Goal: Task Accomplishment & Management: Use online tool/utility

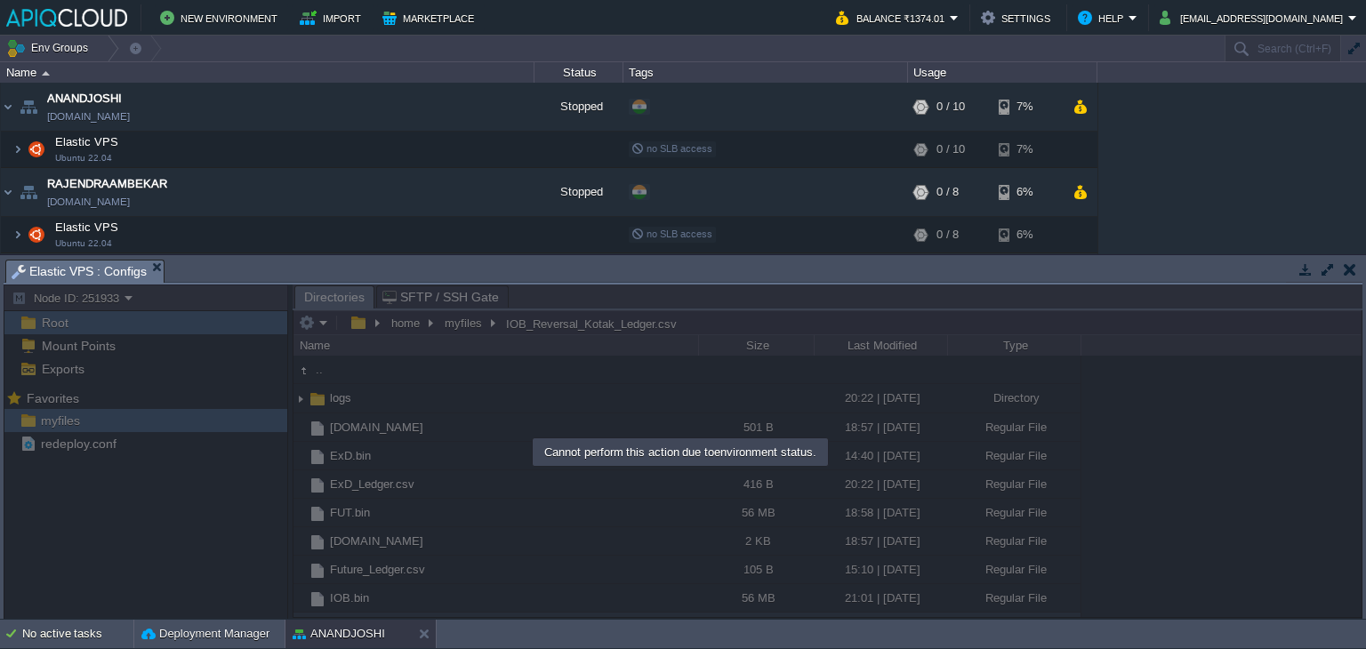
scroll to position [107, 0]
click at [1354, 267] on button "button" at bounding box center [1349, 269] width 12 height 16
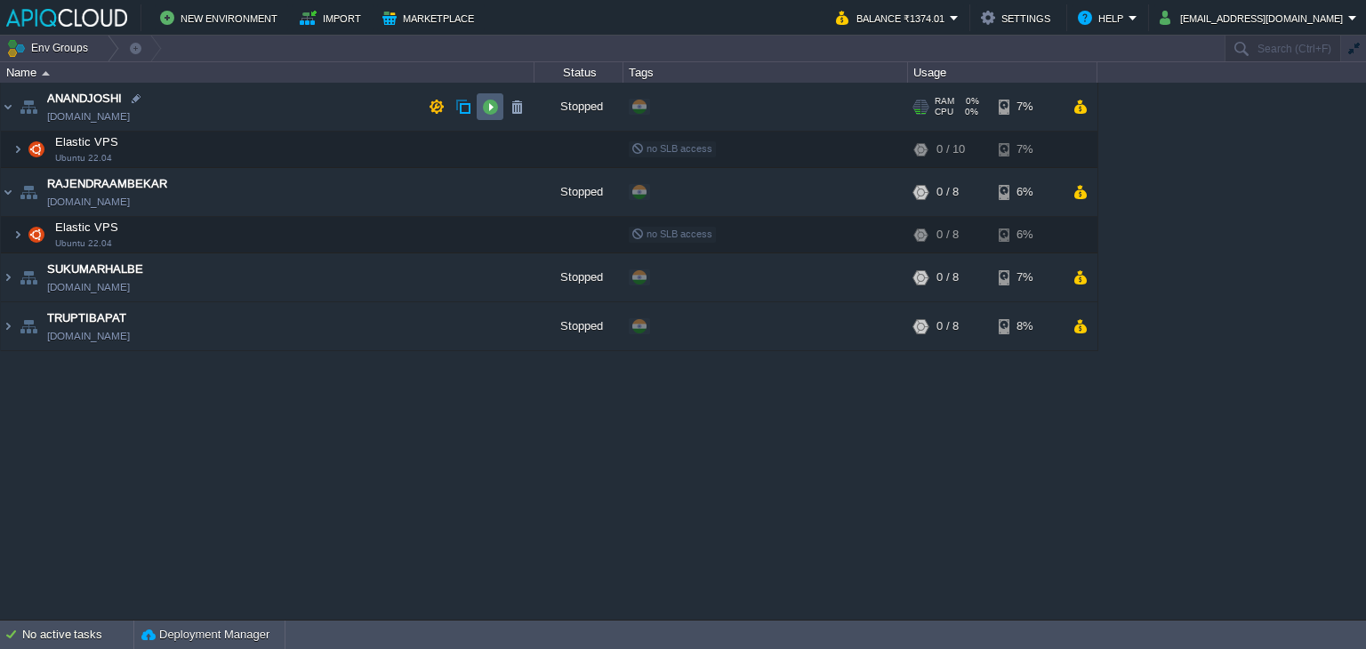
click at [491, 104] on button "button" at bounding box center [490, 107] width 16 height 16
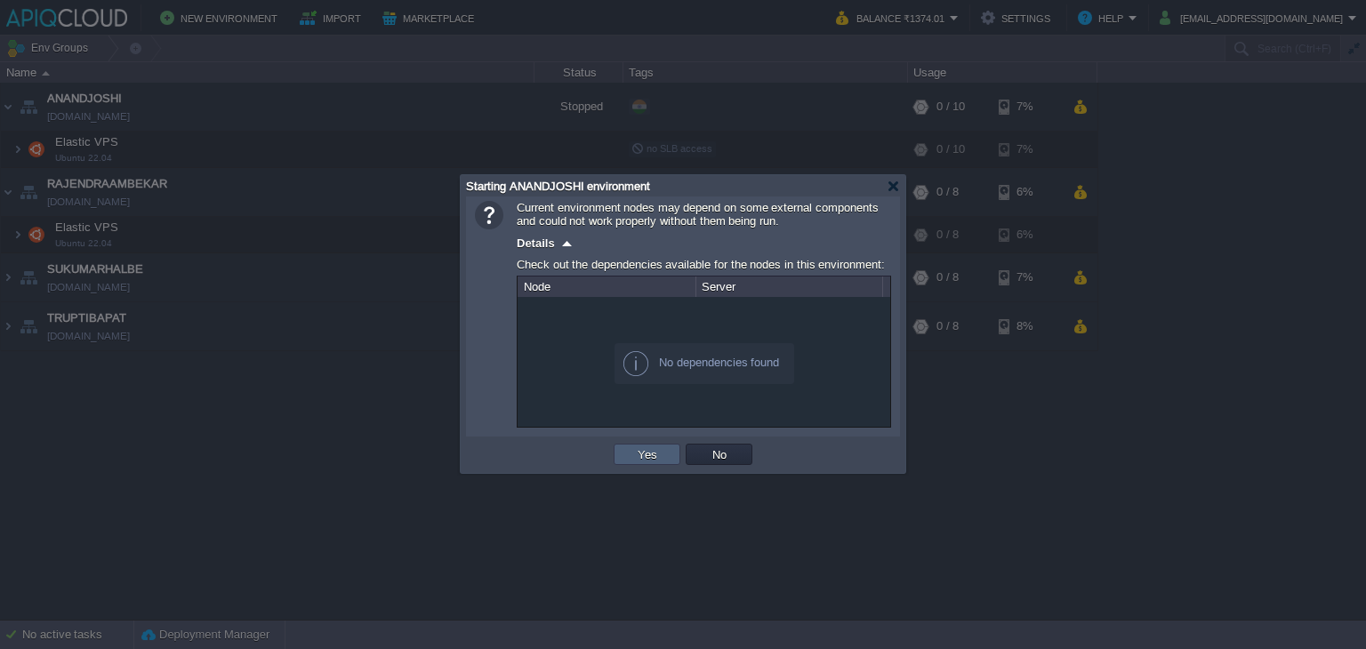
click at [655, 458] on button "Yes" at bounding box center [647, 454] width 30 height 16
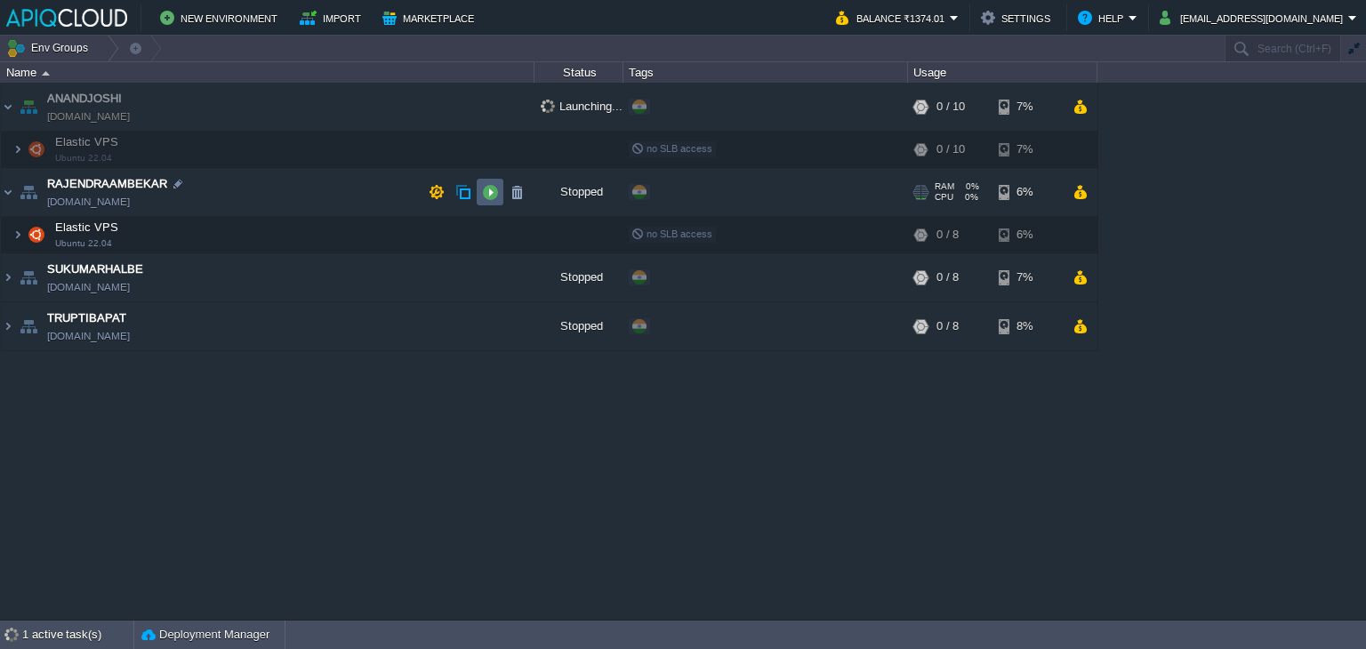
click at [491, 192] on button "button" at bounding box center [490, 192] width 16 height 16
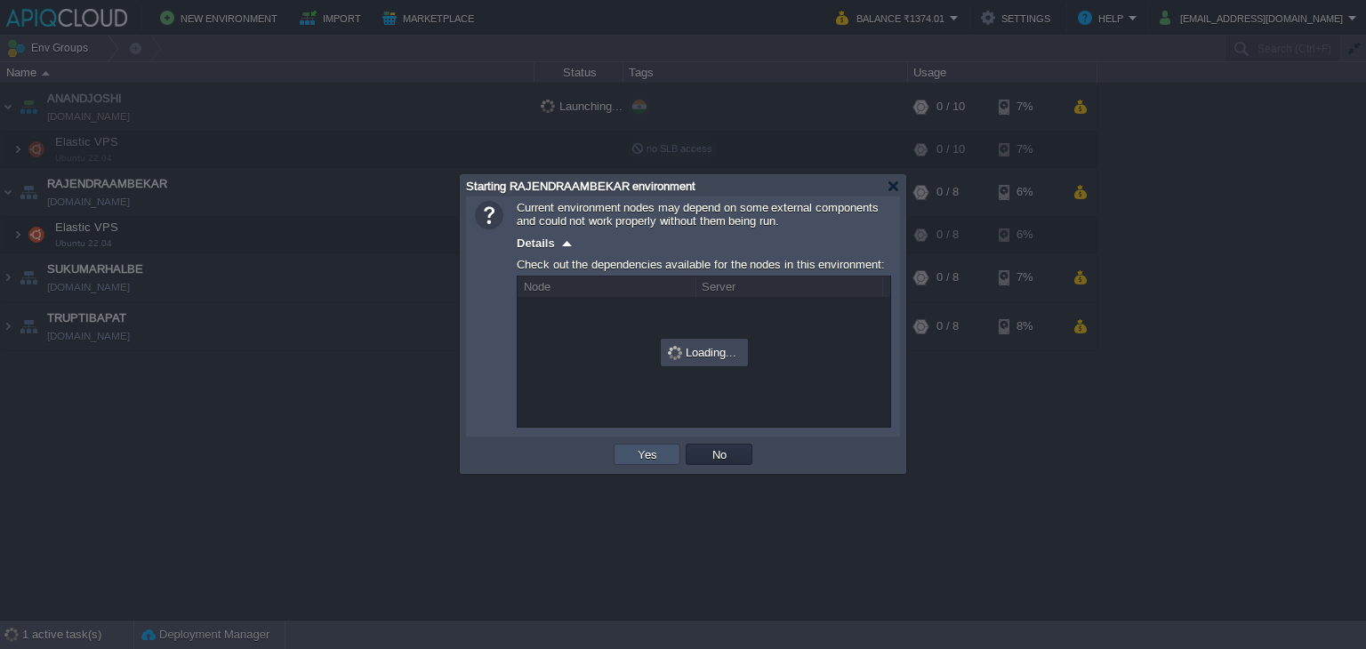
click at [652, 453] on button "Yes" at bounding box center [647, 454] width 30 height 16
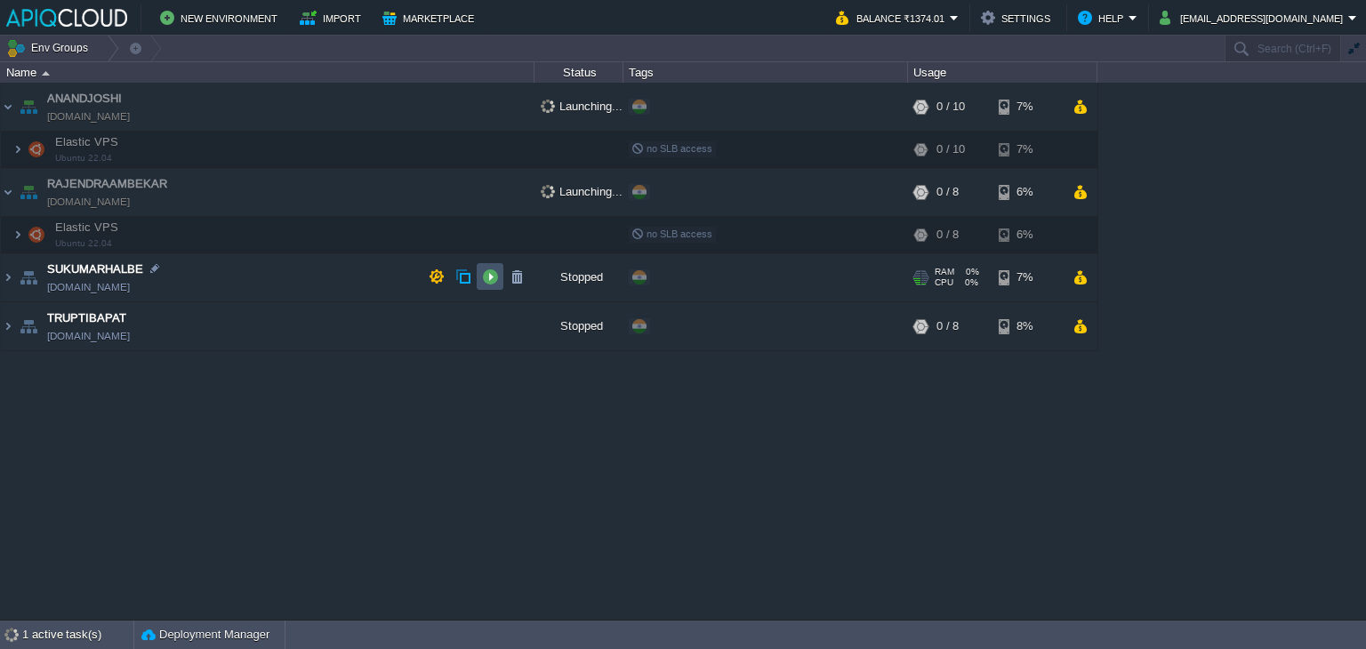
click at [496, 274] on button "button" at bounding box center [490, 276] width 16 height 16
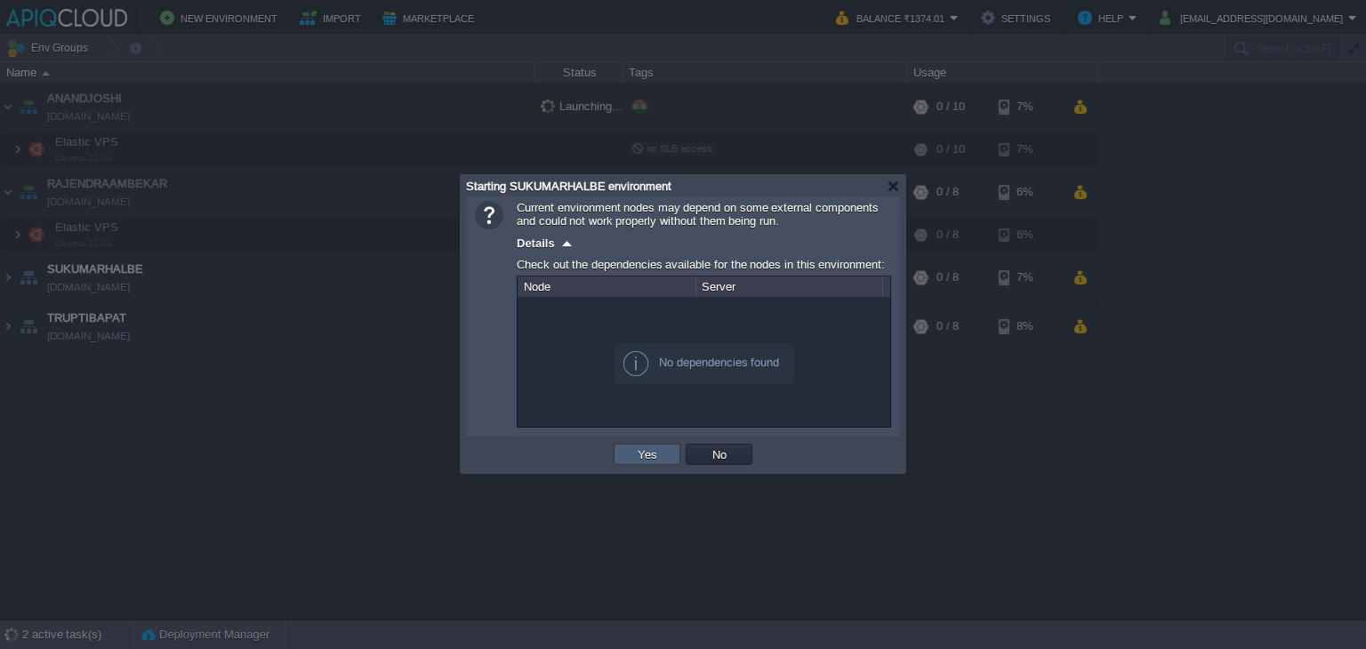
click at [647, 451] on button "Yes" at bounding box center [647, 454] width 30 height 16
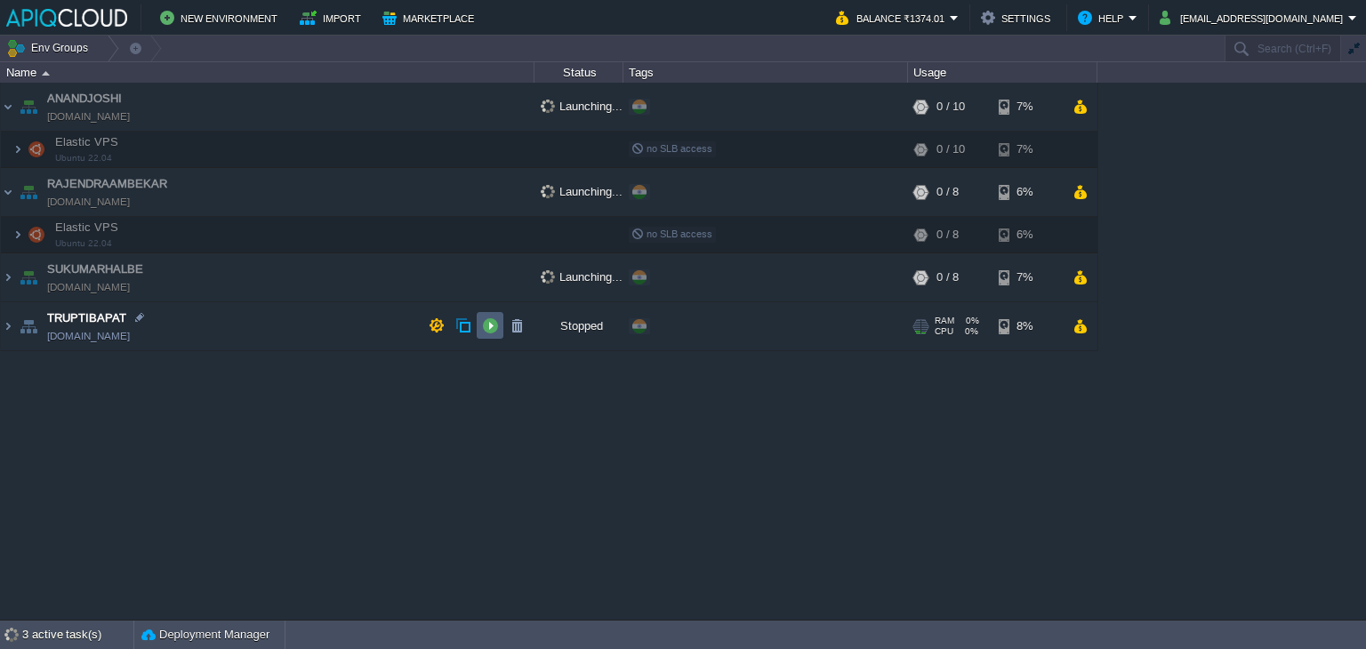
click at [487, 327] on button "button" at bounding box center [490, 325] width 16 height 16
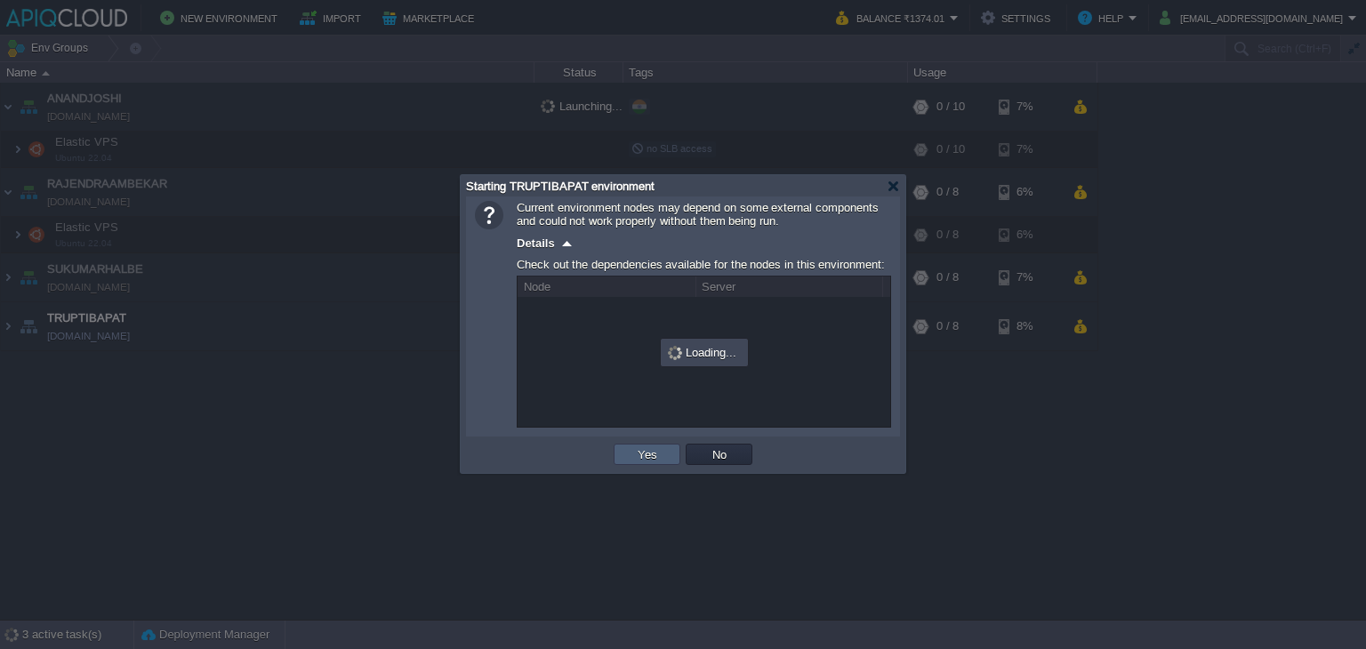
click at [644, 453] on button "Yes" at bounding box center [647, 454] width 30 height 16
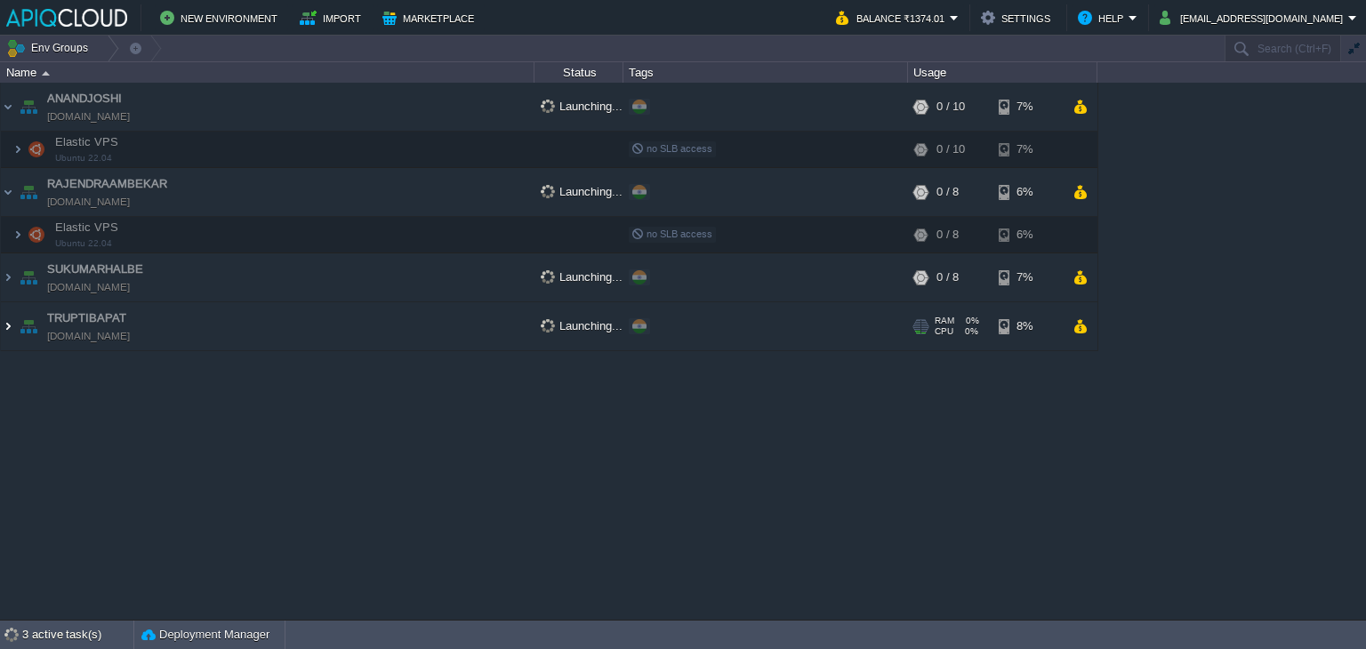
click at [5, 324] on img at bounding box center [8, 326] width 14 height 48
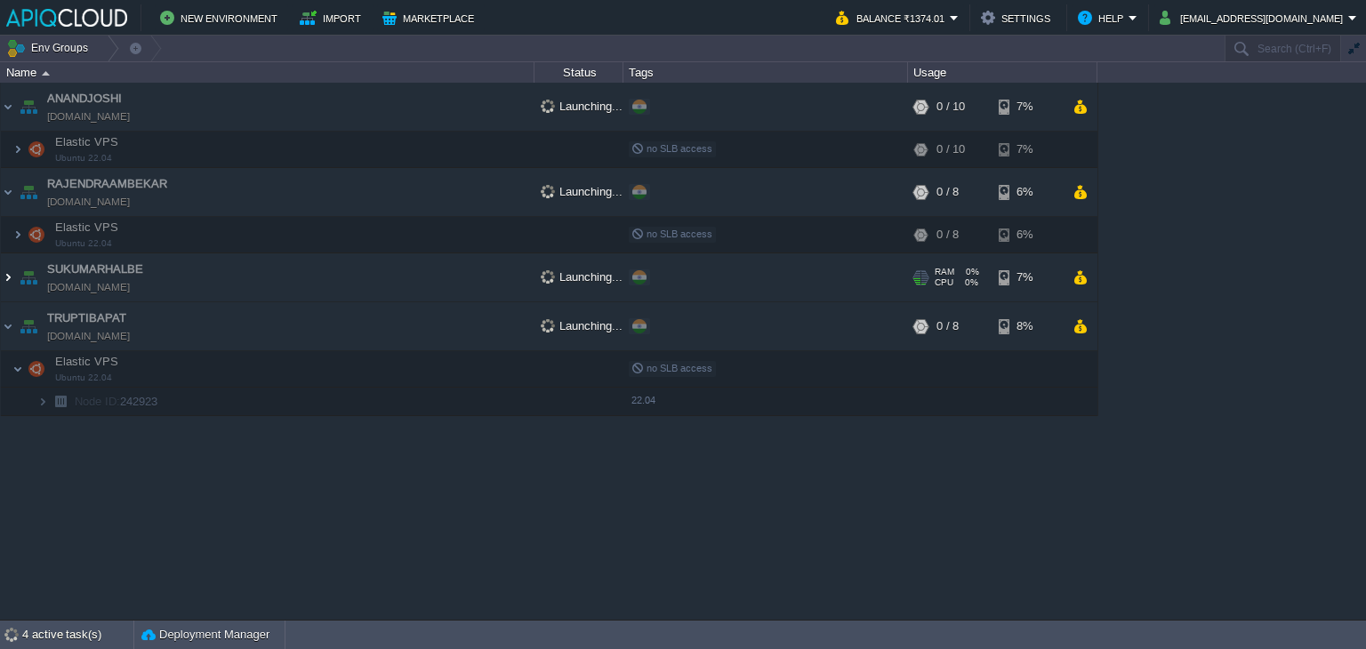
click at [4, 280] on img at bounding box center [8, 277] width 14 height 48
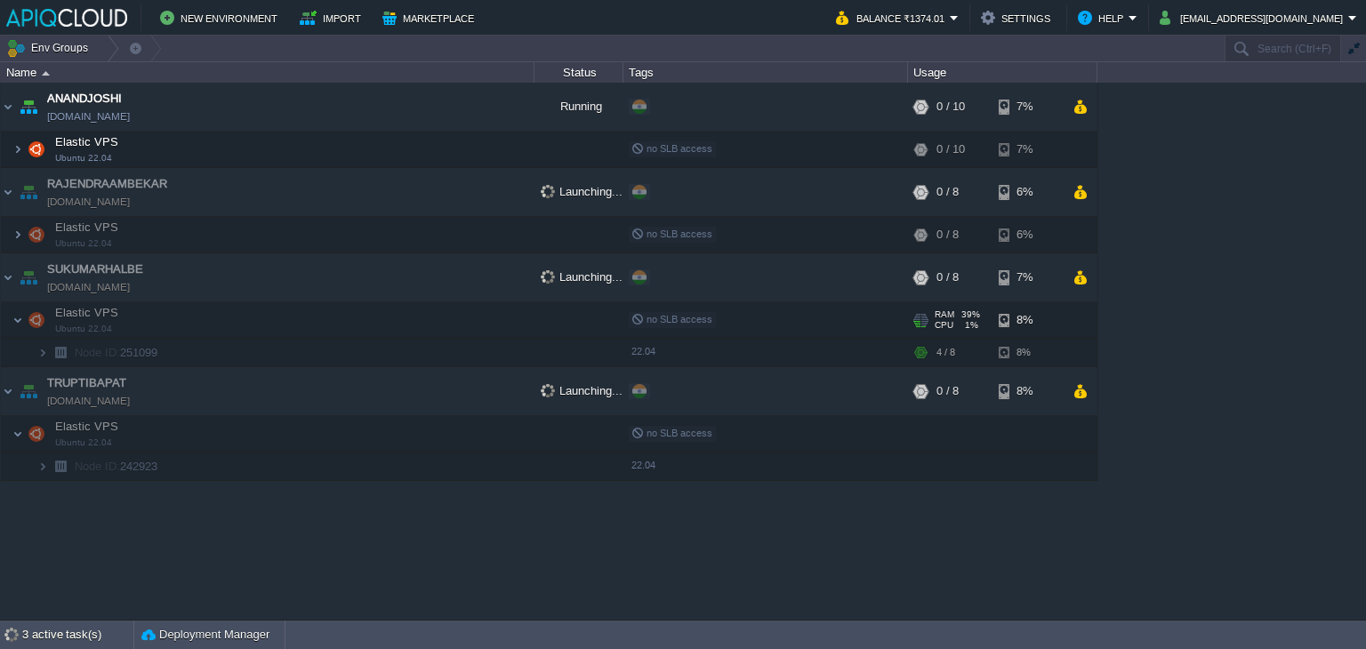
click at [25, 317] on img at bounding box center [36, 320] width 25 height 36
click at [17, 318] on img at bounding box center [17, 320] width 11 height 36
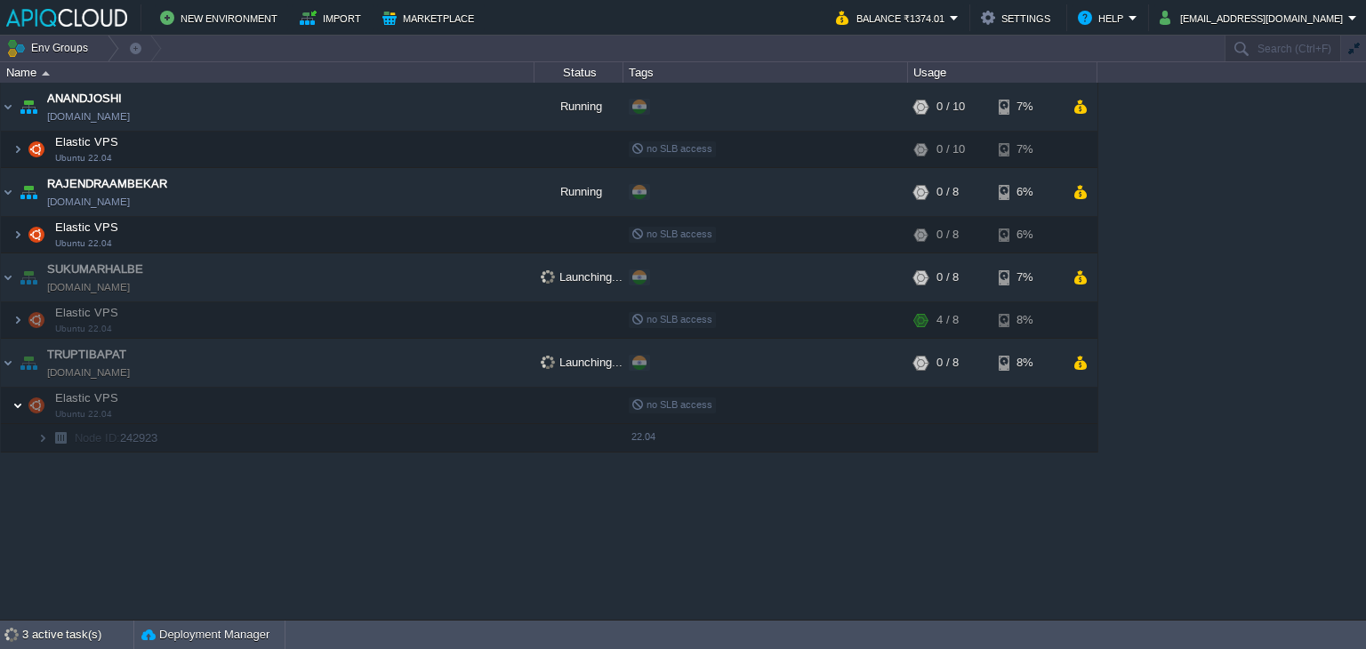
click at [16, 410] on img at bounding box center [17, 406] width 11 height 36
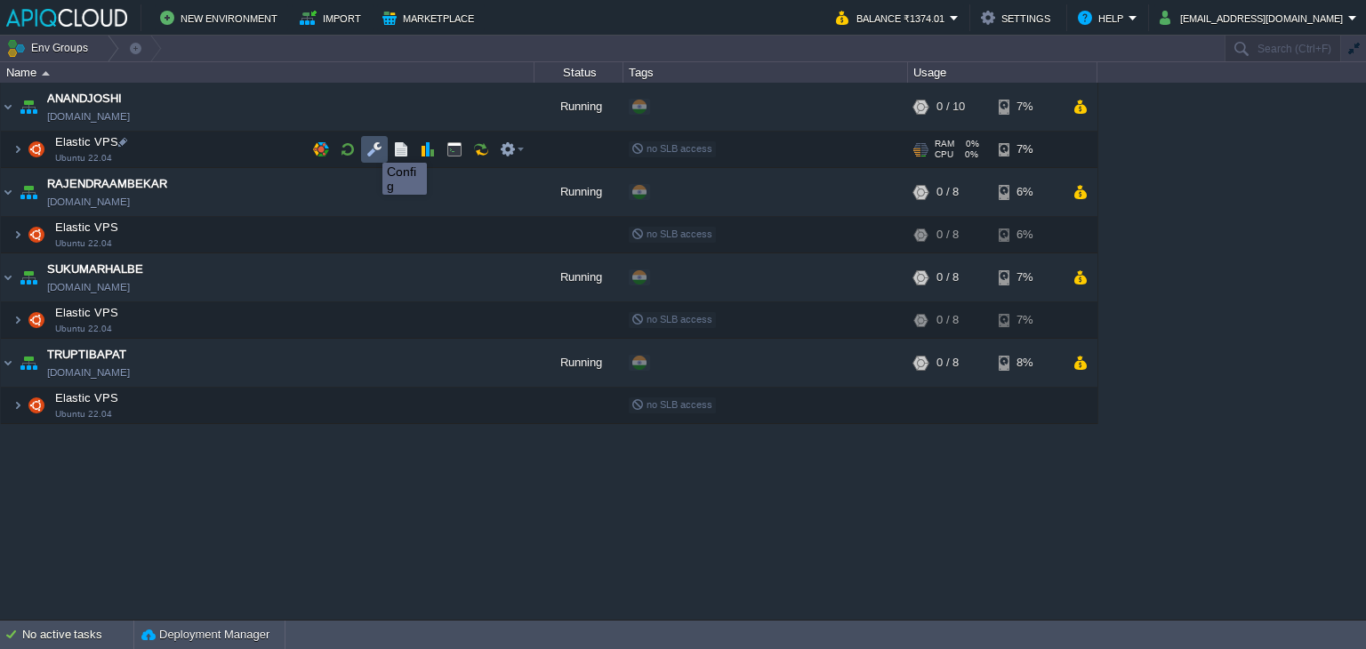
click at [369, 147] on button "button" at bounding box center [374, 149] width 16 height 16
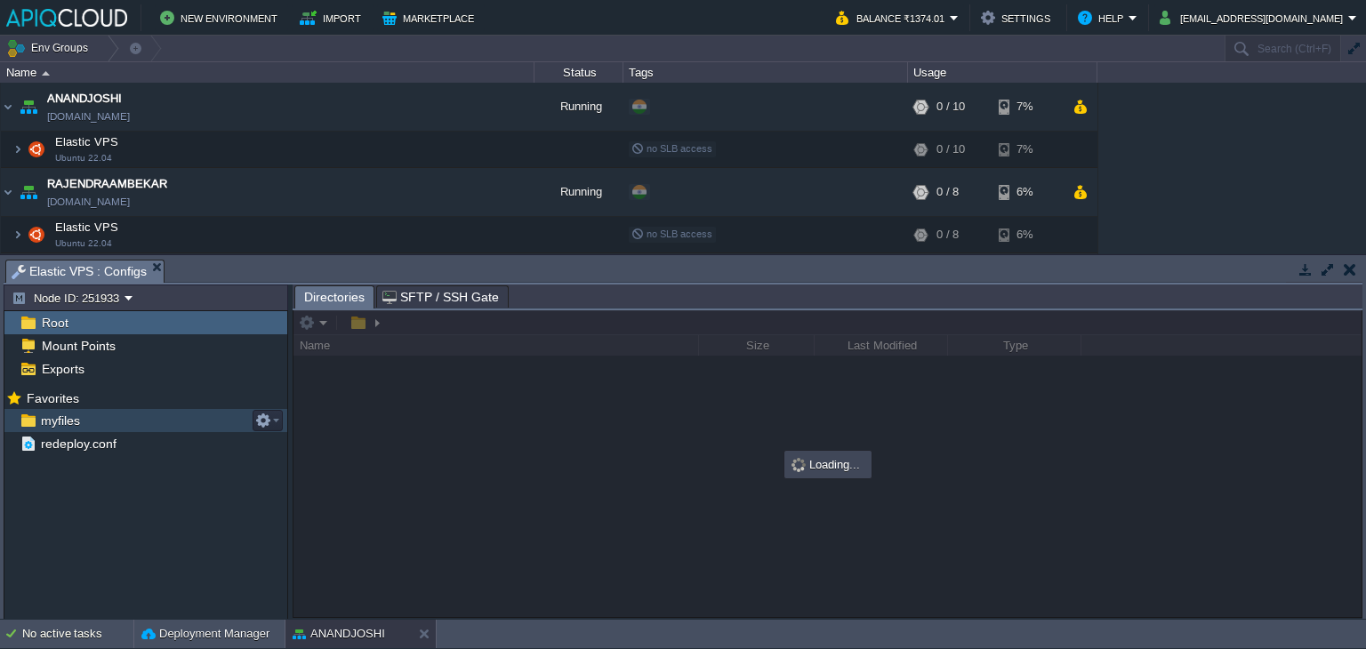
click at [52, 424] on span "myfiles" at bounding box center [59, 421] width 45 height 16
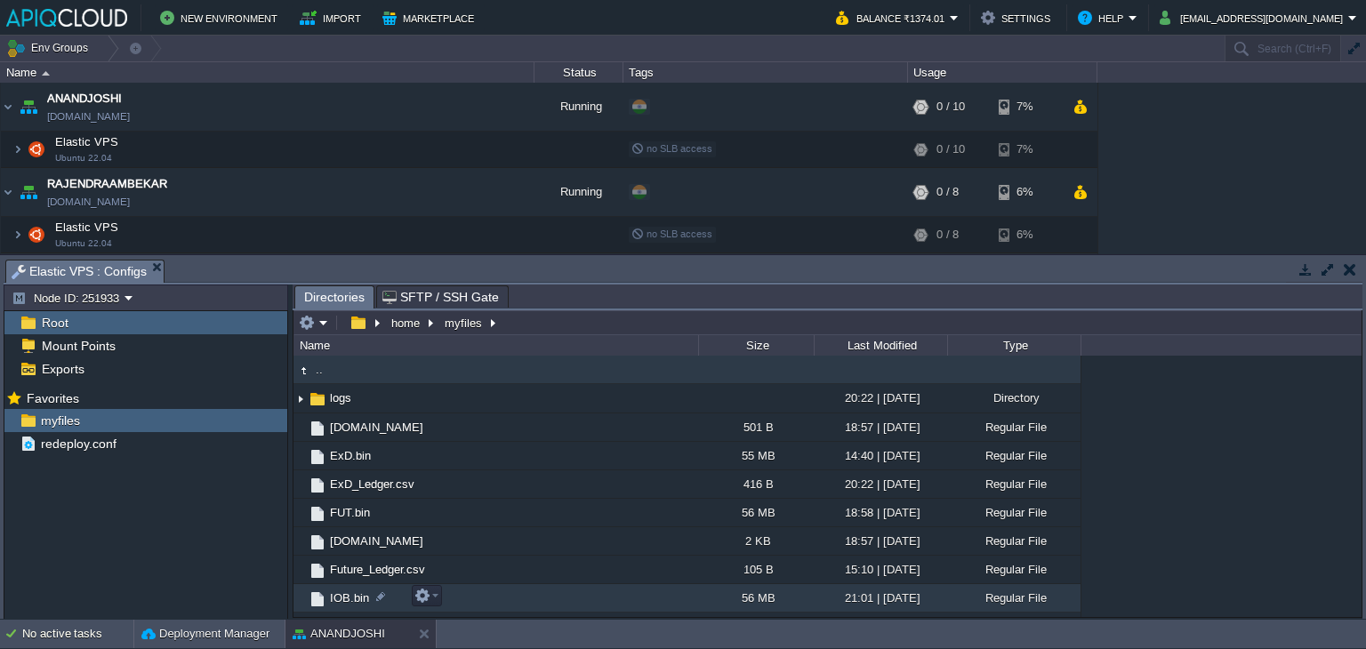
scroll to position [89, 0]
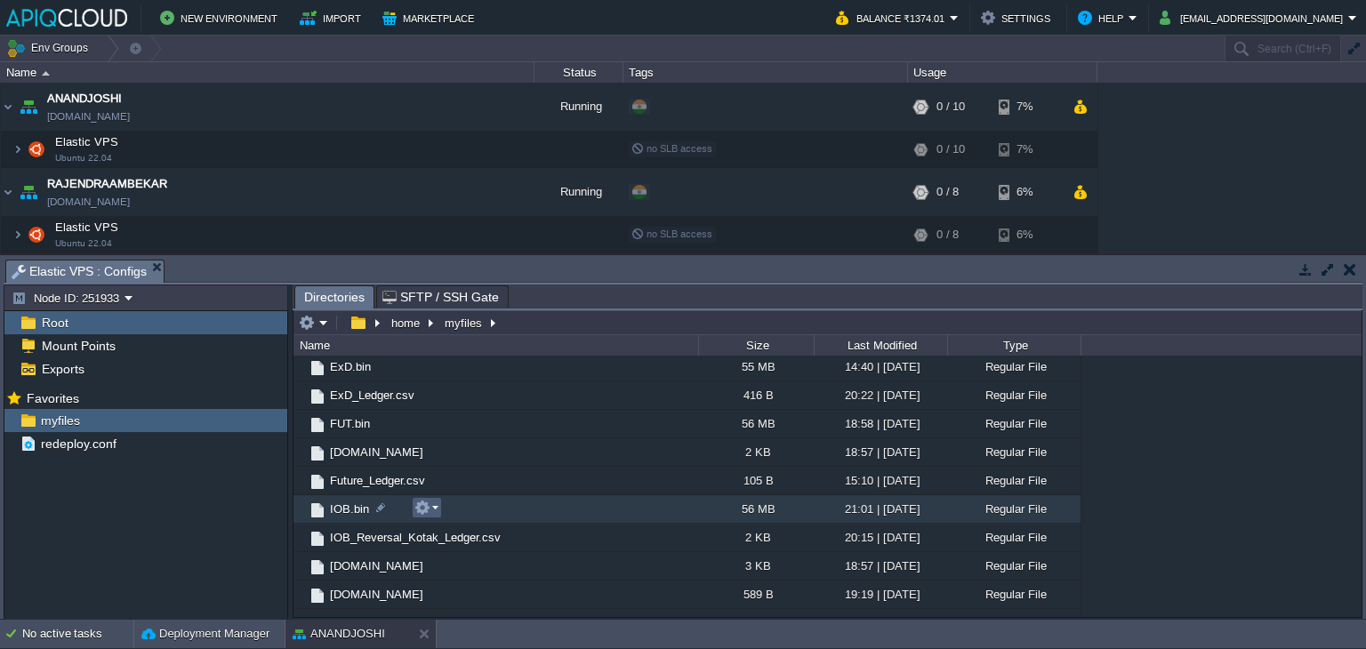
click at [430, 506] on em at bounding box center [426, 508] width 24 height 16
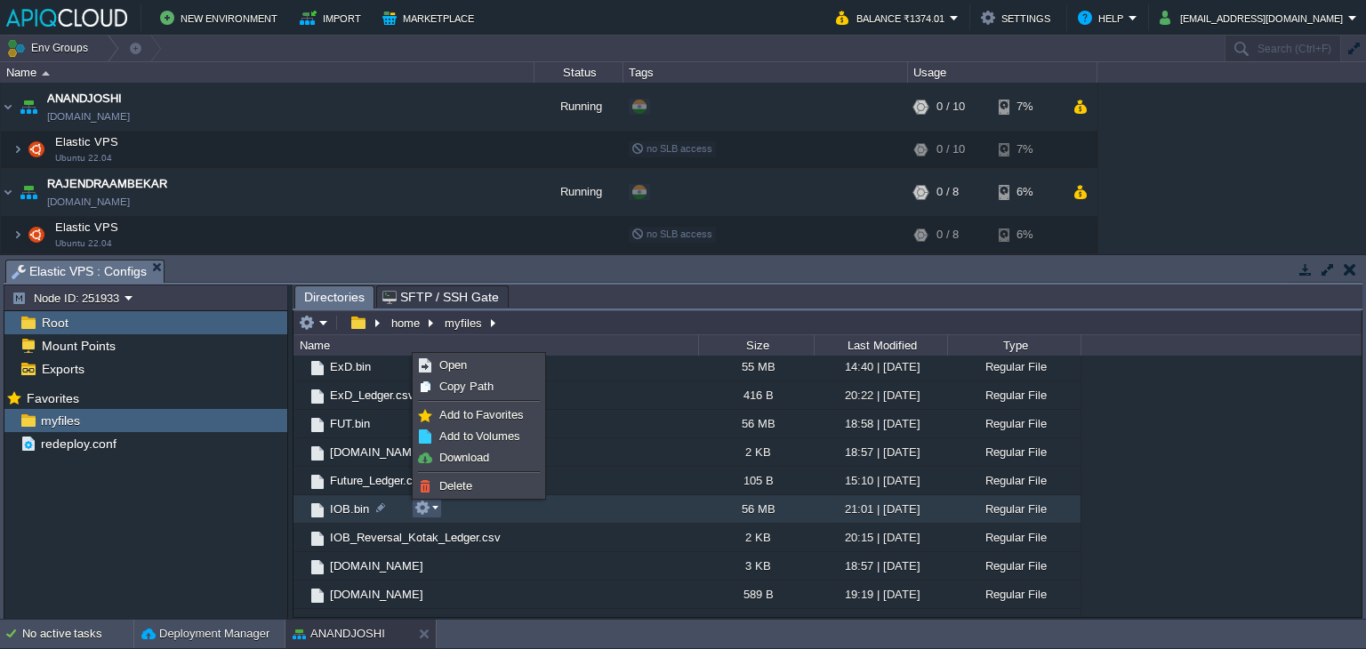
click at [453, 473] on li at bounding box center [478, 472] width 129 height 7
click at [457, 485] on span "Delete" at bounding box center [455, 485] width 33 height 13
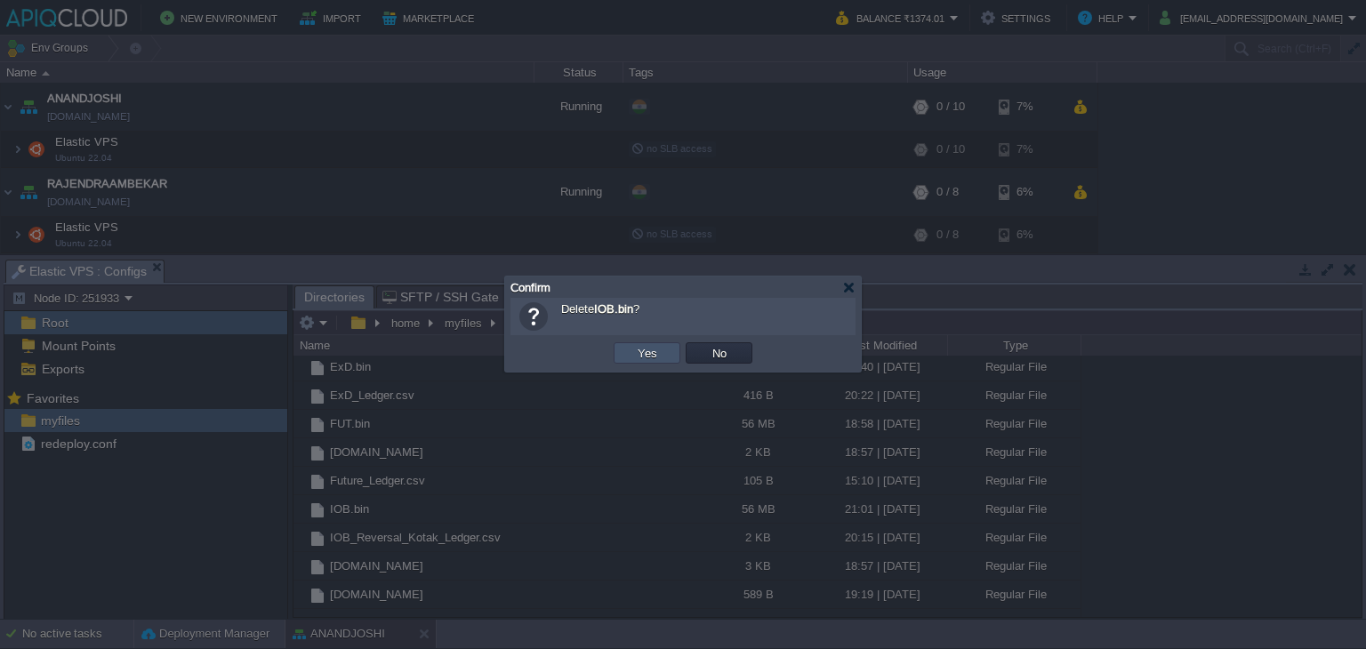
drag, startPoint x: 645, startPoint y: 356, endPoint x: 640, endPoint y: 366, distance: 11.1
click at [645, 360] on button "Yes" at bounding box center [647, 353] width 30 height 16
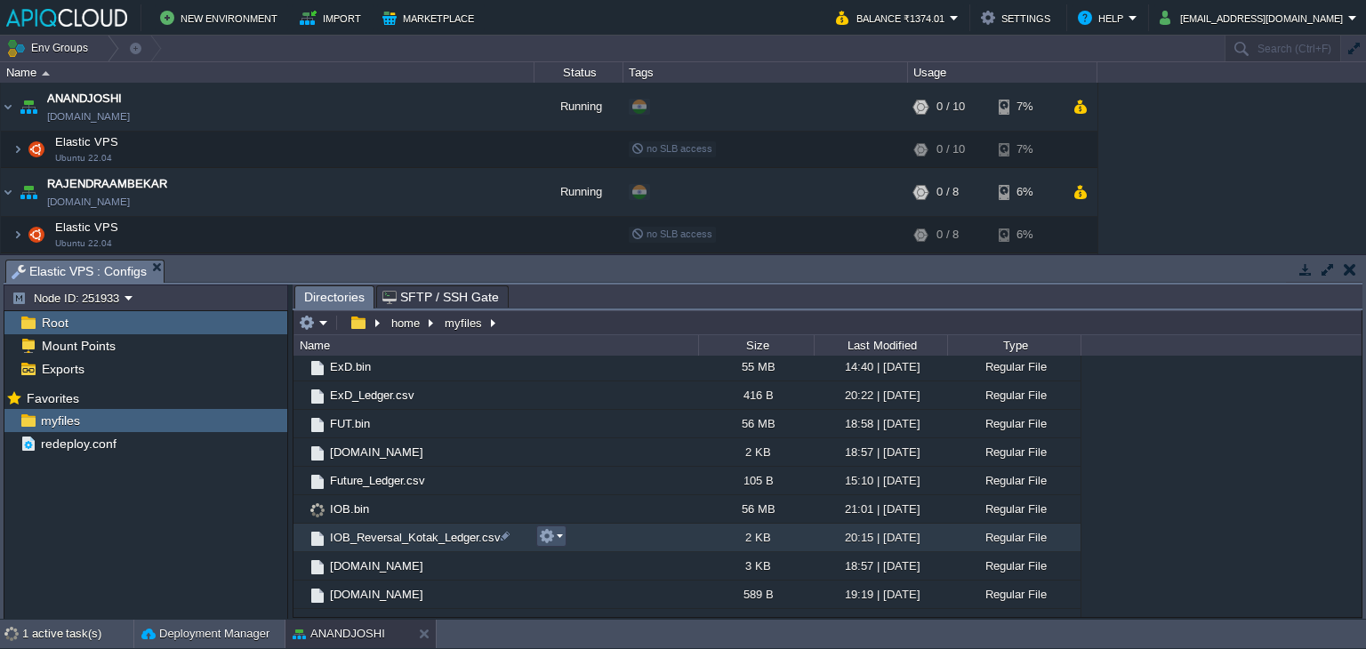
click at [549, 536] on button "button" at bounding box center [547, 536] width 16 height 16
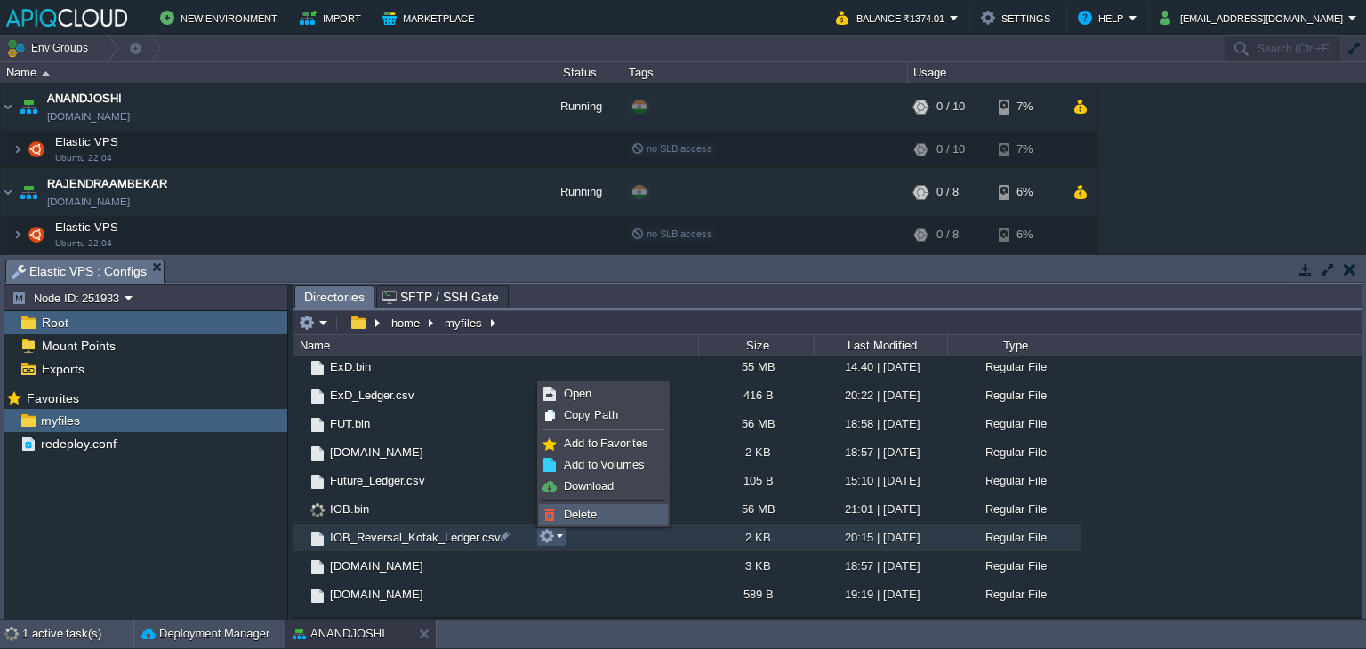
click at [575, 509] on span "Delete" at bounding box center [580, 514] width 33 height 13
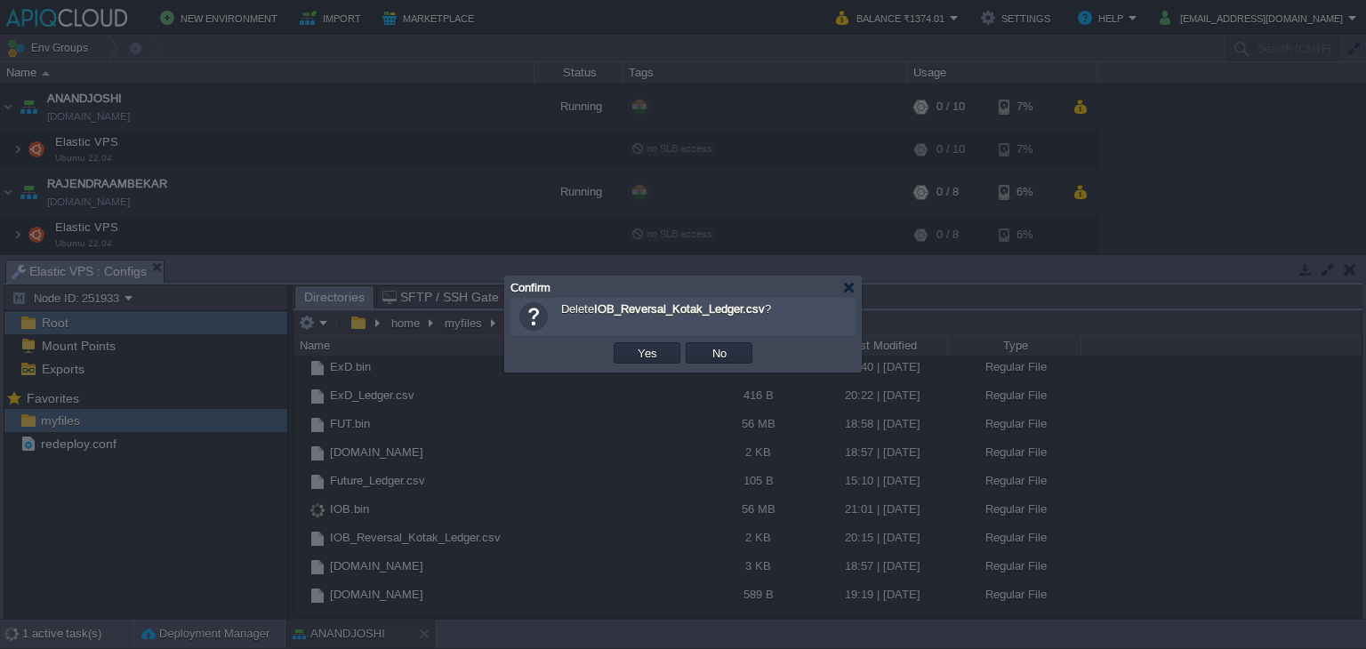
scroll to position [78, 0]
click at [647, 363] on td "Yes" at bounding box center [646, 352] width 67 height 21
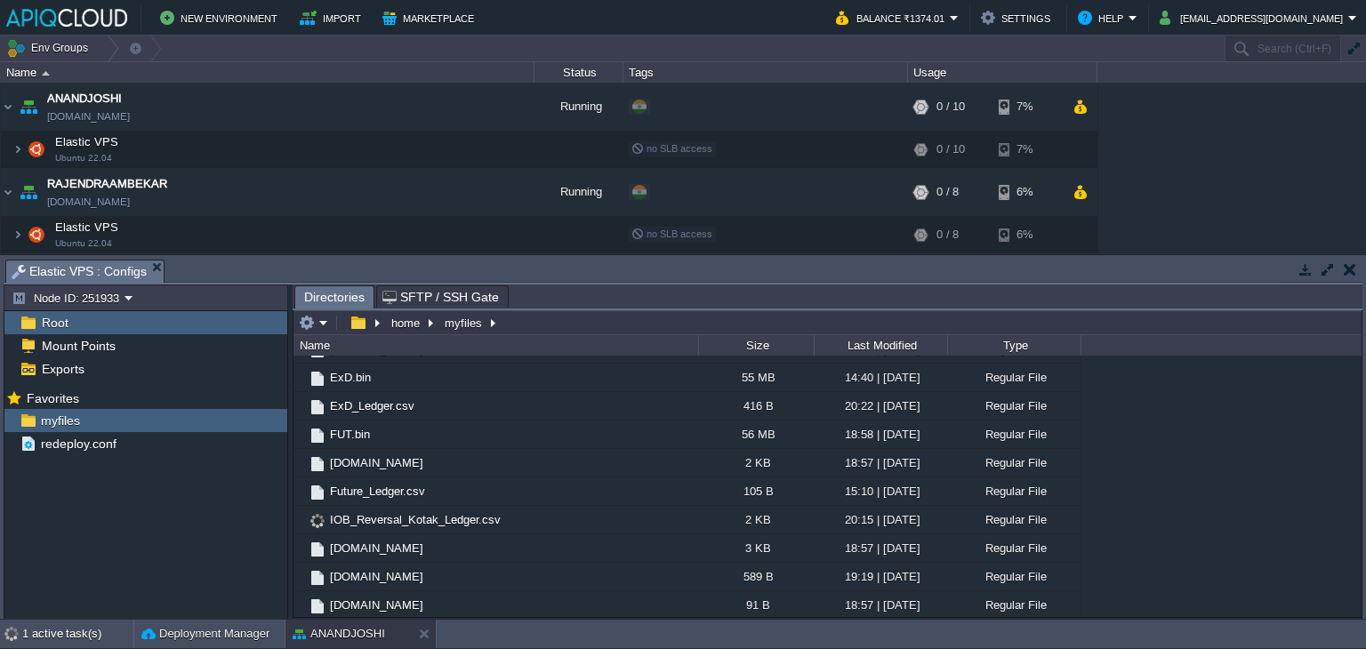
scroll to position [50, 0]
click at [1345, 271] on button "button" at bounding box center [1349, 269] width 12 height 16
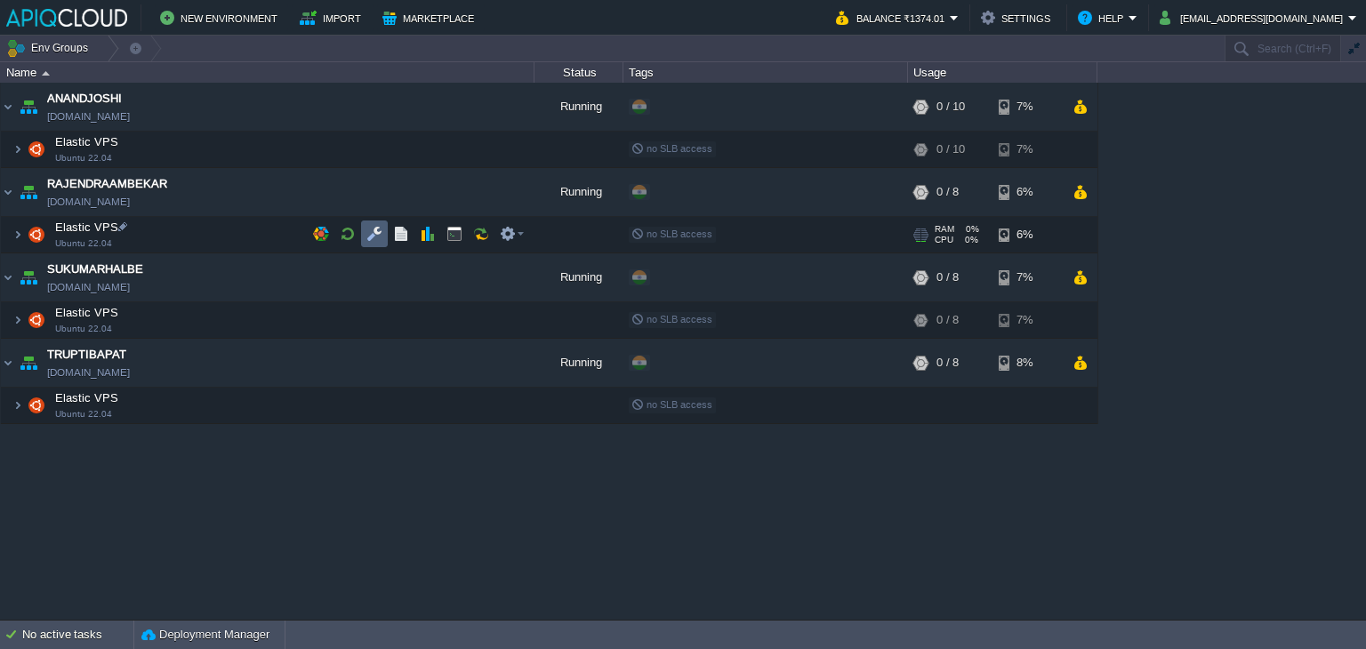
click at [378, 231] on button "button" at bounding box center [374, 234] width 16 height 16
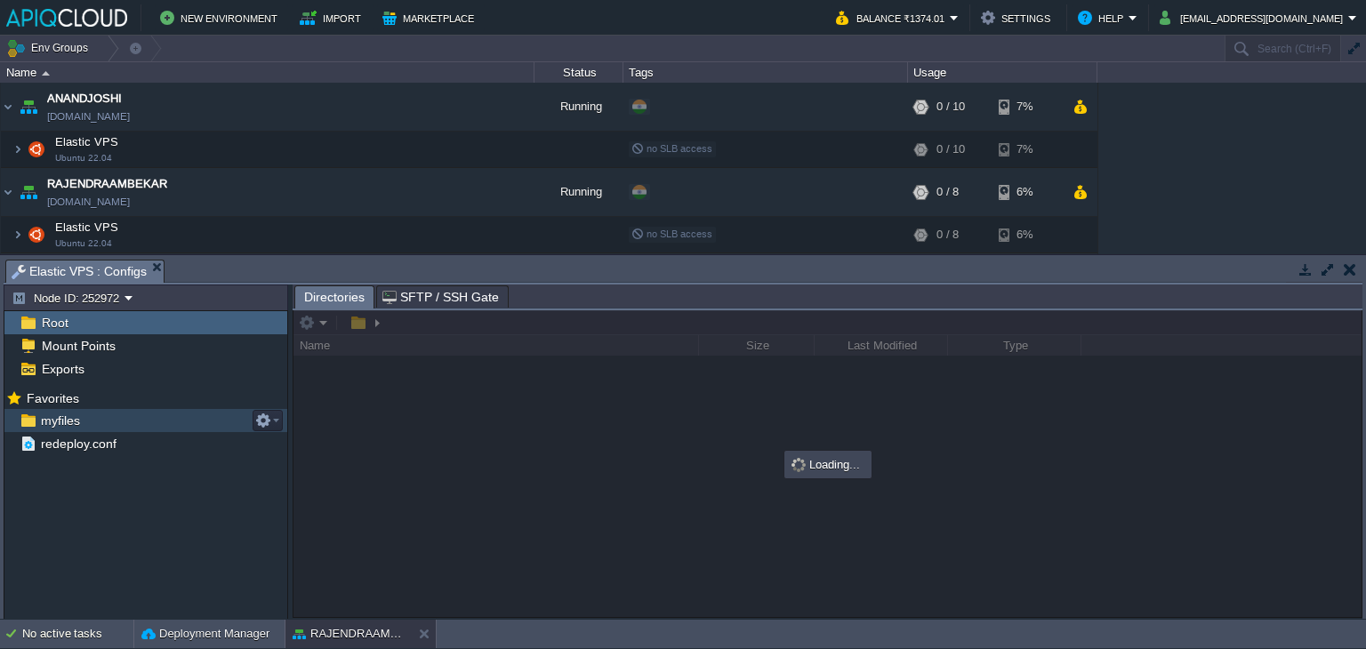
click at [58, 414] on span "myfiles" at bounding box center [59, 421] width 45 height 16
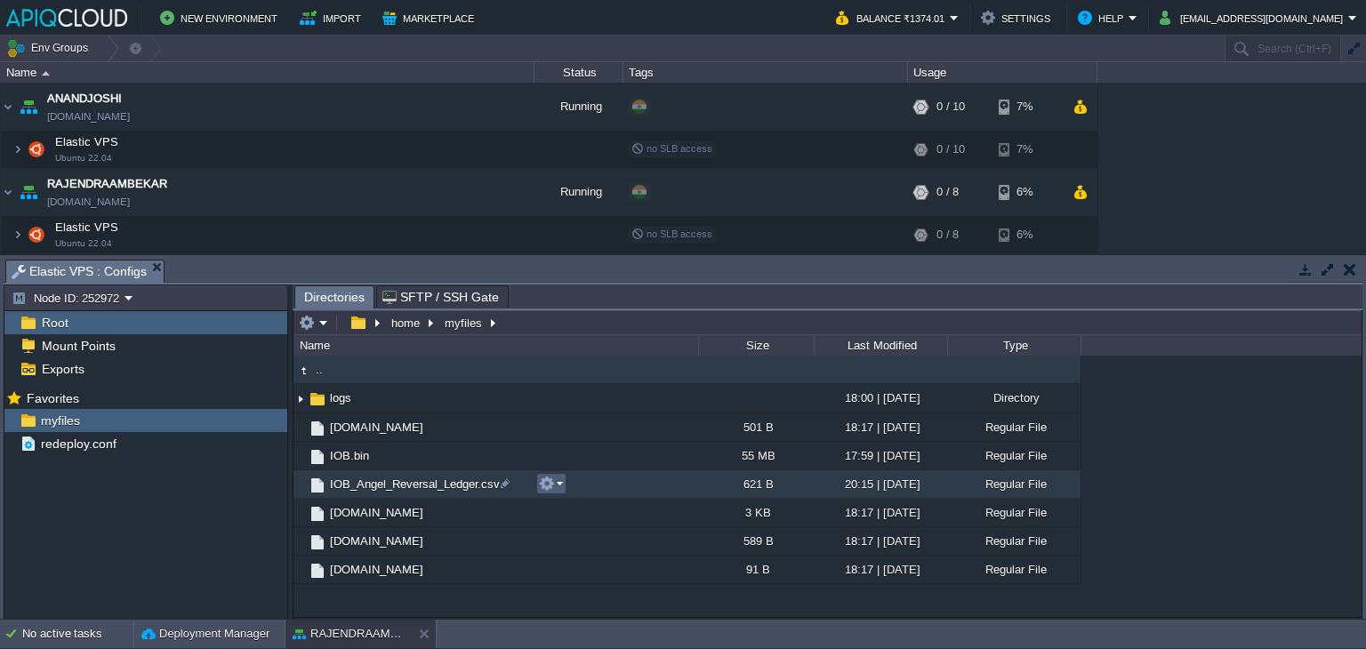
click at [552, 481] on button "button" at bounding box center [547, 484] width 16 height 16
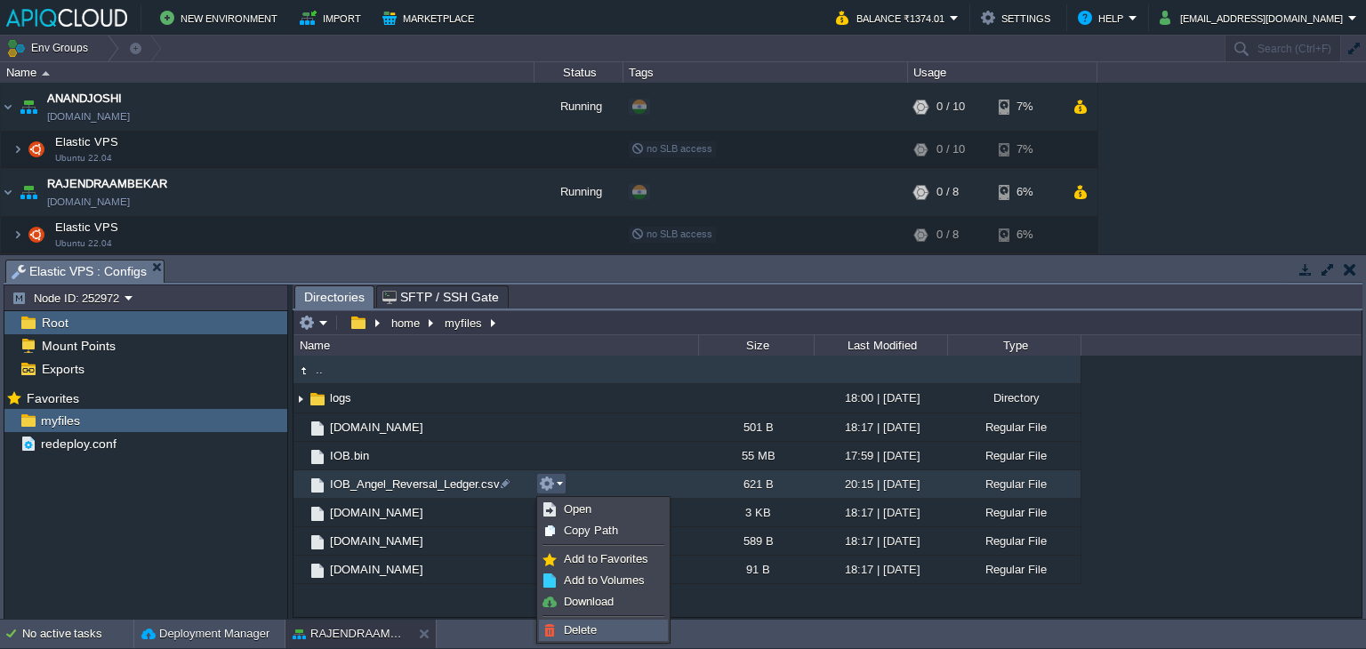
click at [600, 631] on link "Delete" at bounding box center [603, 631] width 127 height 20
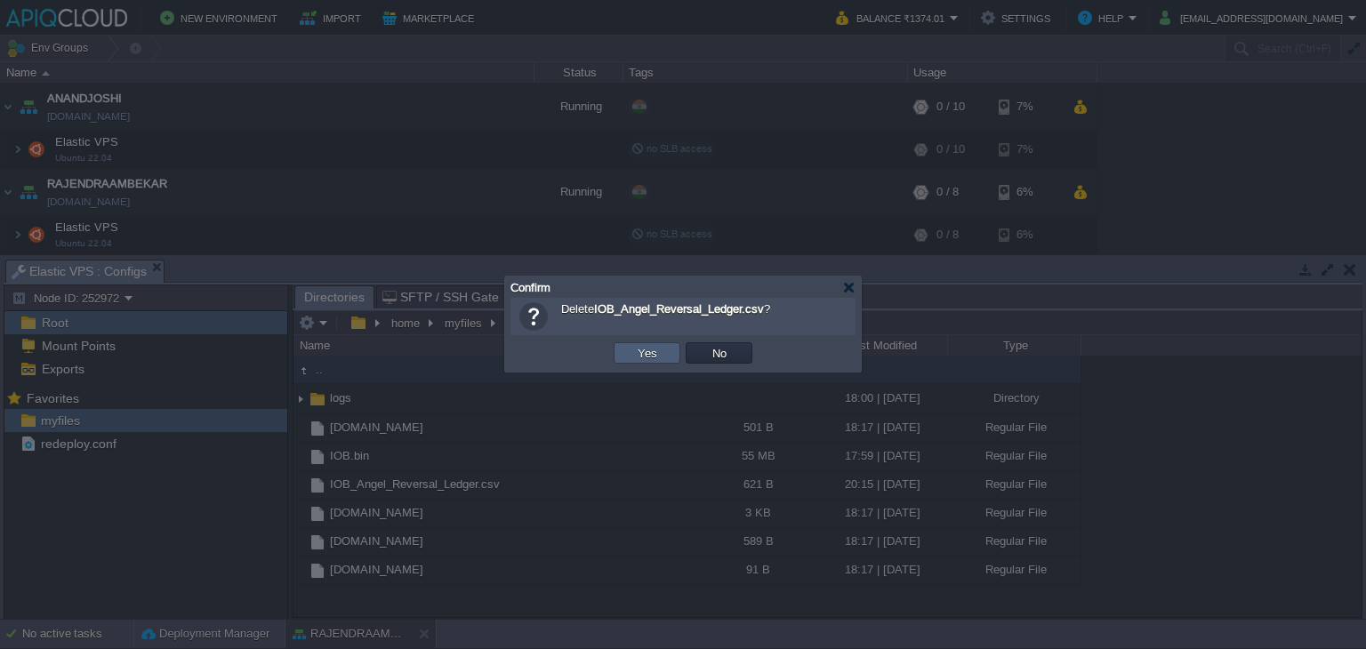
click at [645, 353] on button "Yes" at bounding box center [647, 353] width 30 height 16
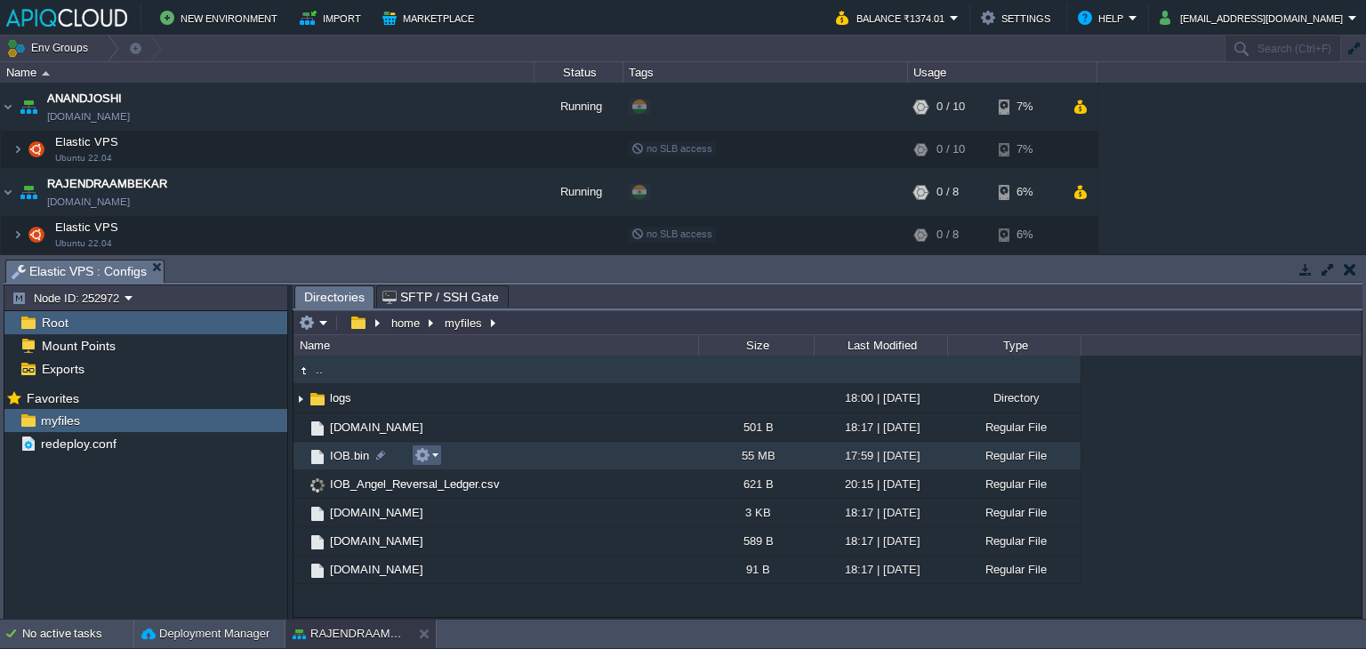
click at [426, 454] on button "button" at bounding box center [422, 455] width 16 height 16
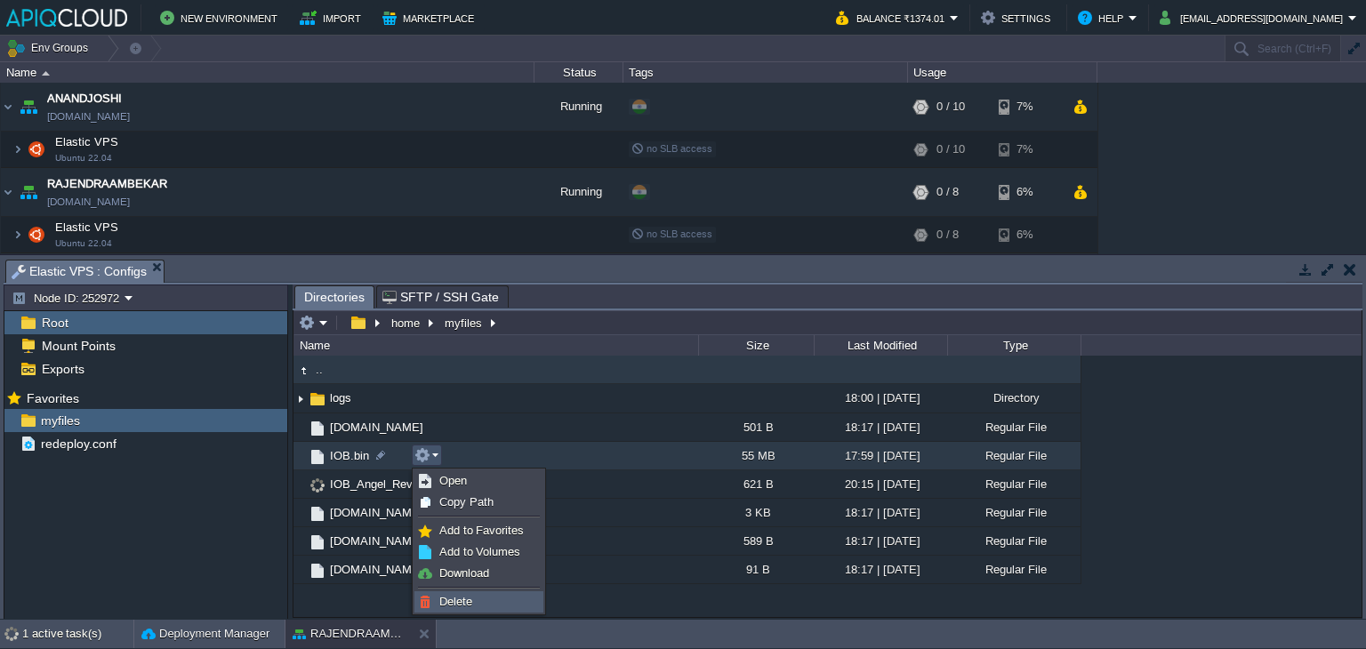
click at [465, 599] on span "Delete" at bounding box center [455, 601] width 33 height 13
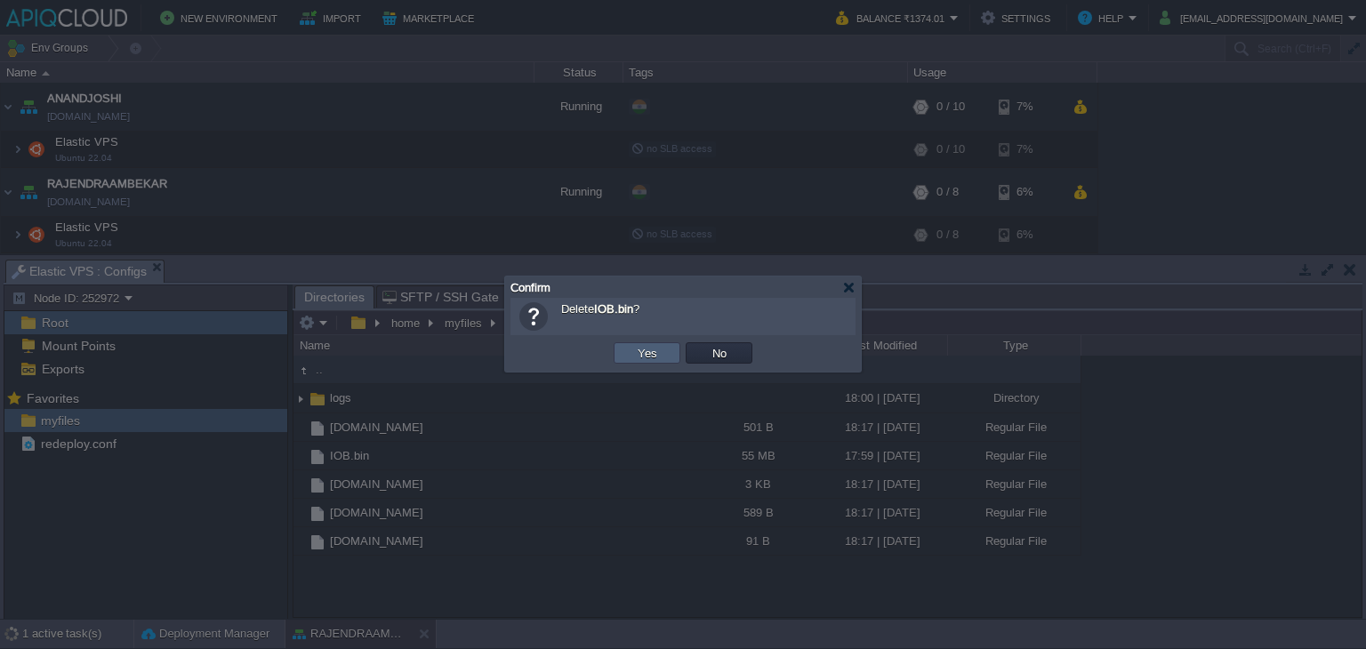
click at [653, 357] on button "Yes" at bounding box center [647, 353] width 30 height 16
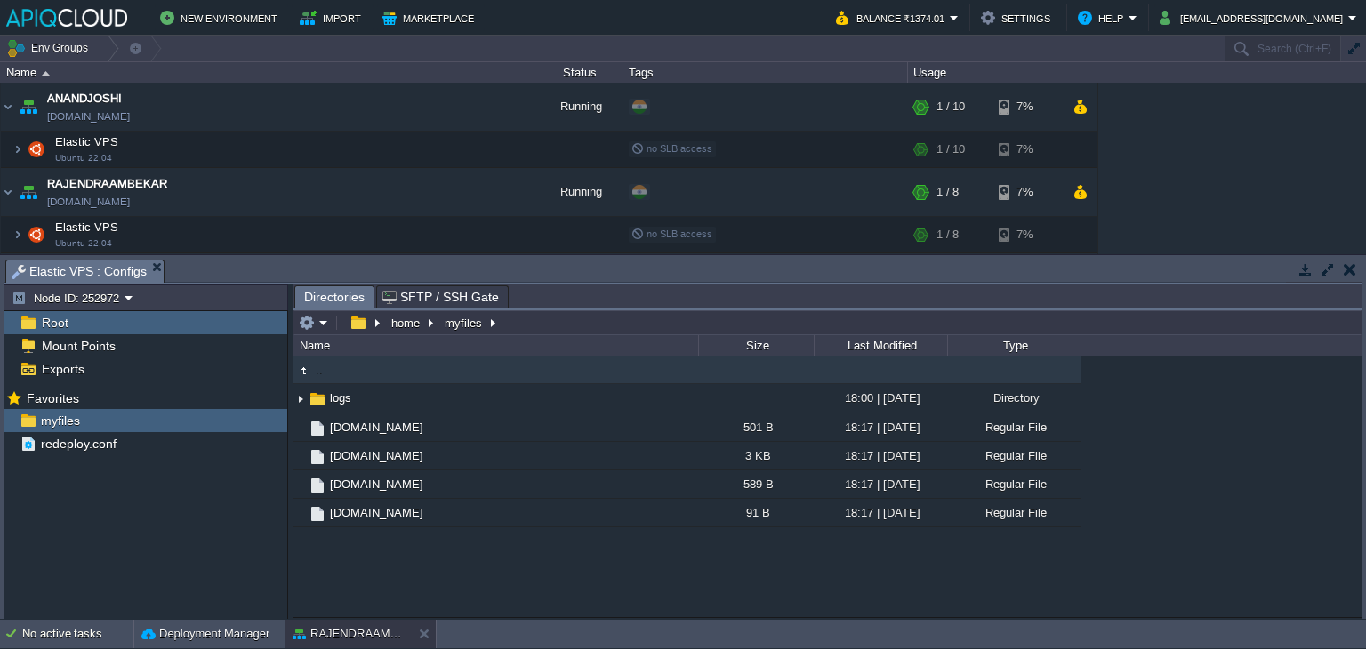
click at [1344, 274] on button "button" at bounding box center [1349, 269] width 12 height 16
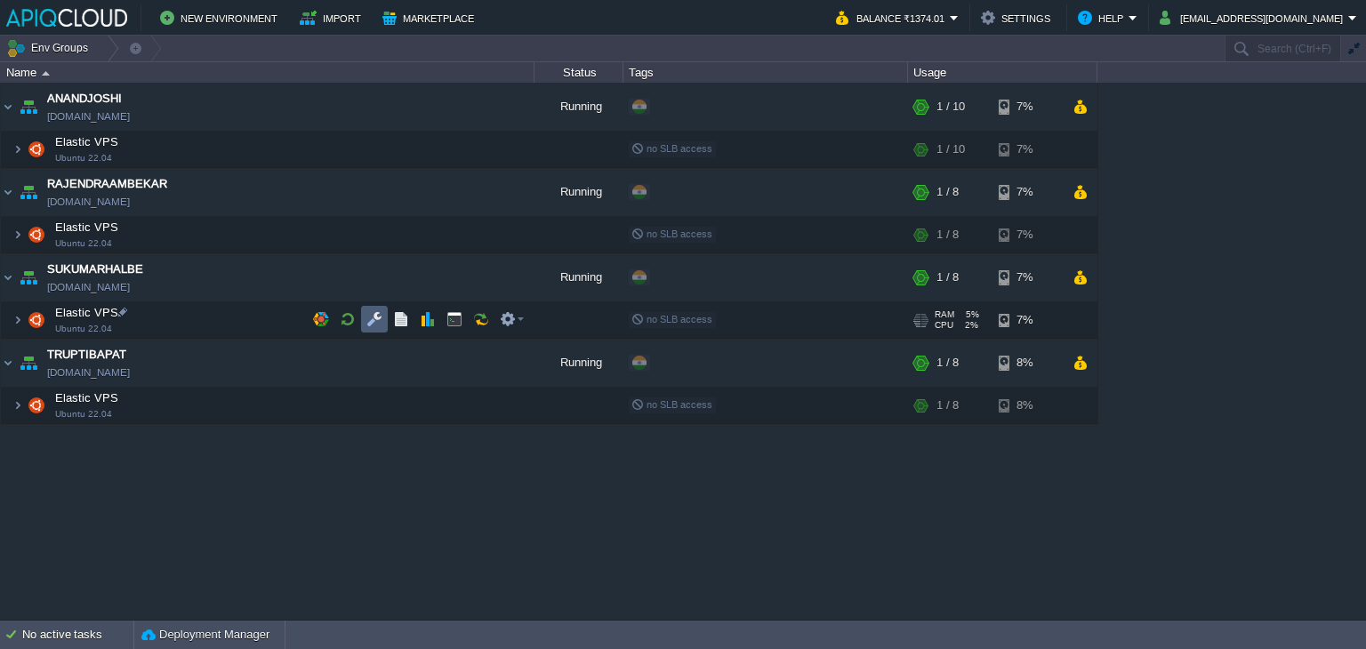
click at [379, 316] on button "button" at bounding box center [374, 319] width 16 height 16
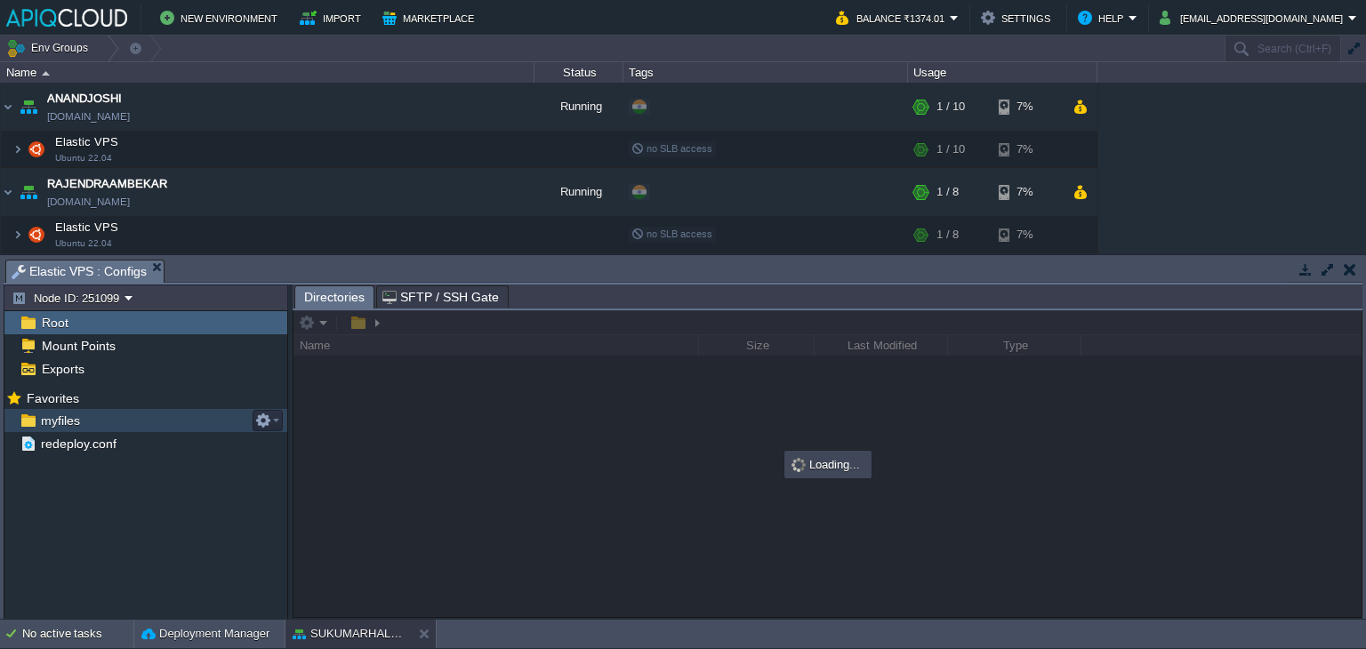
click at [73, 420] on span "myfiles" at bounding box center [59, 421] width 45 height 16
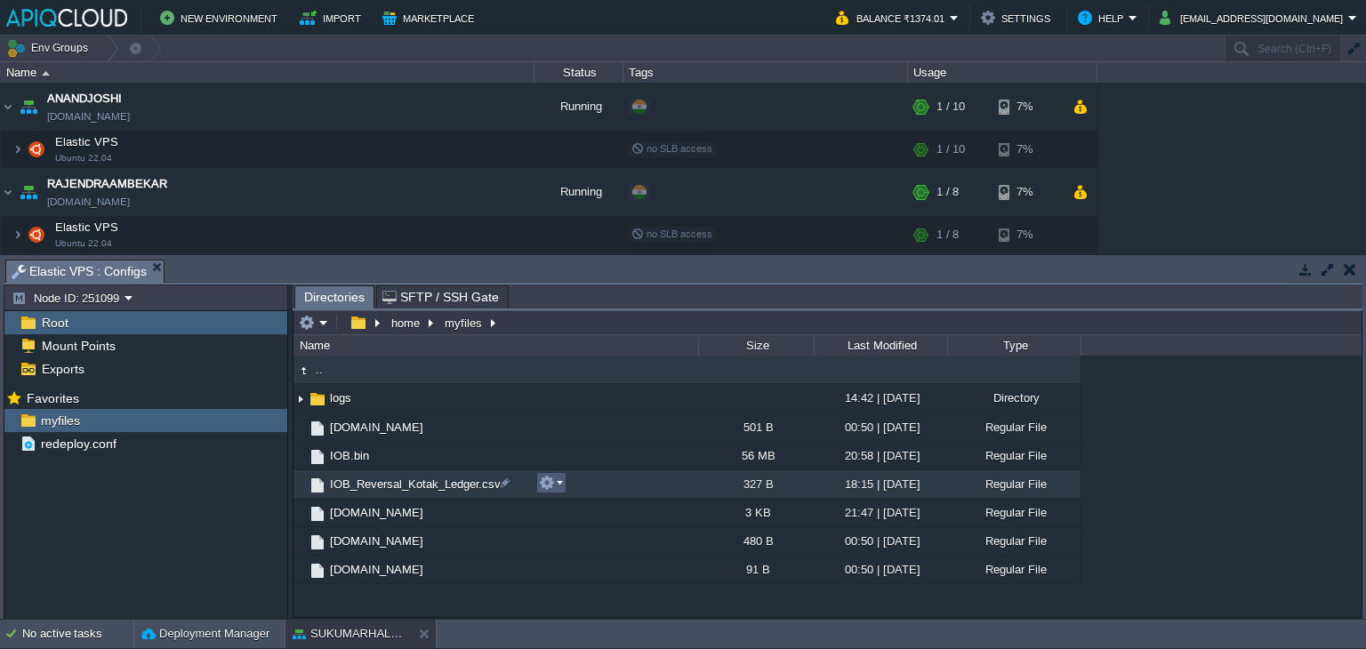
click at [553, 481] on button "button" at bounding box center [547, 483] width 16 height 16
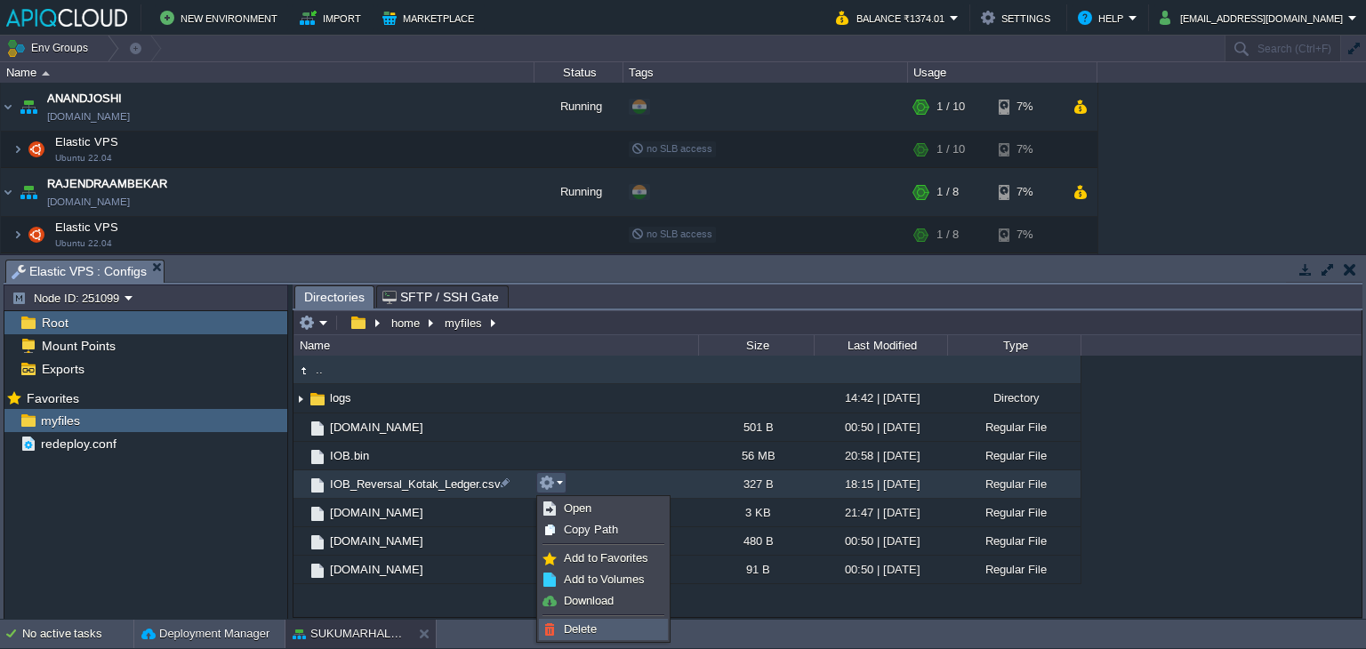
click at [582, 629] on span "Delete" at bounding box center [580, 628] width 33 height 13
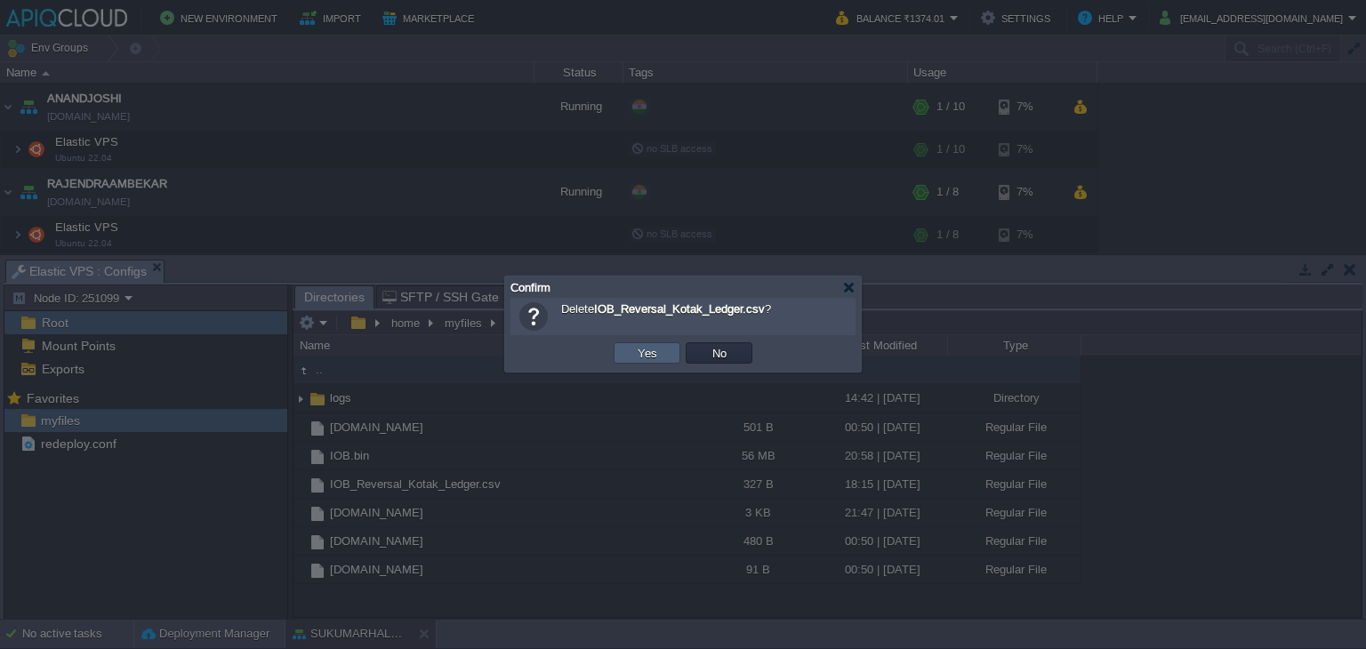
click at [654, 355] on button "Yes" at bounding box center [647, 353] width 30 height 16
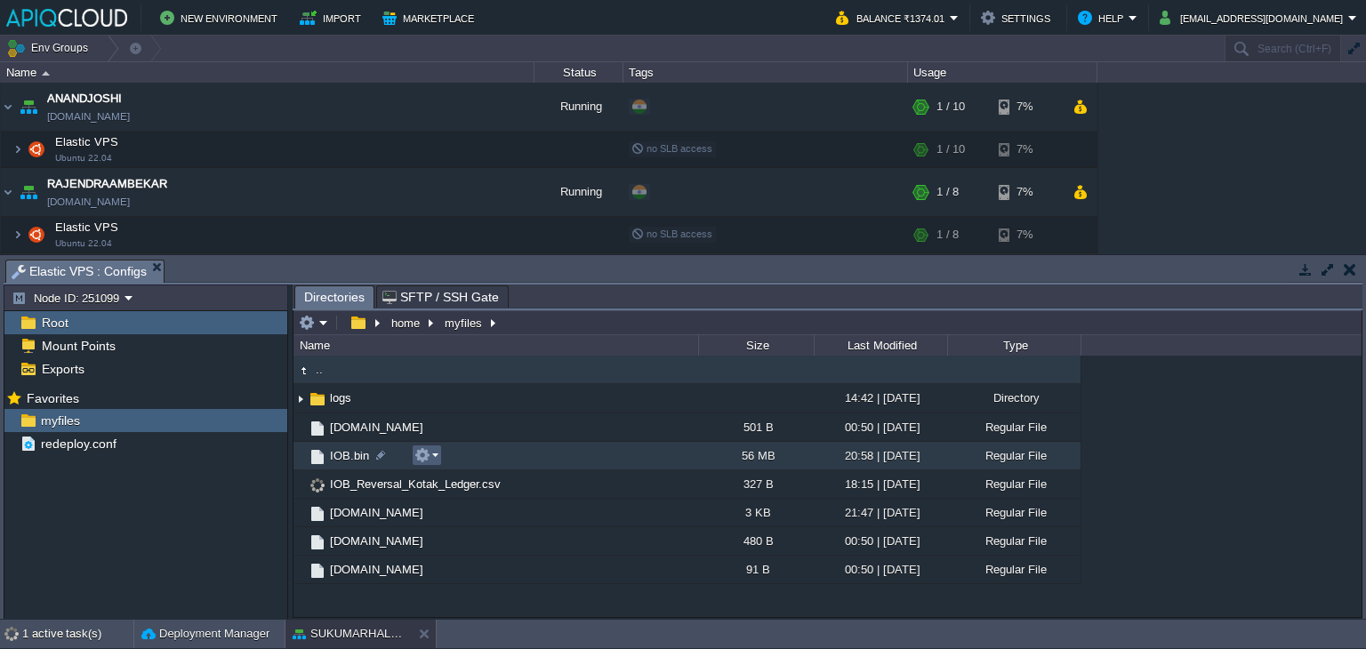
click at [421, 456] on button "button" at bounding box center [422, 455] width 16 height 16
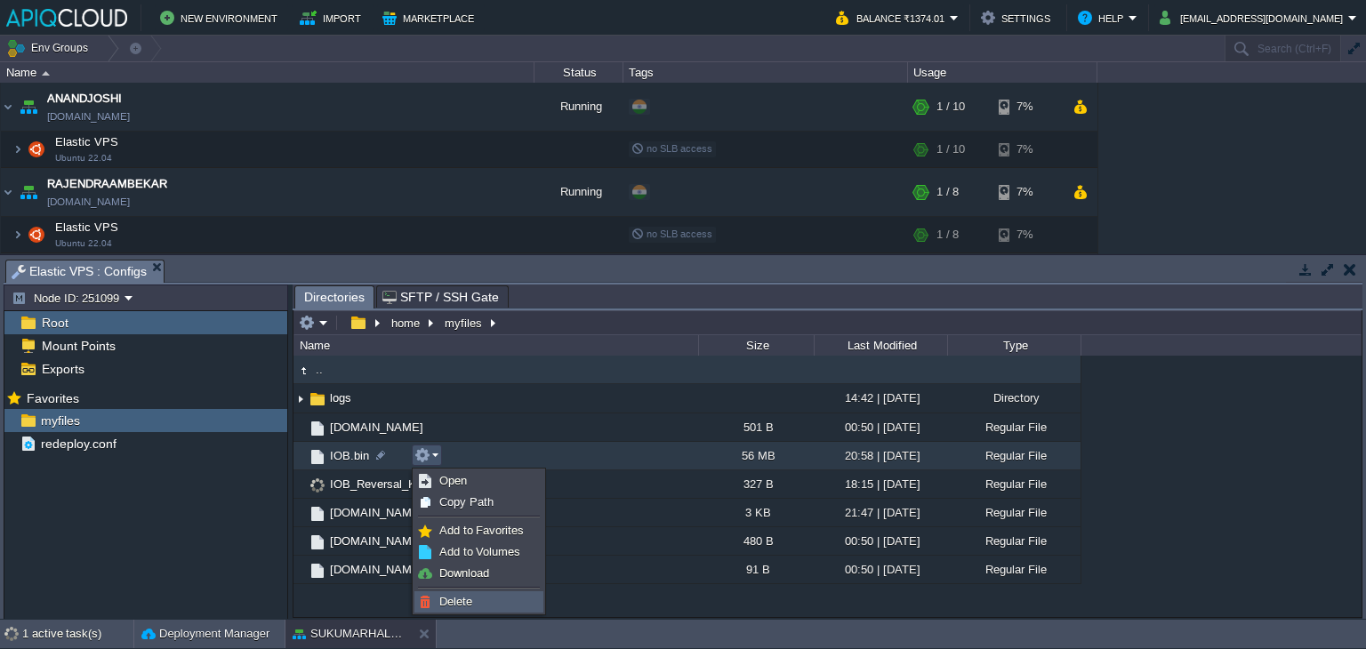
click at [462, 595] on span "Delete" at bounding box center [455, 601] width 33 height 13
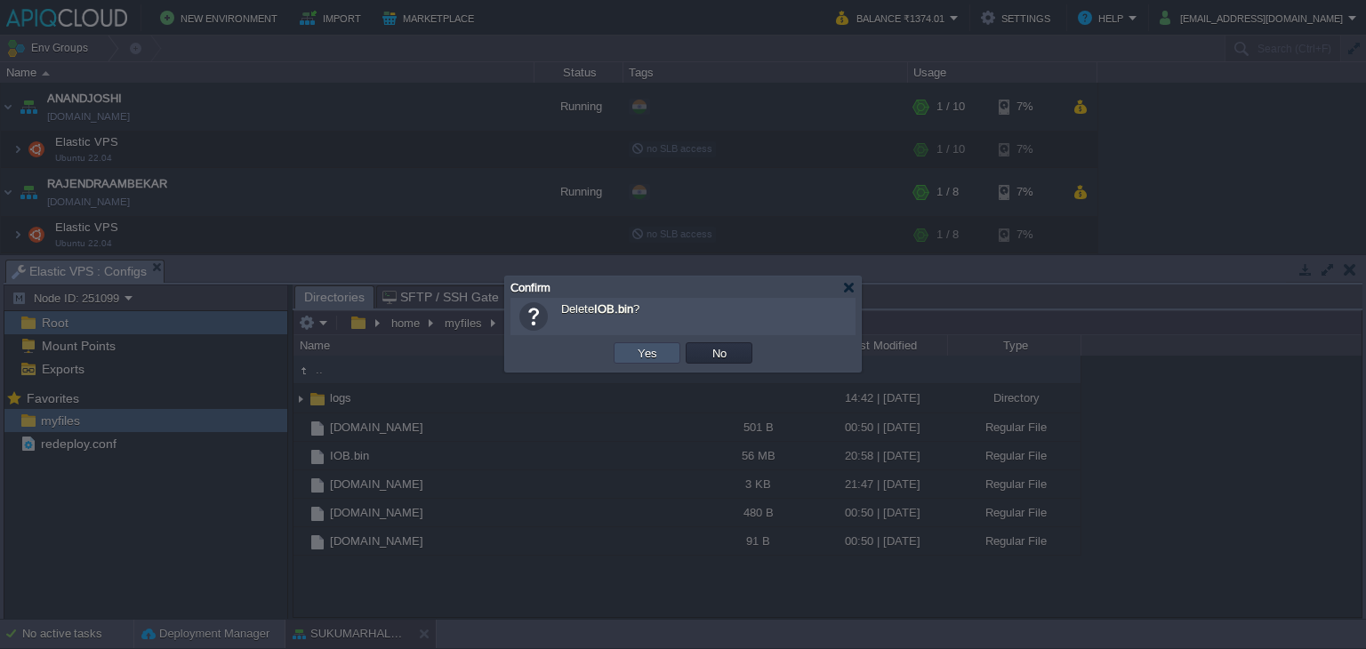
click at [653, 356] on button "Yes" at bounding box center [647, 353] width 30 height 16
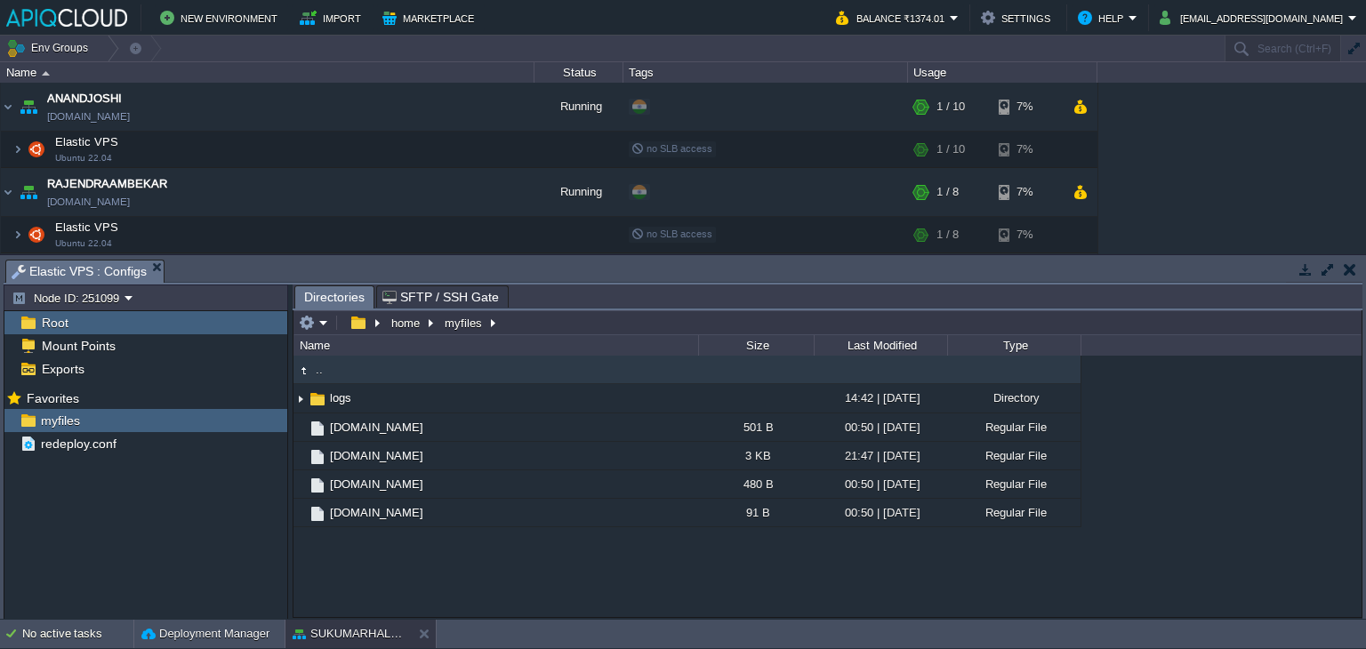
click at [1352, 268] on button "button" at bounding box center [1349, 269] width 12 height 16
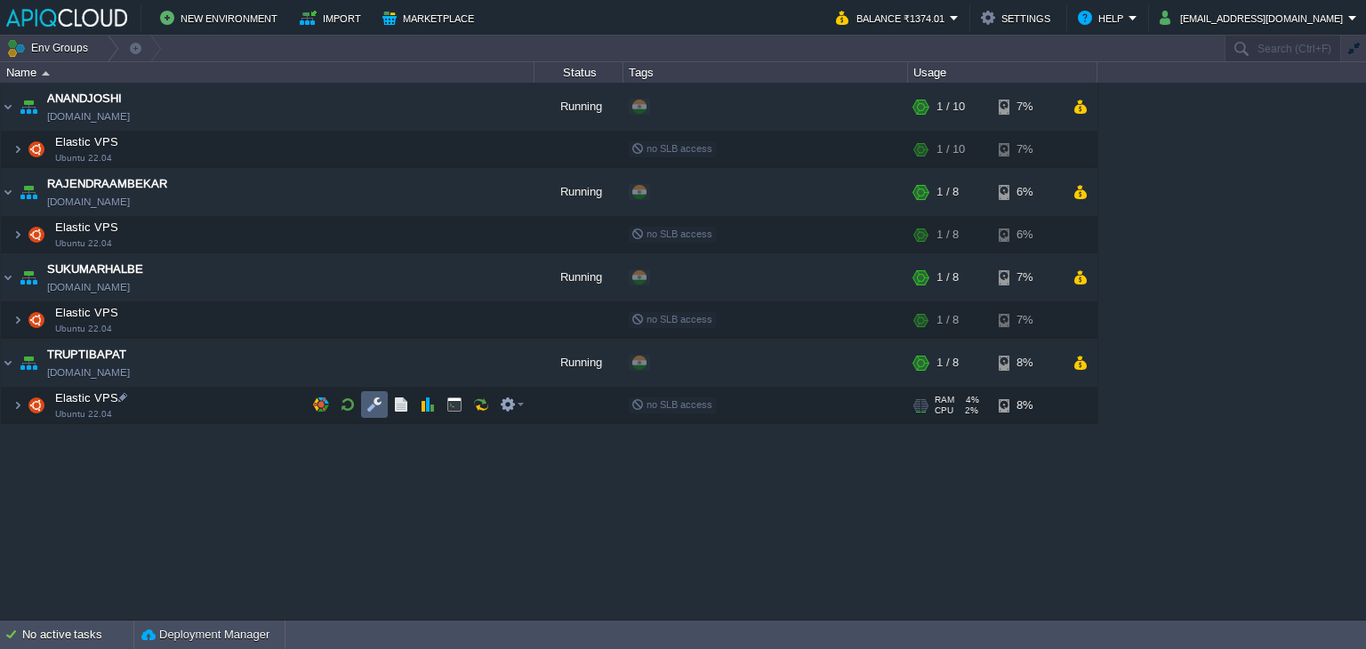
click at [364, 400] on td at bounding box center [374, 404] width 27 height 27
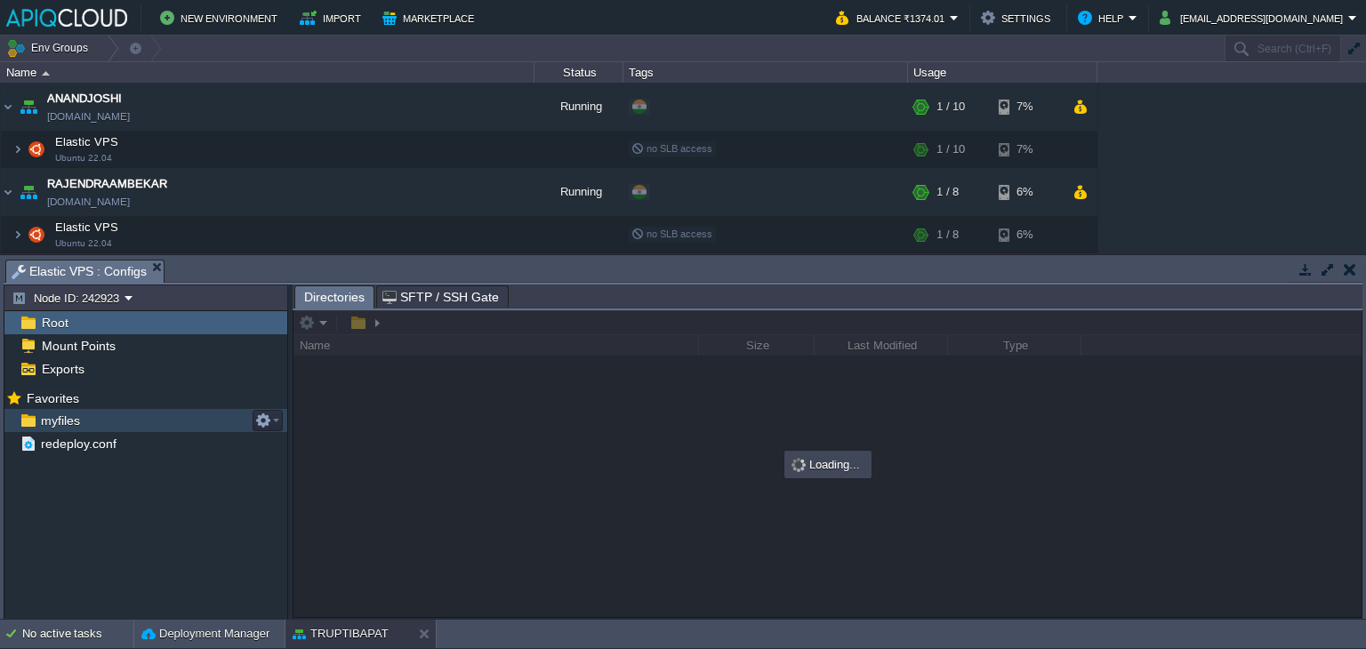
click at [62, 413] on span "myfiles" at bounding box center [59, 421] width 45 height 16
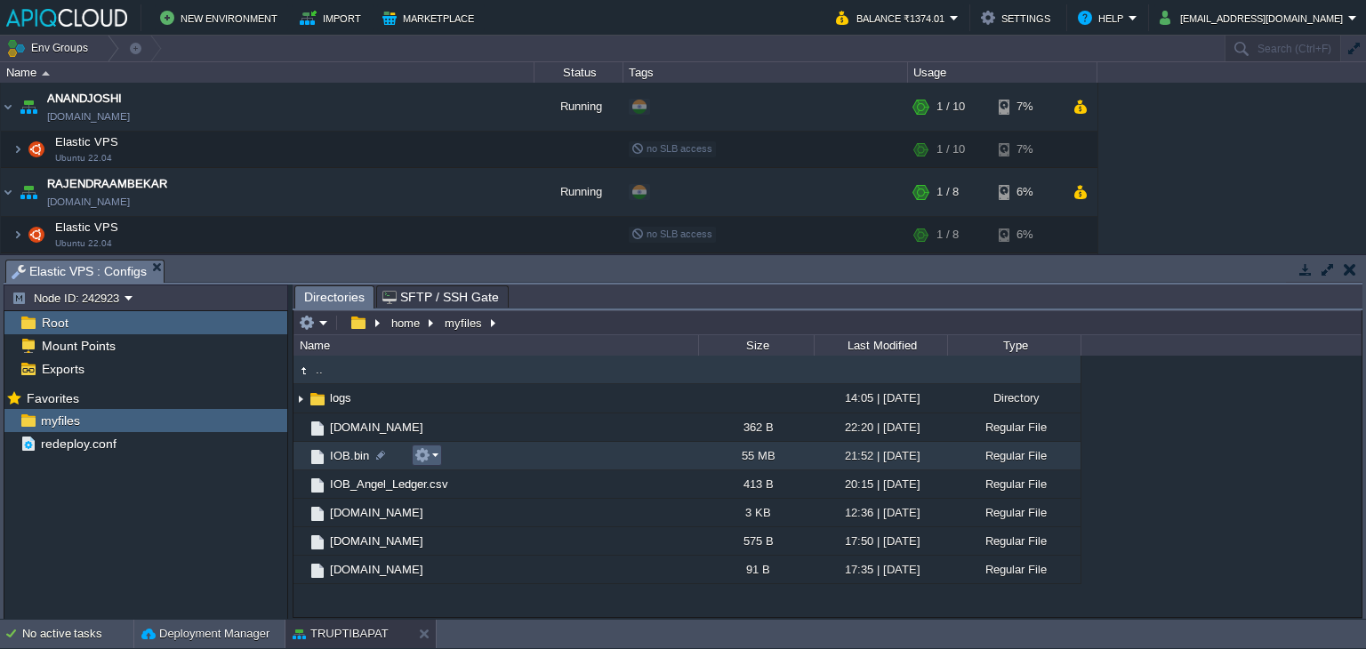
click at [422, 456] on button "button" at bounding box center [422, 455] width 16 height 16
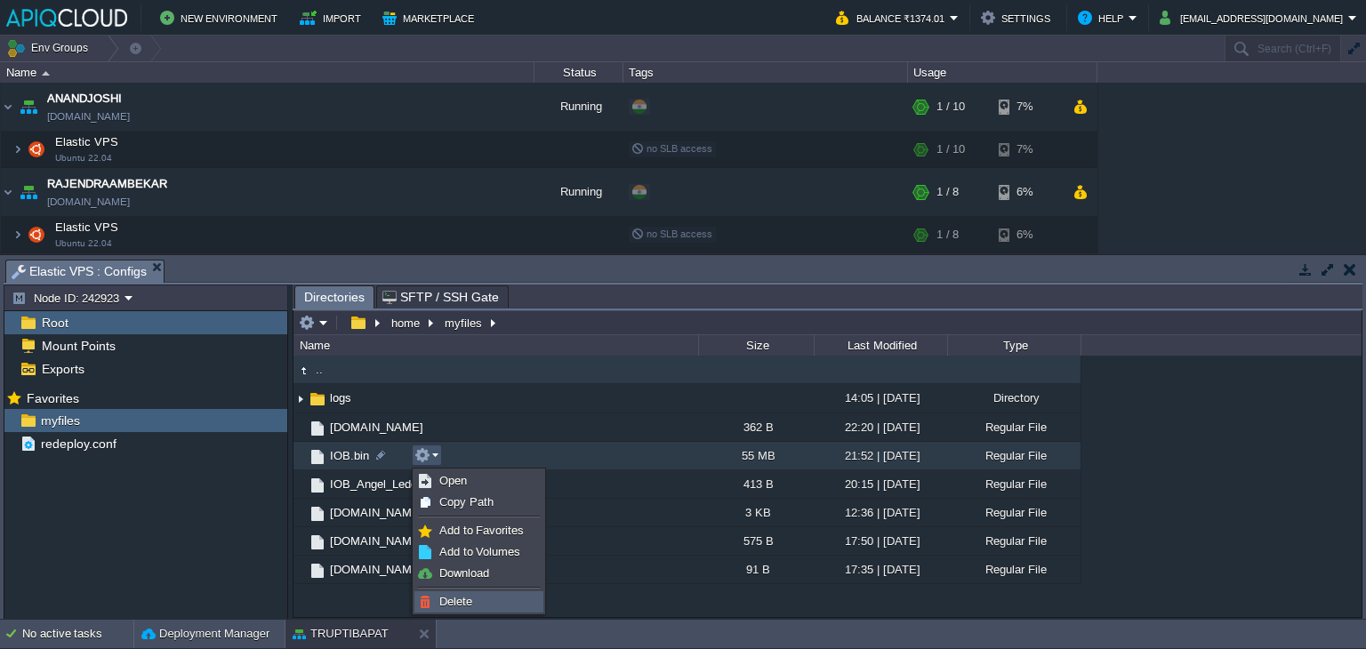
click at [458, 597] on span "Delete" at bounding box center [455, 601] width 33 height 13
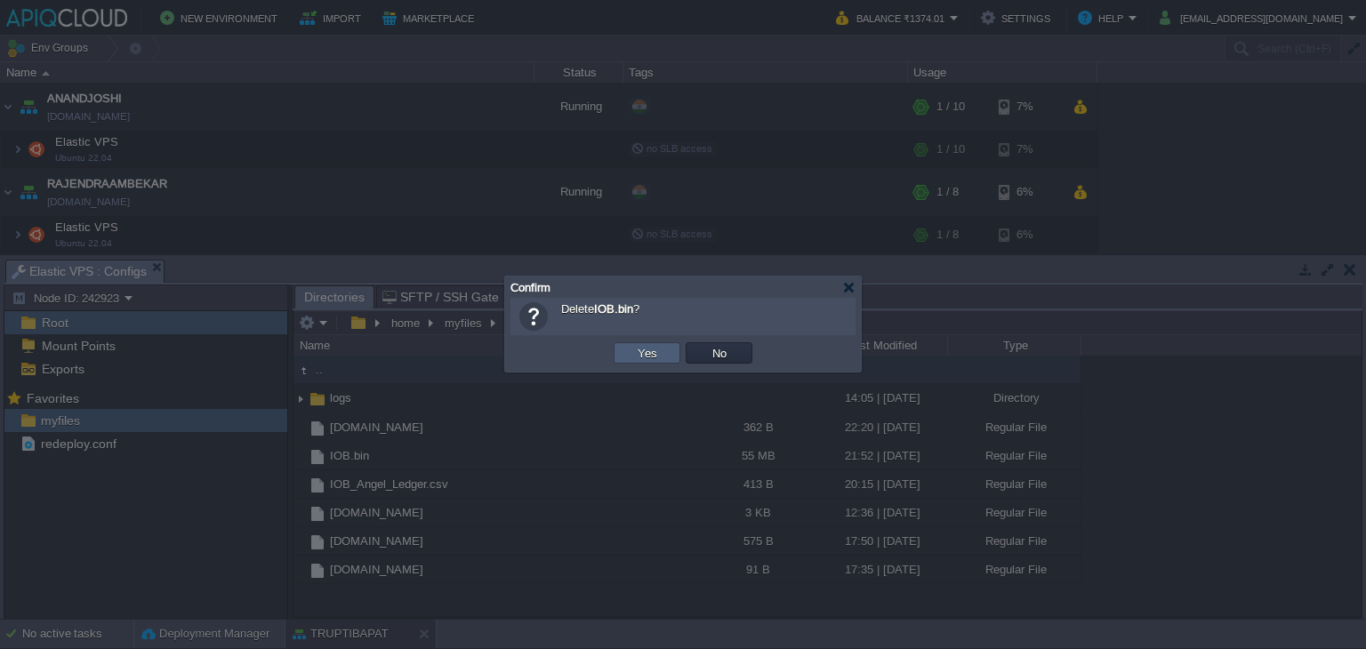
click at [658, 348] on button "Yes" at bounding box center [647, 353] width 30 height 16
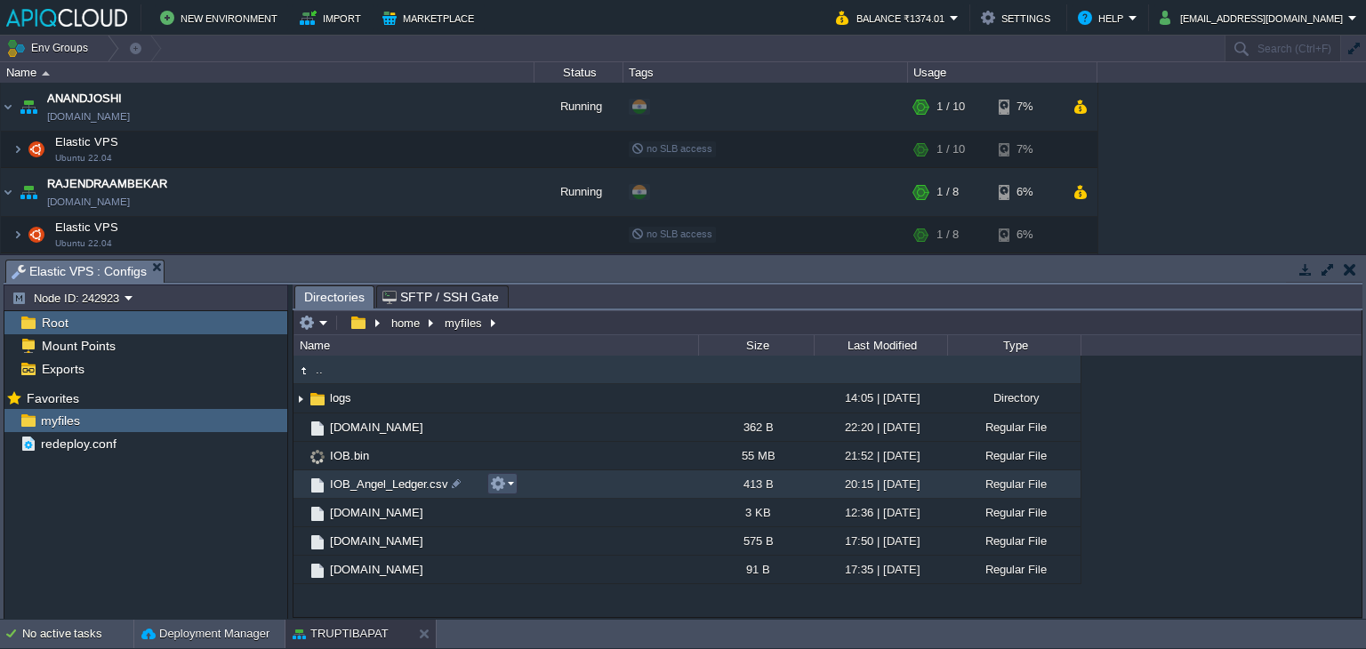
click at [496, 477] on button "button" at bounding box center [498, 484] width 16 height 16
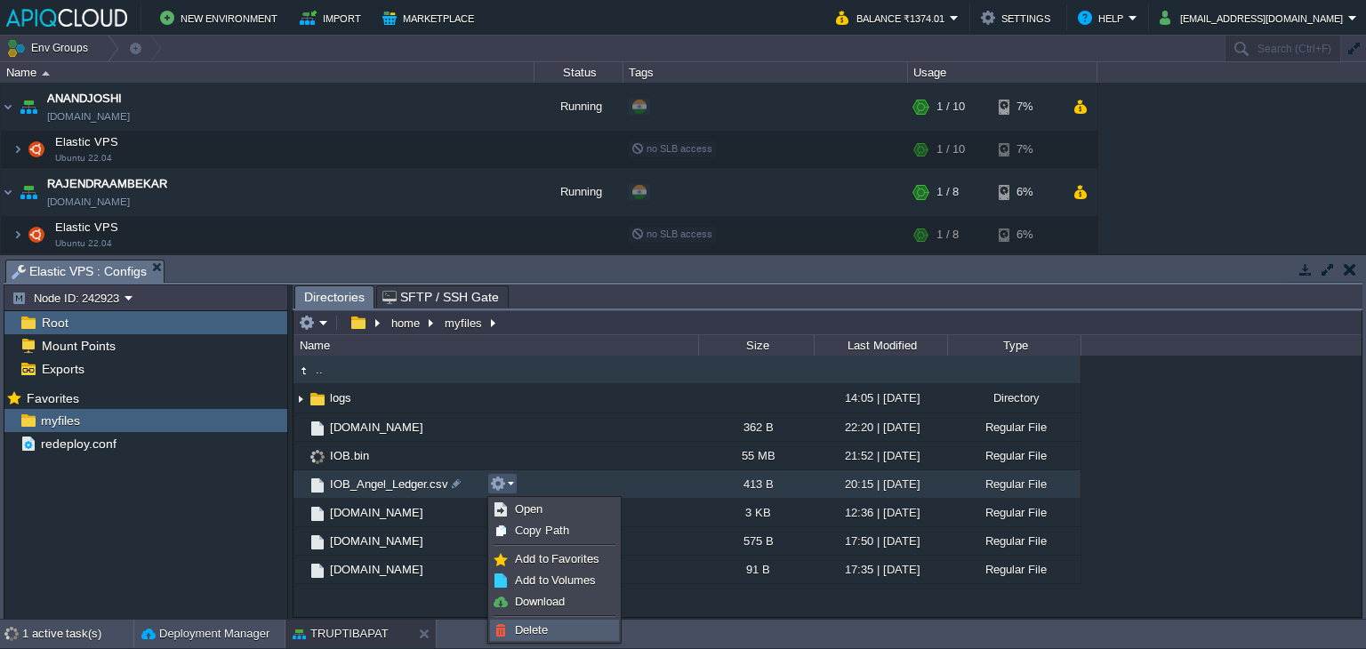
click at [523, 621] on link "Delete" at bounding box center [554, 631] width 127 height 20
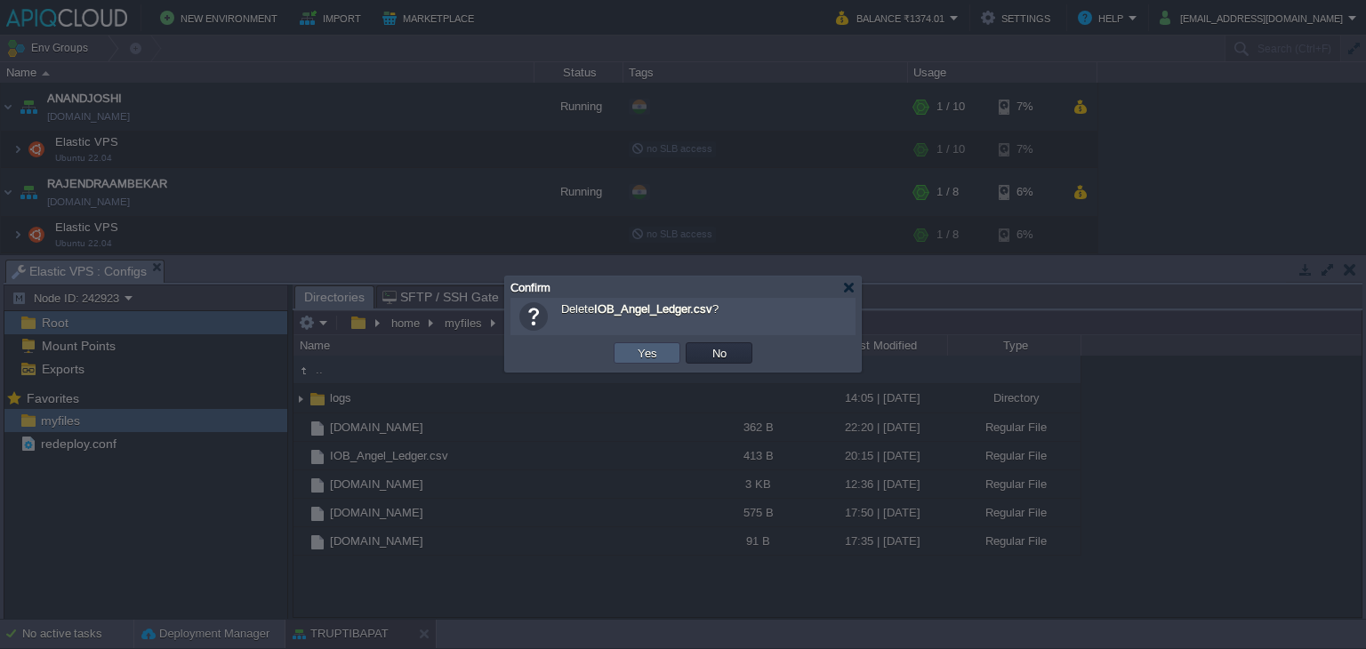
click at [633, 351] on button "Yes" at bounding box center [647, 353] width 30 height 16
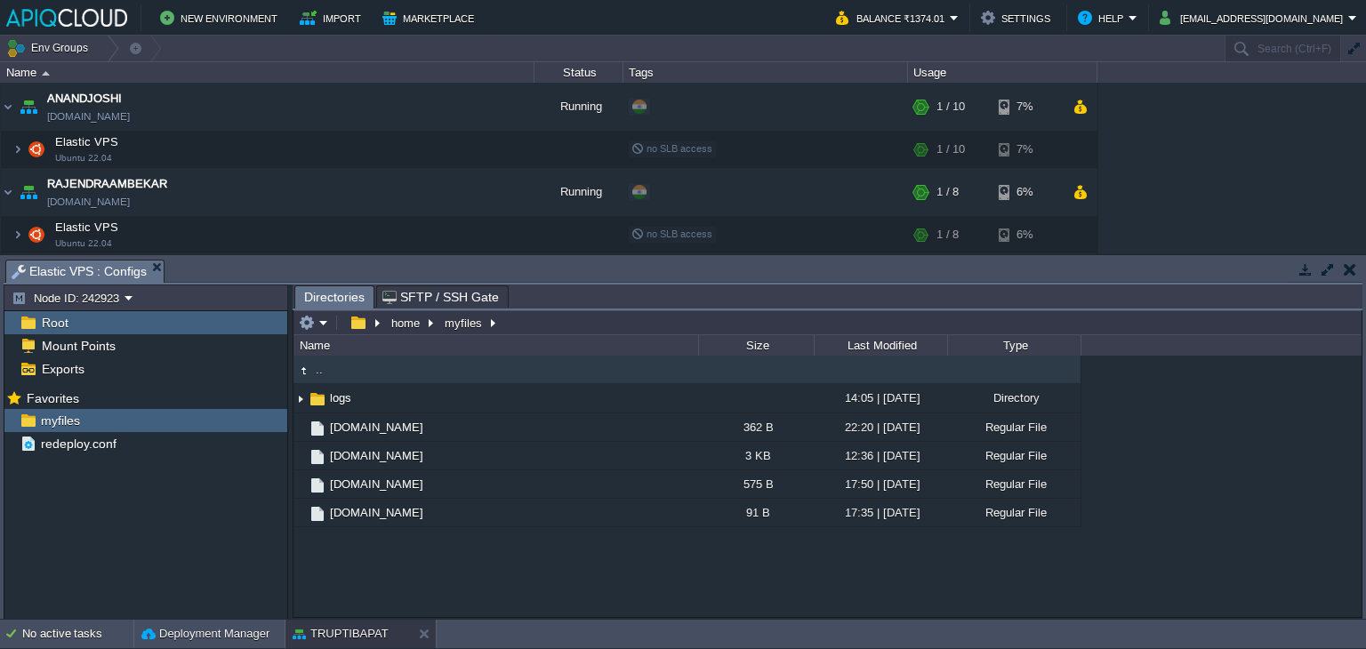
click at [1346, 262] on button "button" at bounding box center [1349, 269] width 12 height 16
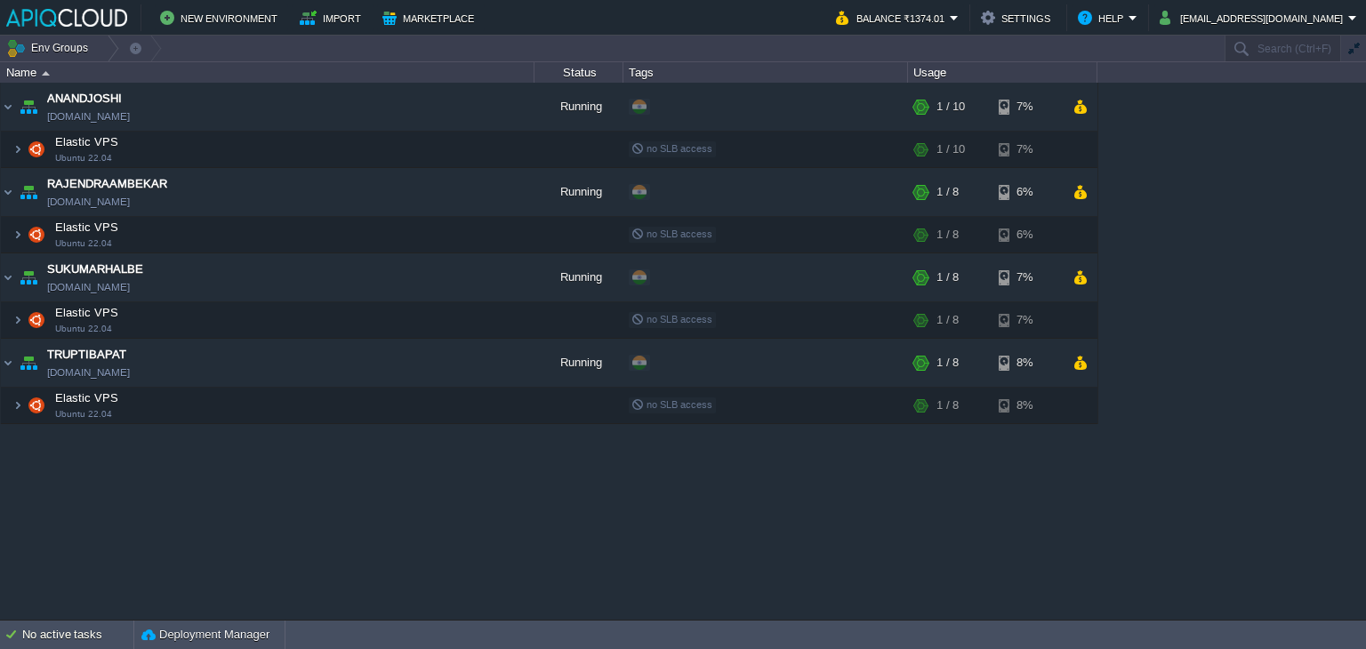
click at [648, 484] on div "ANANDJOSHI [DOMAIN_NAME] Running + Add to Env Group RAM 3% CPU 2% 1 / 10 7% Ela…" at bounding box center [683, 351] width 1366 height 537
click at [12, 105] on img at bounding box center [8, 107] width 14 height 48
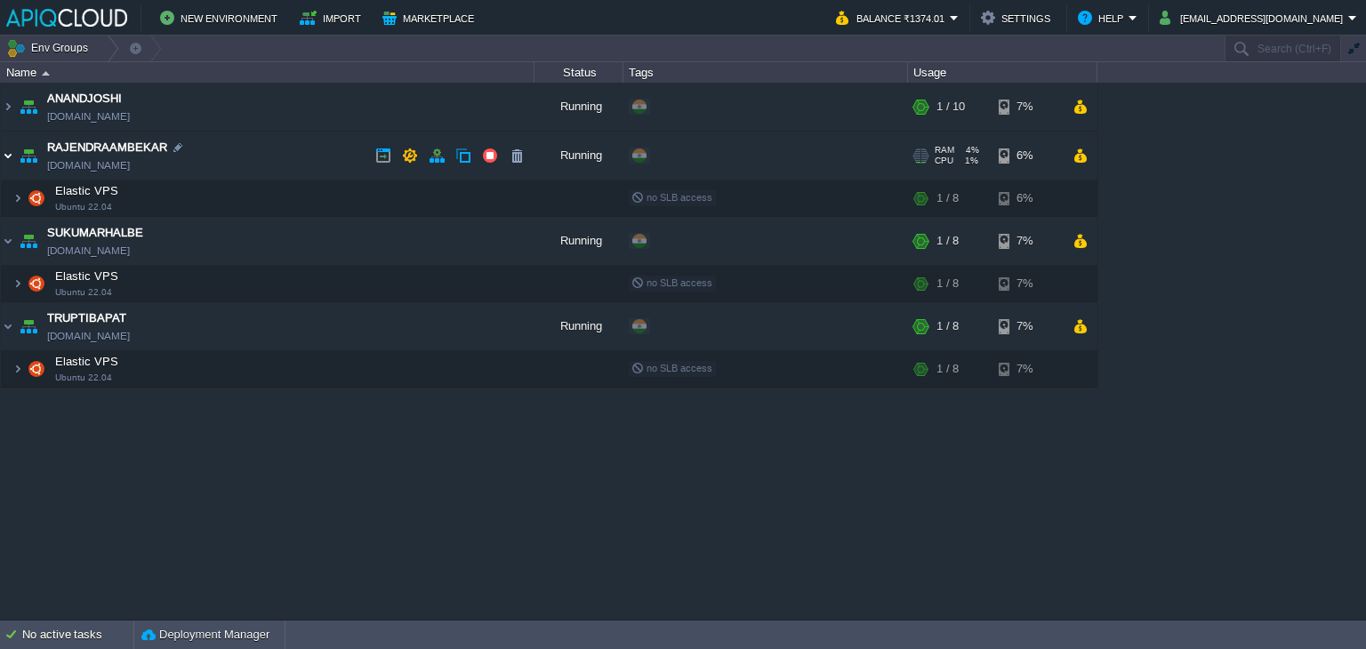
click at [7, 159] on img at bounding box center [8, 156] width 14 height 48
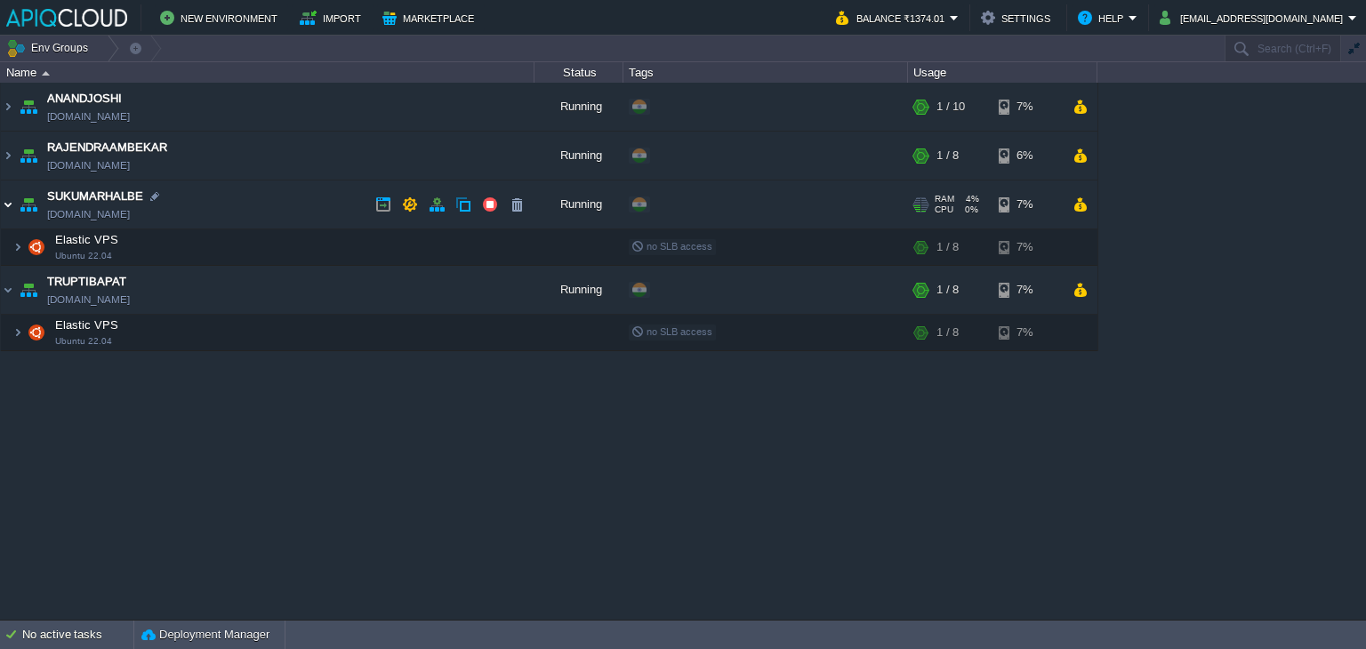
click at [8, 206] on img at bounding box center [8, 204] width 14 height 48
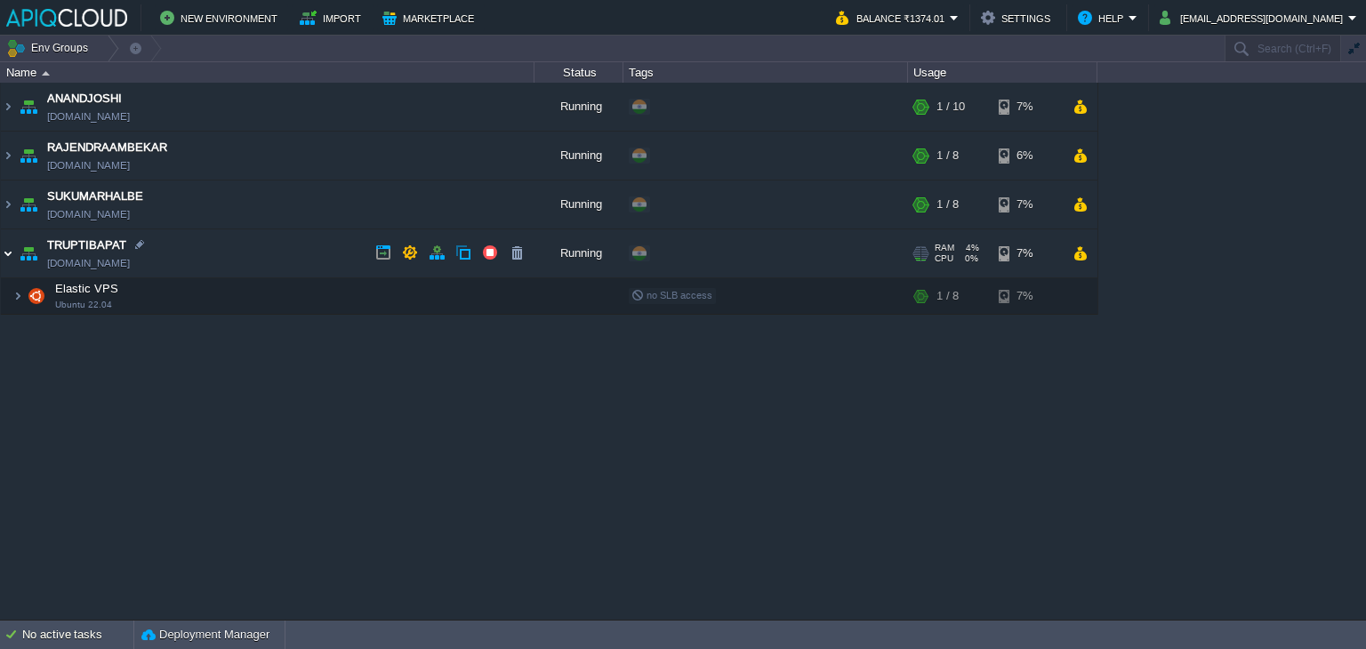
click at [12, 247] on img at bounding box center [8, 253] width 14 height 48
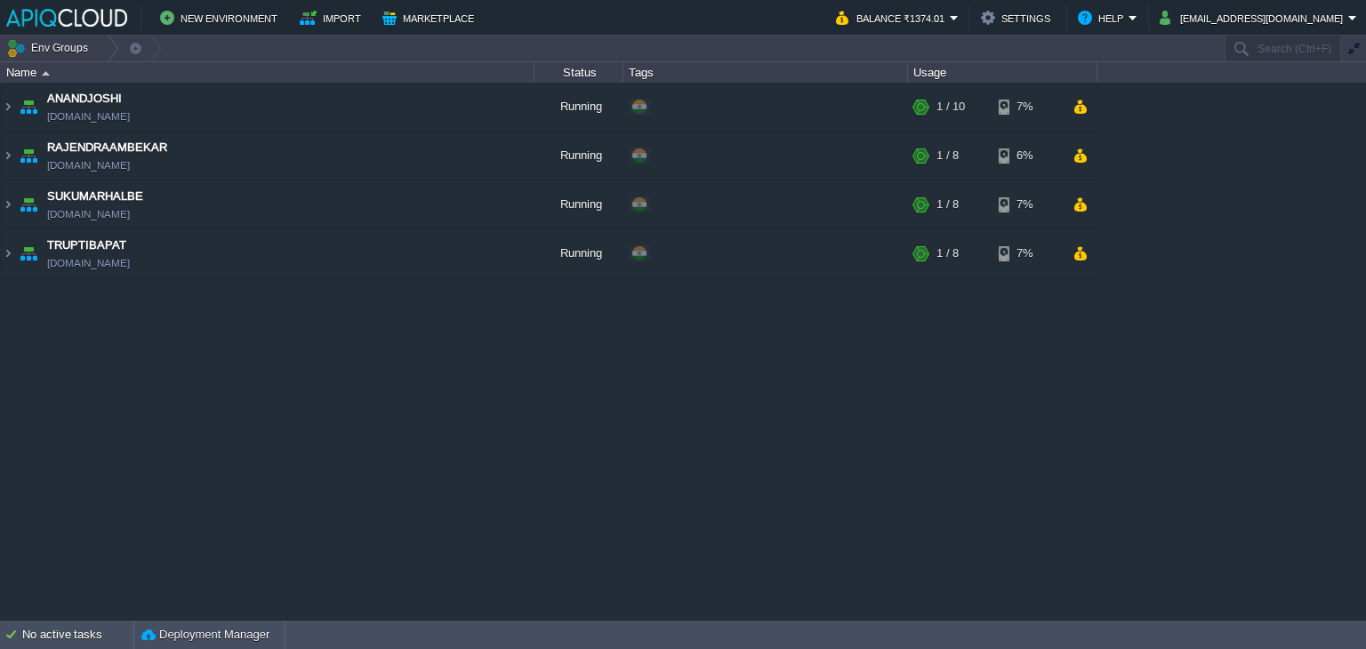
click at [367, 453] on div "ANANDJOSHI [DOMAIN_NAME] Running + Add to Env Group RAM 3% CPU 1% 1 / 10 7% Ela…" at bounding box center [683, 351] width 1366 height 537
click at [290, 104] on td "ANANDJOSHI [DOMAIN_NAME]" at bounding box center [267, 107] width 533 height 49
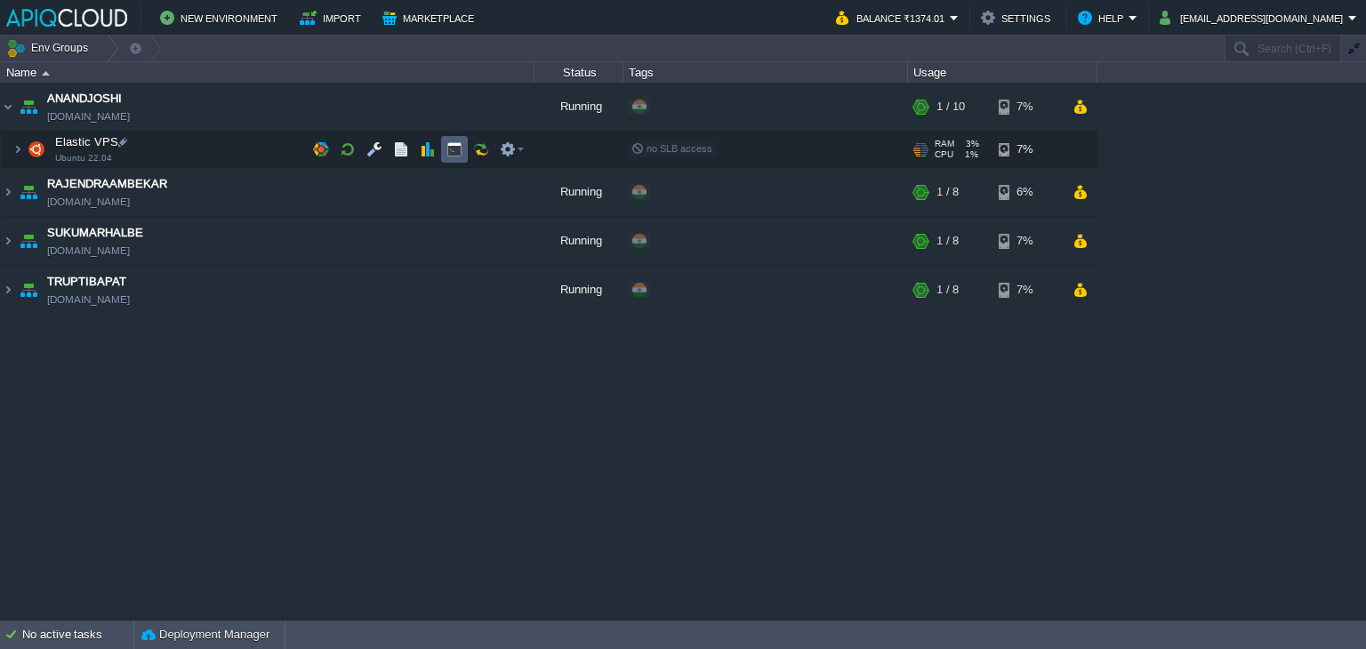
click at [455, 153] on button "button" at bounding box center [454, 149] width 16 height 16
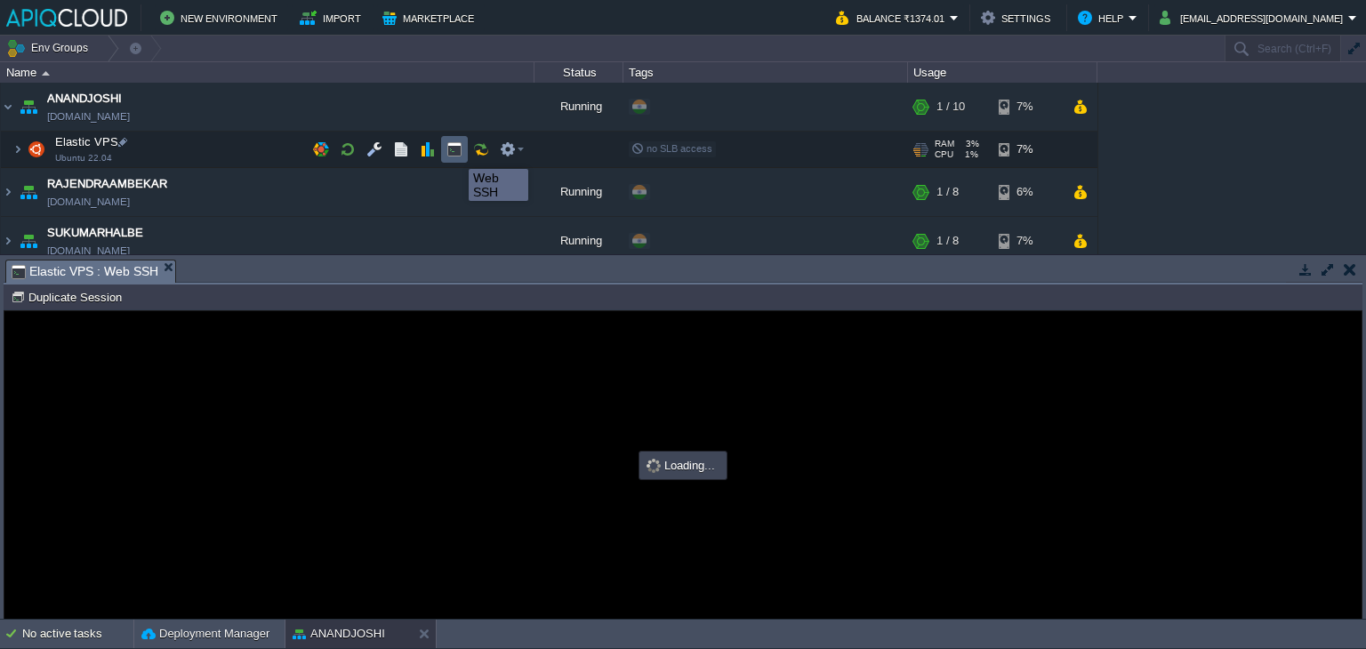
scroll to position [0, 0]
type input "#000000"
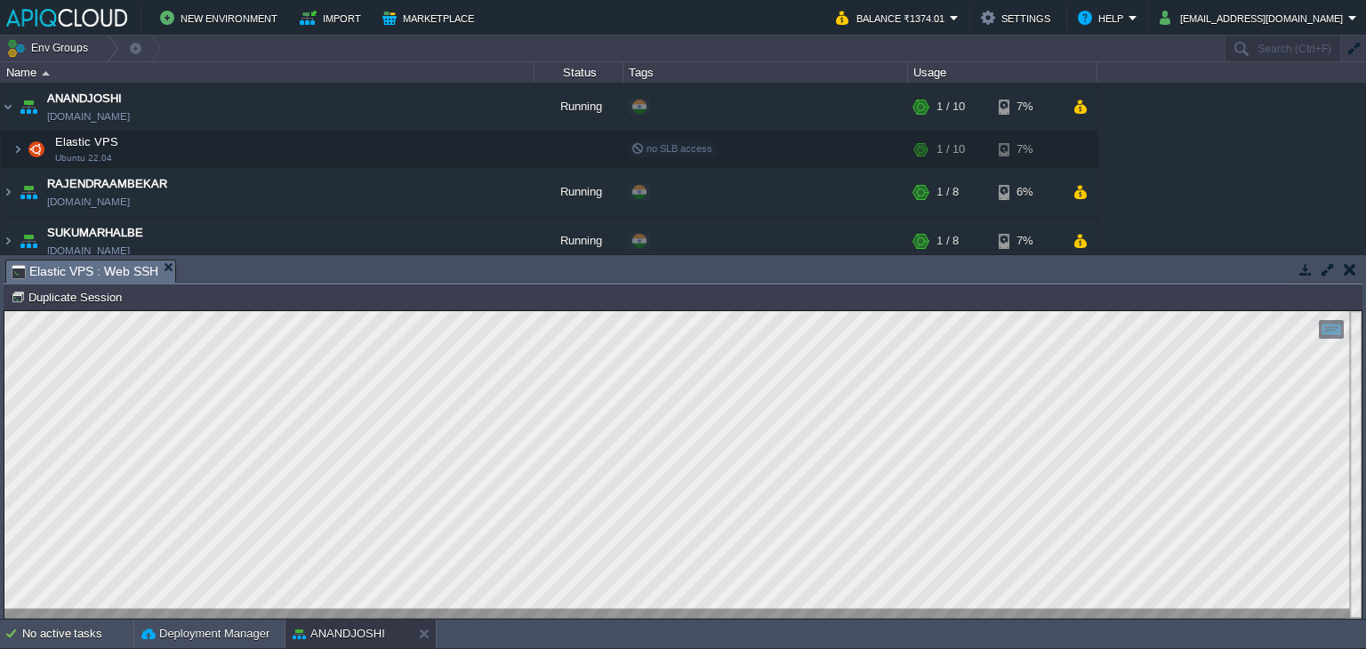
click at [1350, 268] on button "button" at bounding box center [1349, 269] width 12 height 16
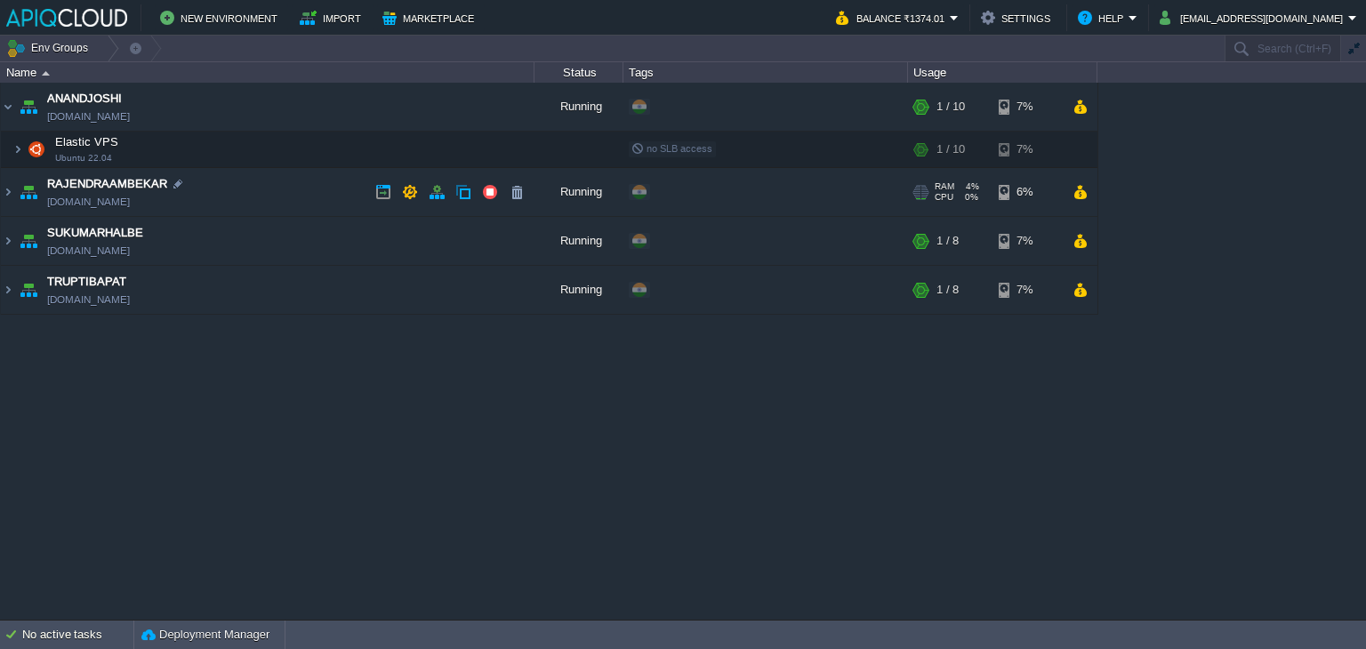
click at [257, 186] on td "RAJENDRAAMBEKAR [DOMAIN_NAME]" at bounding box center [267, 192] width 533 height 49
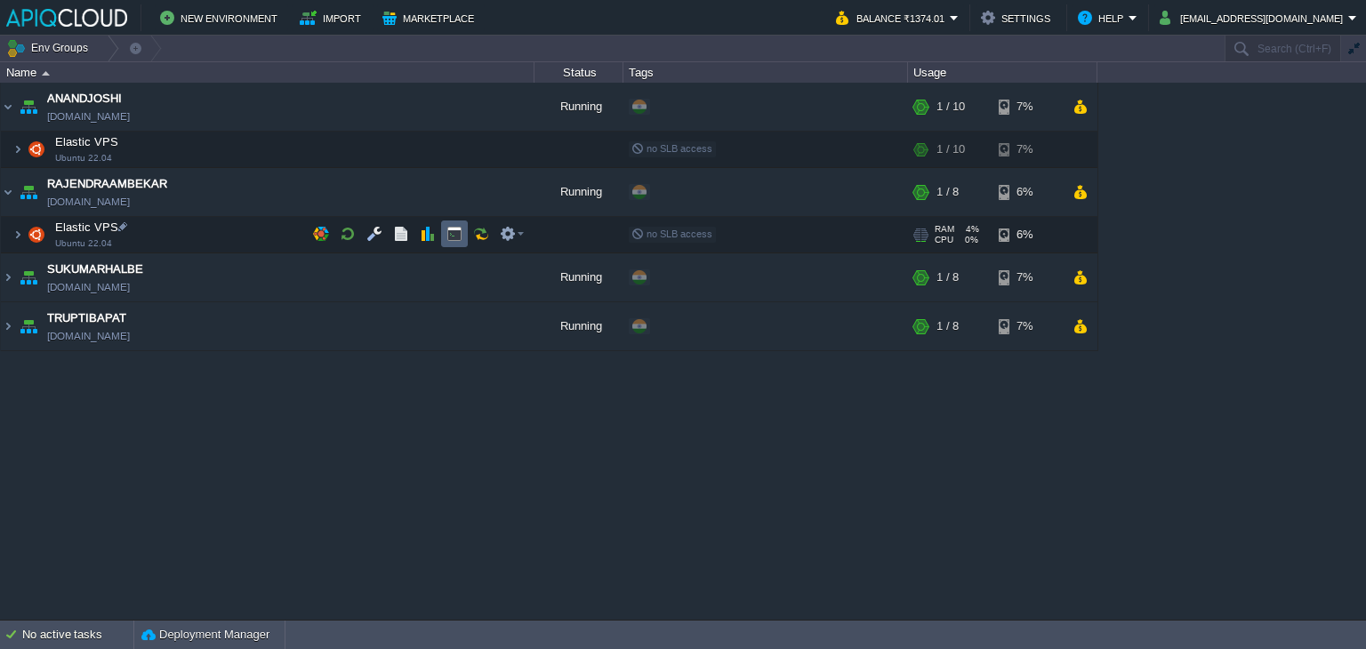
click at [453, 236] on button "button" at bounding box center [454, 234] width 16 height 16
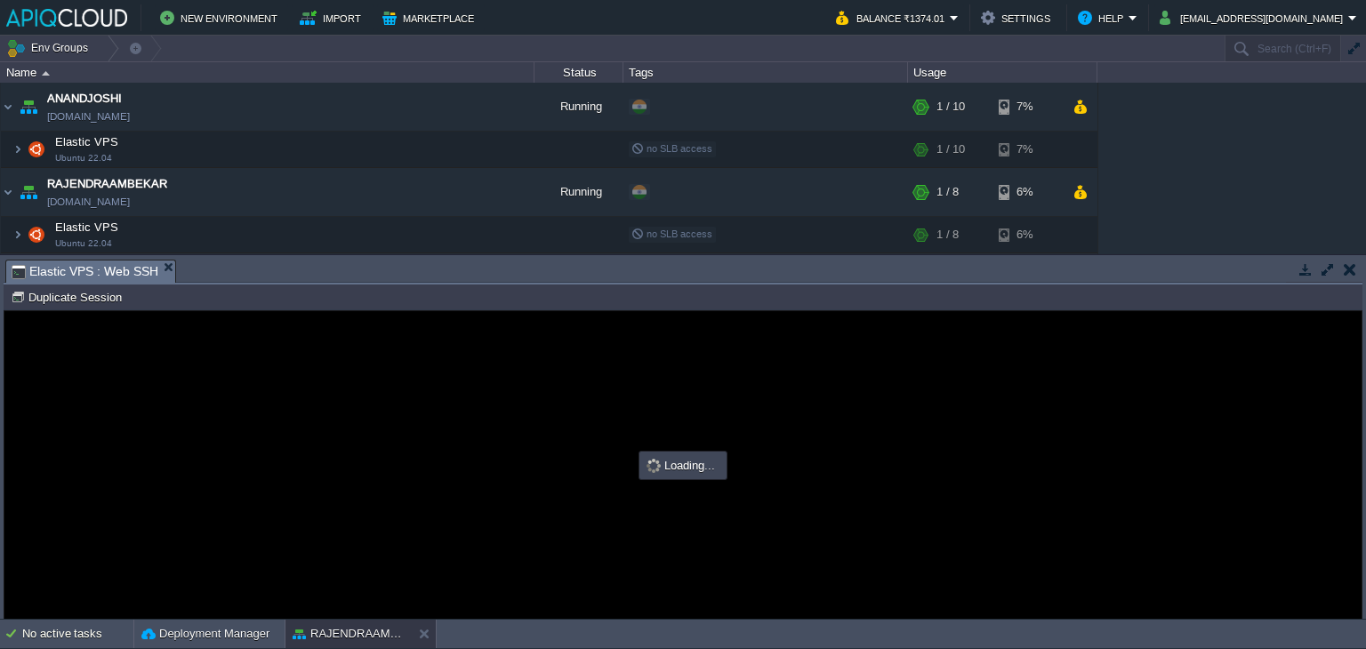
type input "#000000"
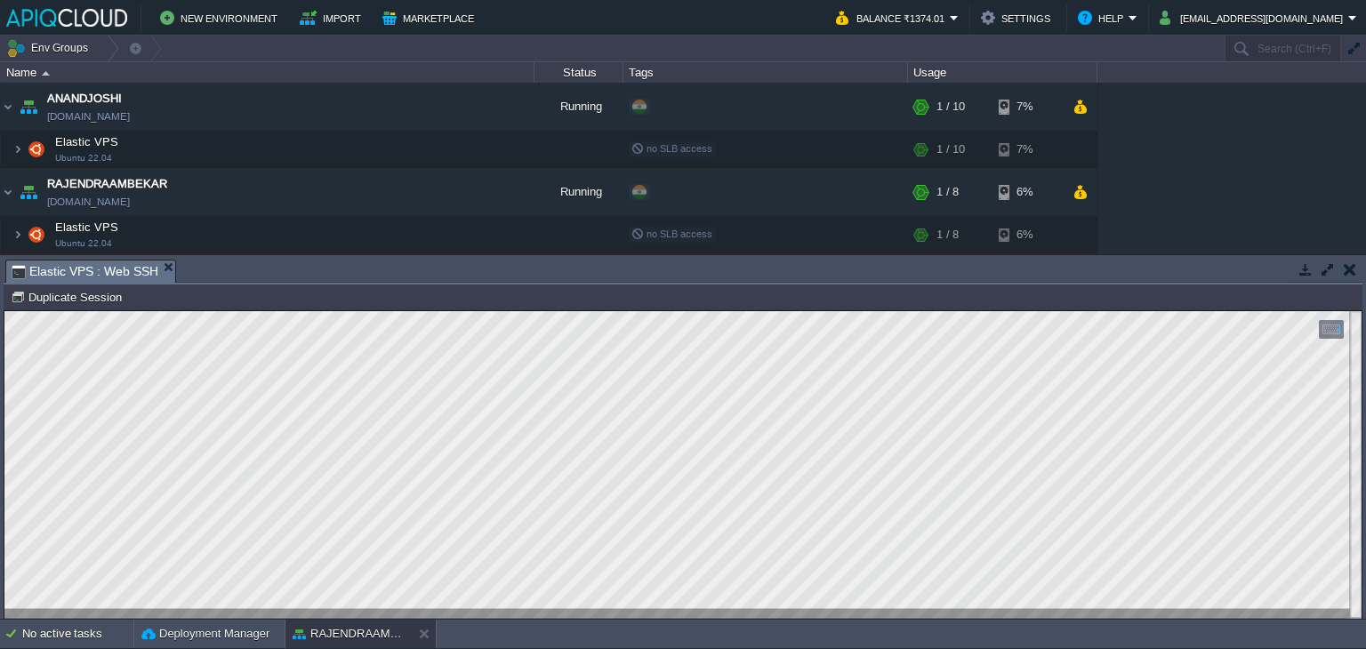
click at [1347, 268] on button "button" at bounding box center [1349, 269] width 12 height 16
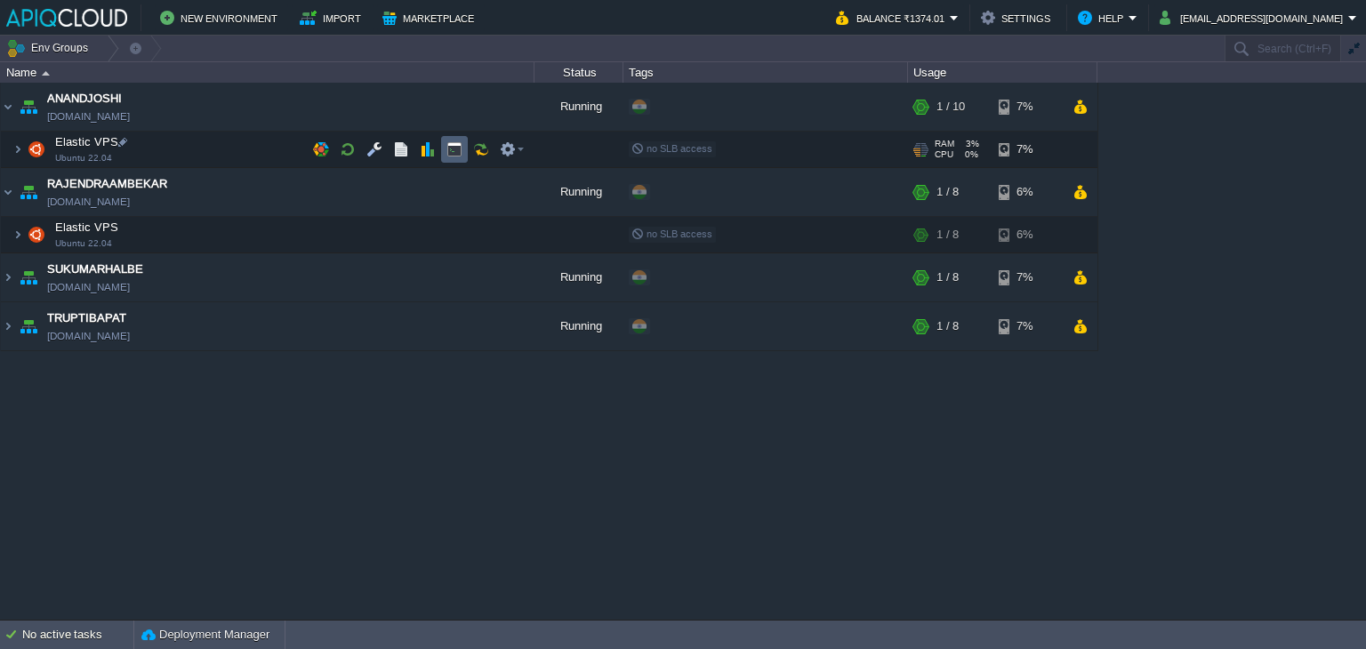
click at [452, 148] on button "button" at bounding box center [454, 149] width 16 height 16
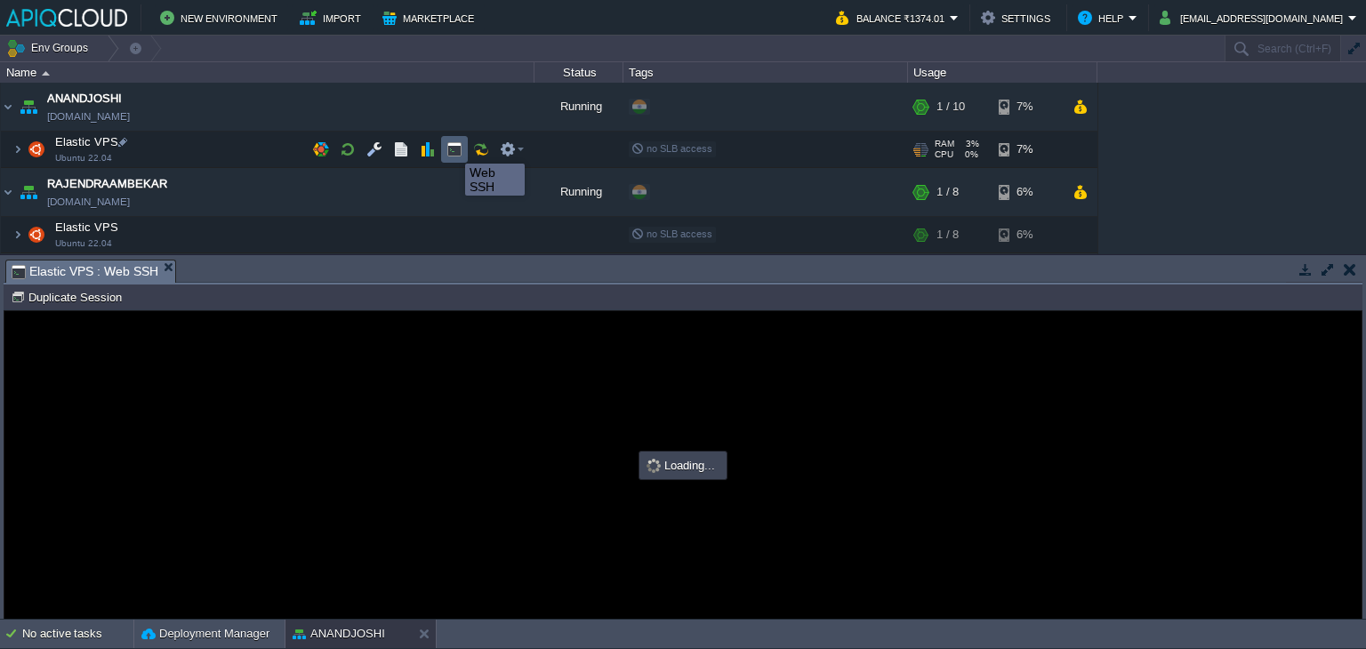
type input "#000000"
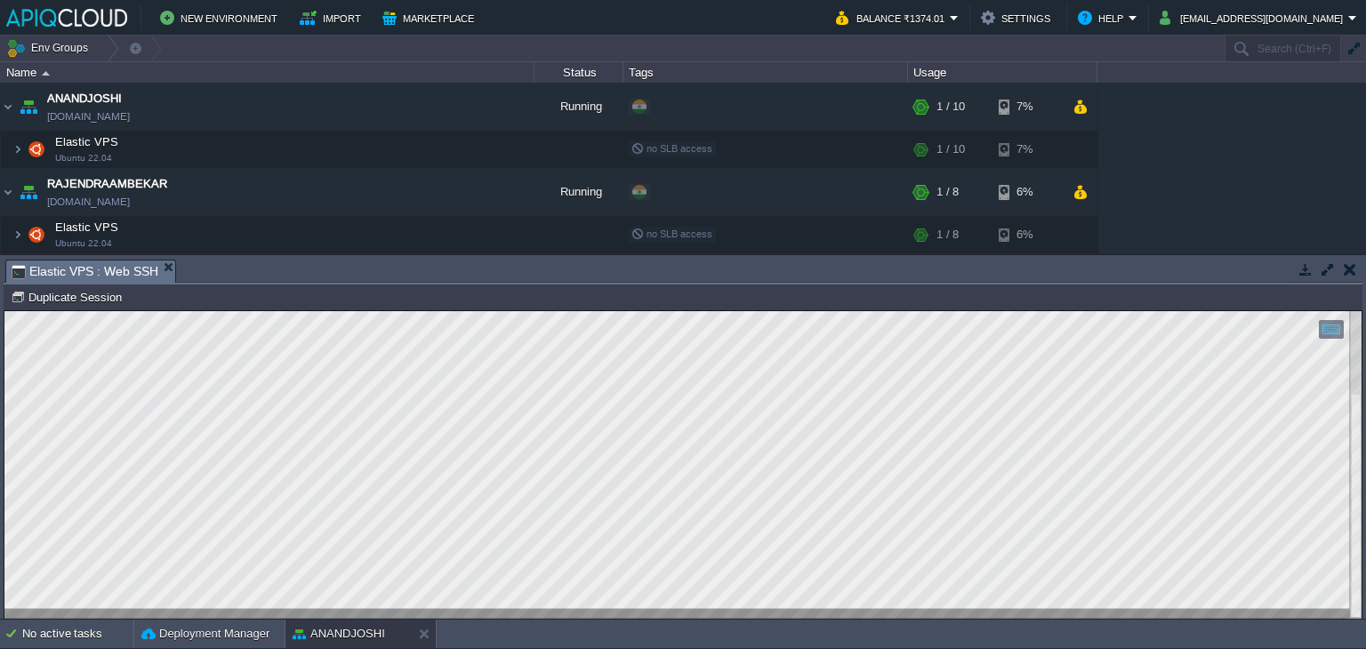
click at [1354, 273] on button "button" at bounding box center [1349, 269] width 12 height 16
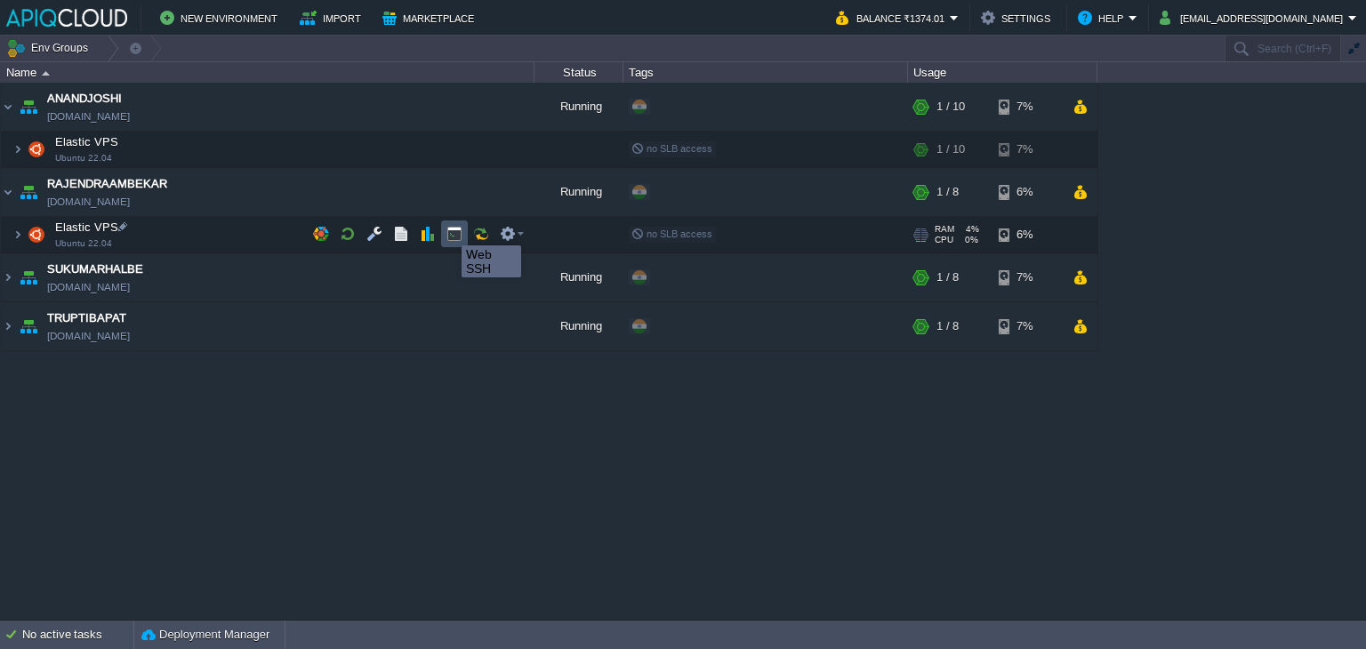
click at [460, 230] on button "button" at bounding box center [454, 234] width 16 height 16
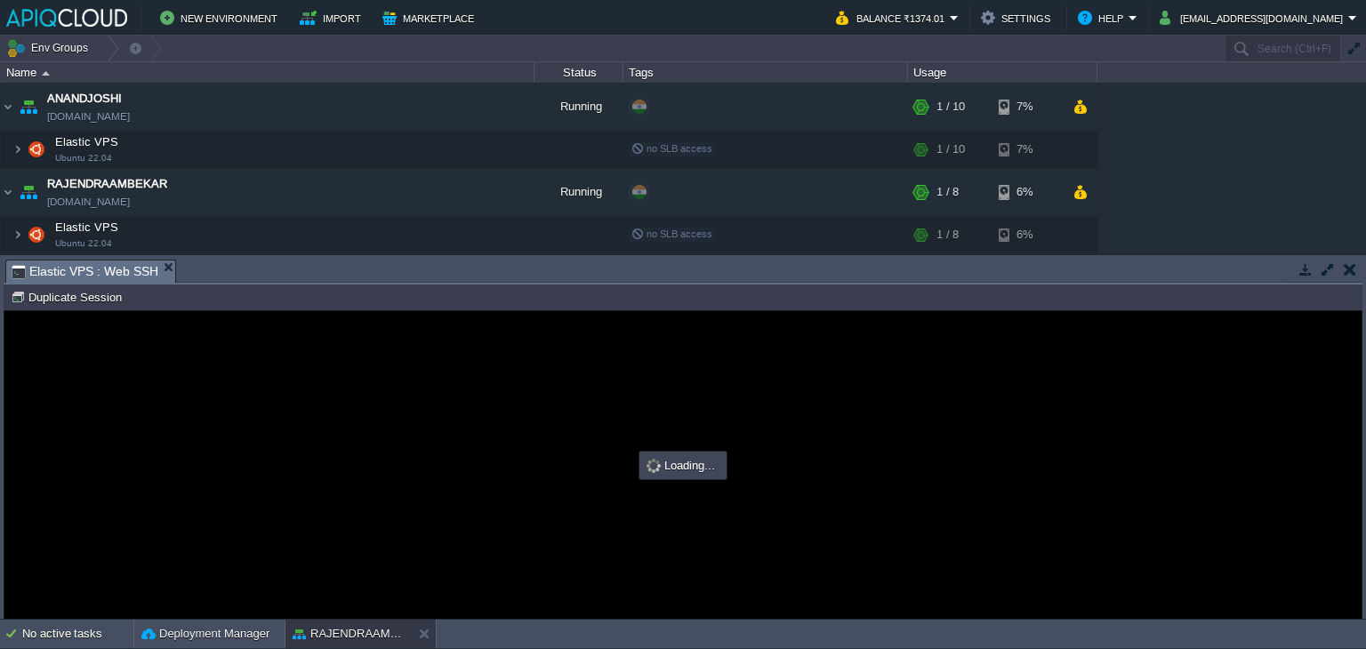
type input "#000000"
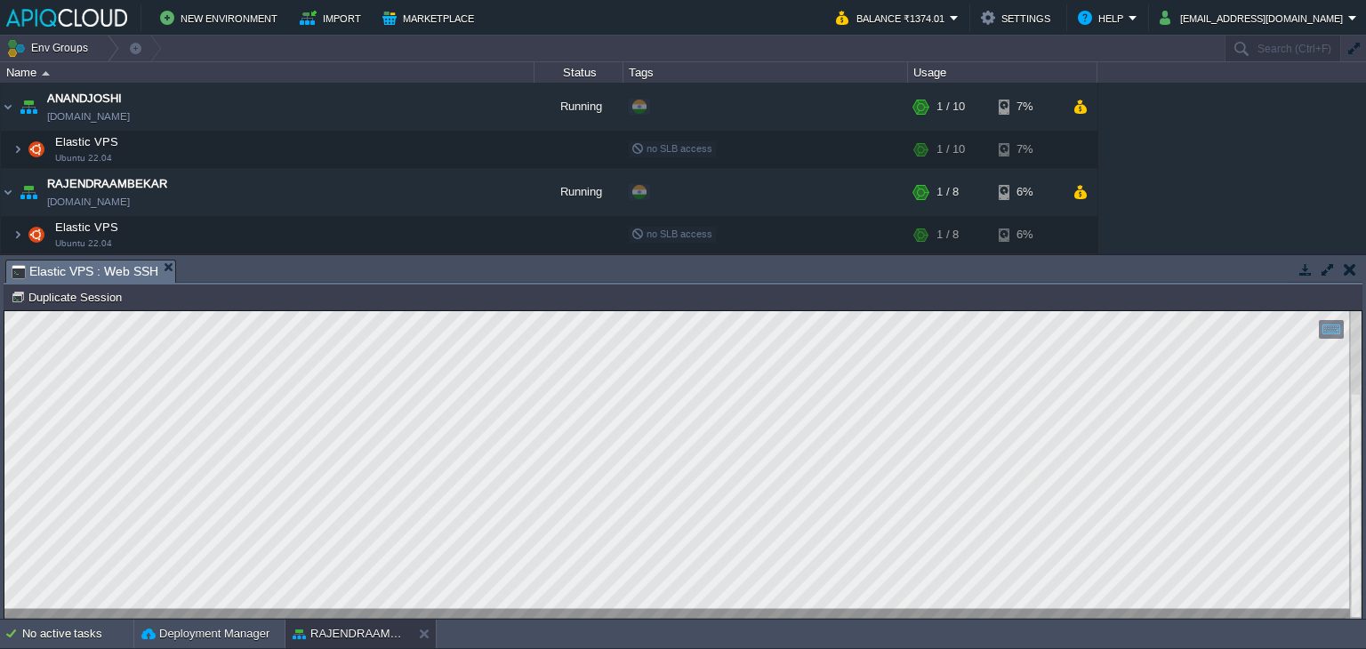
click at [1348, 266] on button "button" at bounding box center [1349, 269] width 12 height 16
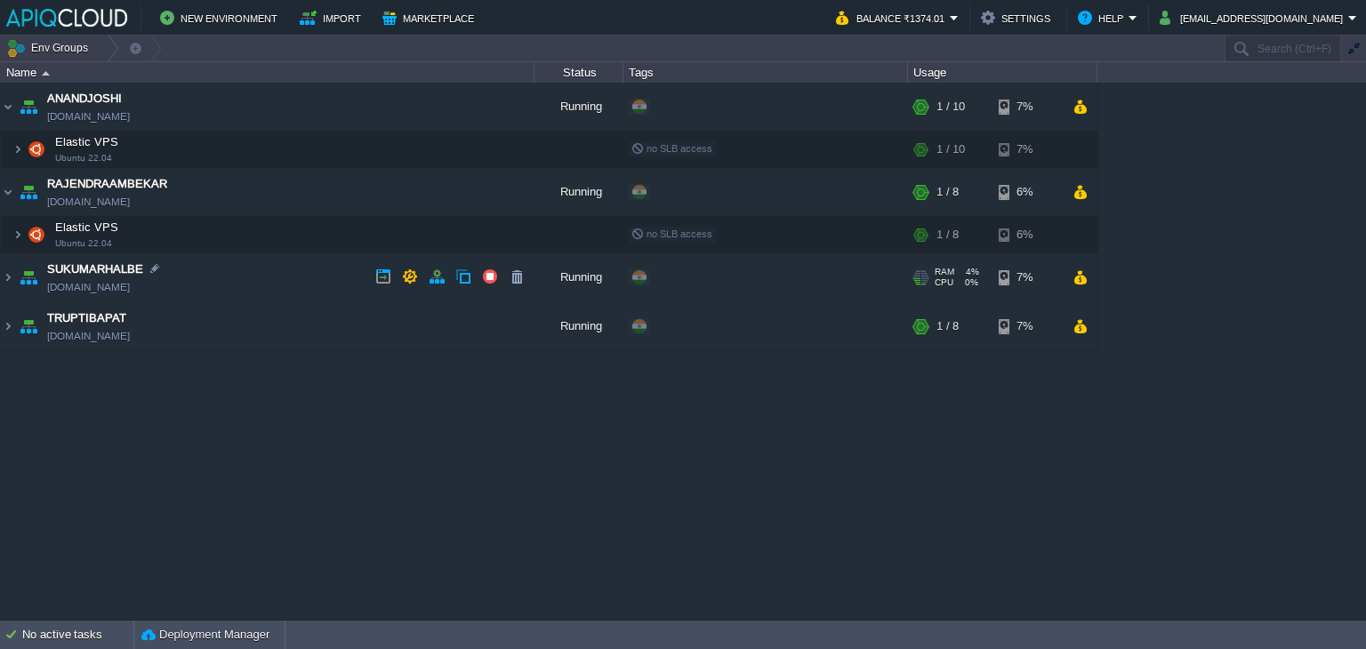
click at [281, 277] on td "SUKUMARHALBE [DOMAIN_NAME]" at bounding box center [267, 277] width 533 height 49
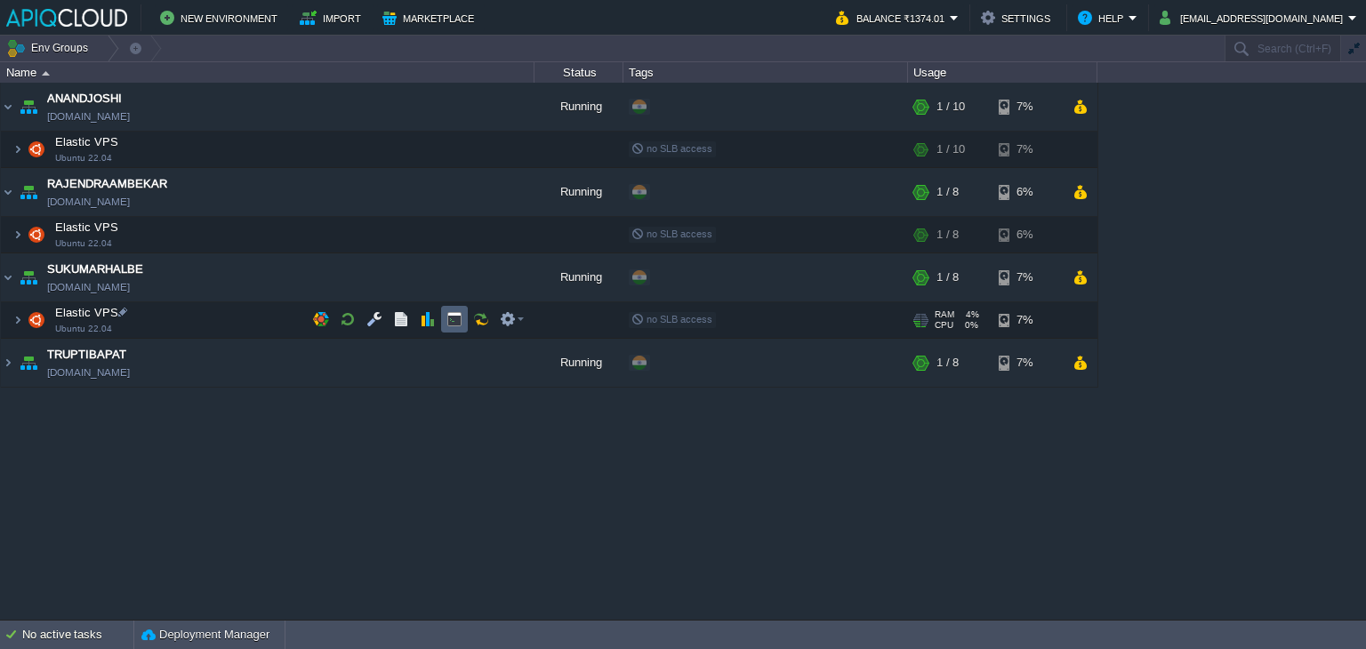
click at [444, 316] on td at bounding box center [454, 319] width 27 height 27
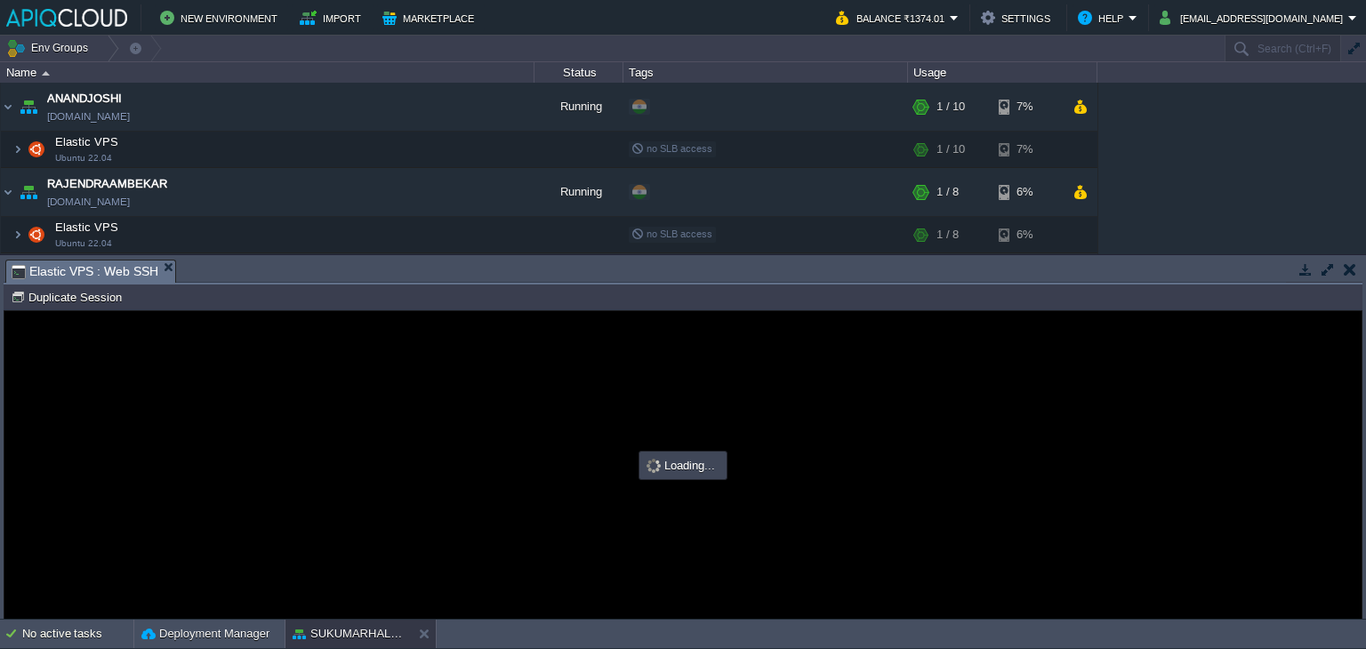
type input "#000000"
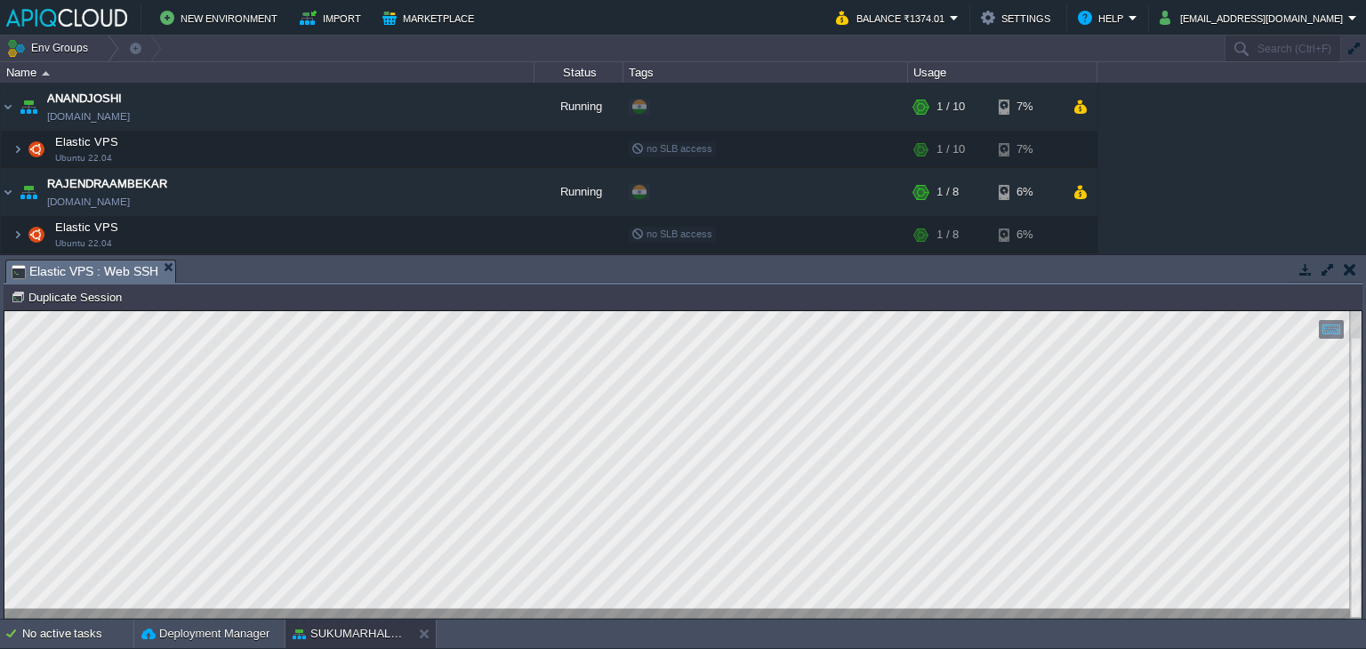
click at [1343, 263] on button "button" at bounding box center [1349, 269] width 12 height 16
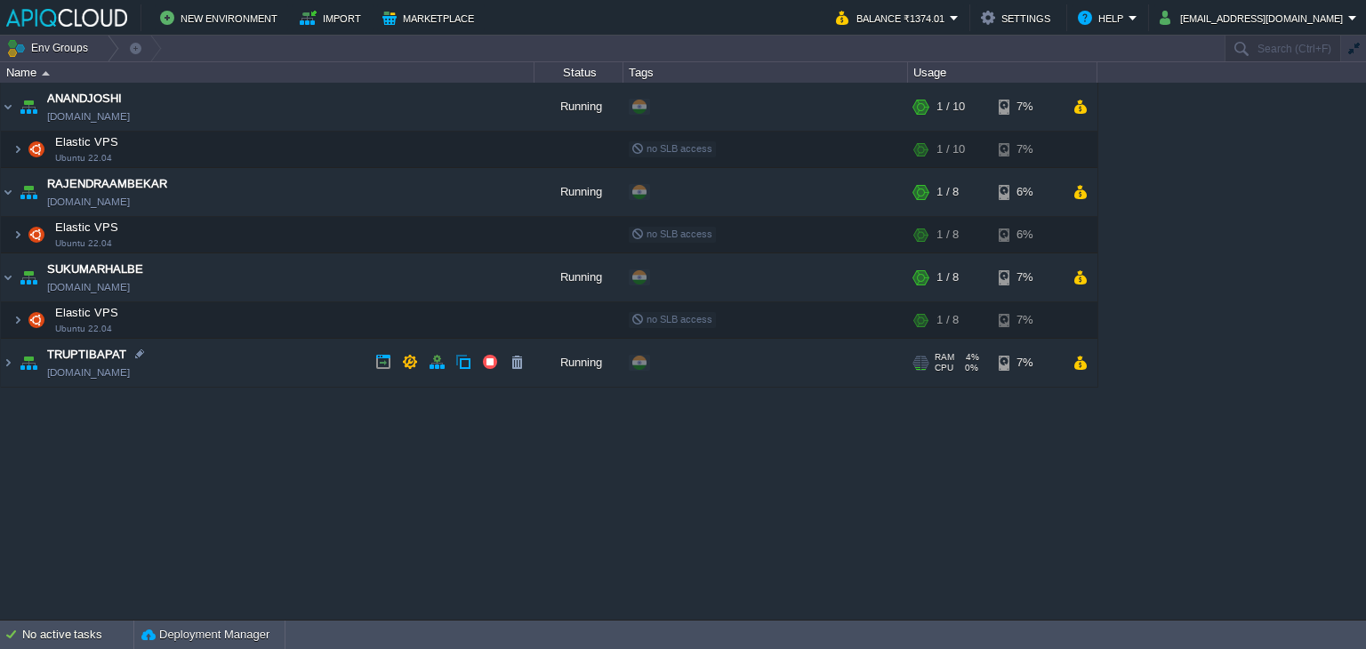
click at [311, 361] on td "TRUPTIBAPAT [DOMAIN_NAME]" at bounding box center [267, 363] width 533 height 49
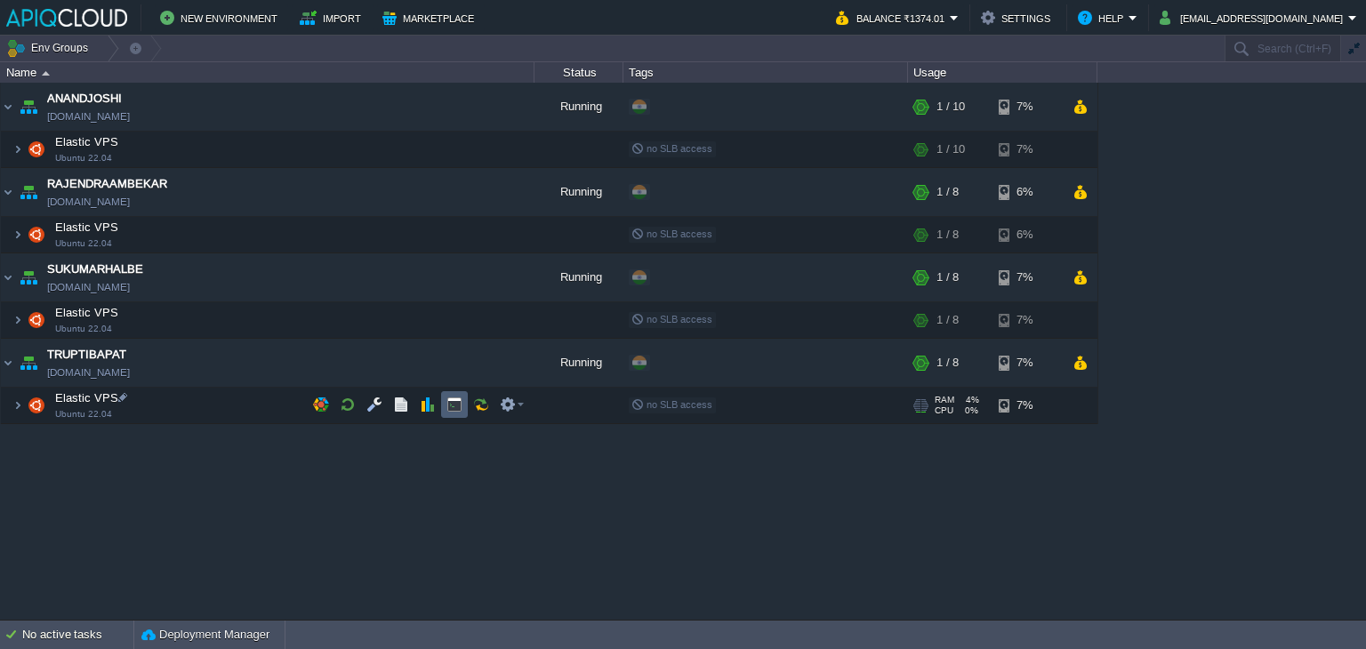
click at [446, 398] on button "button" at bounding box center [454, 405] width 16 height 16
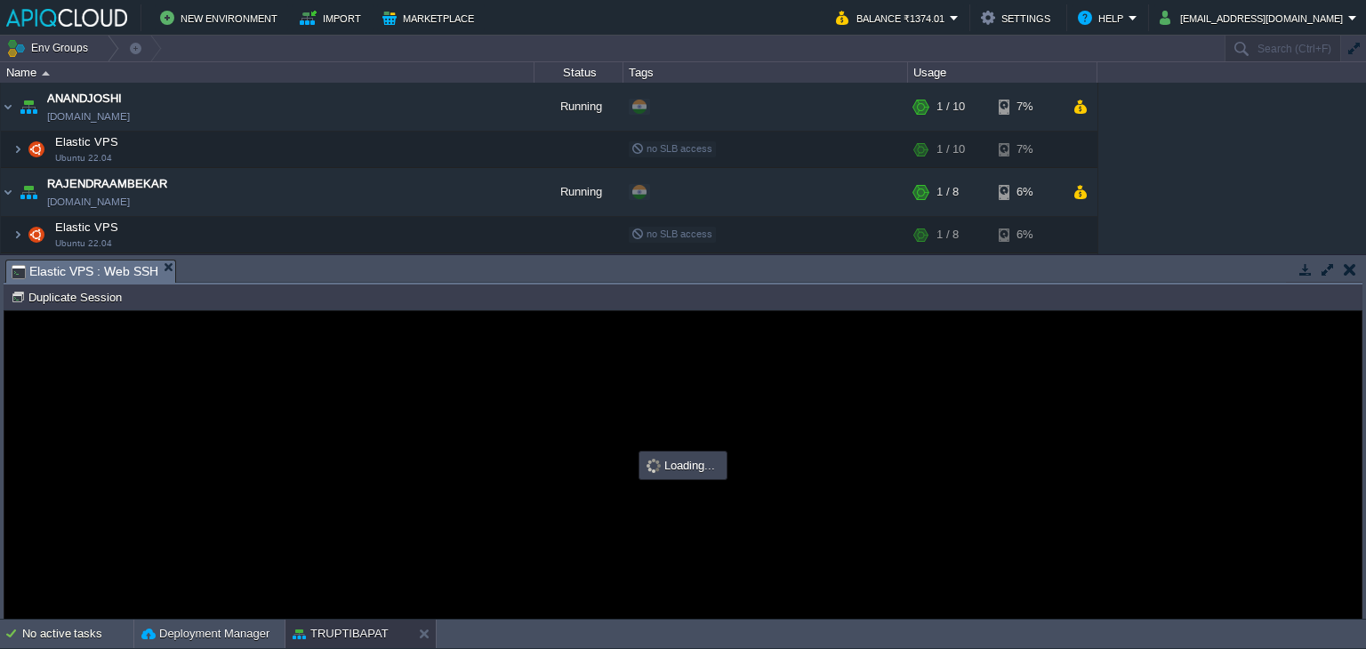
type input "#000000"
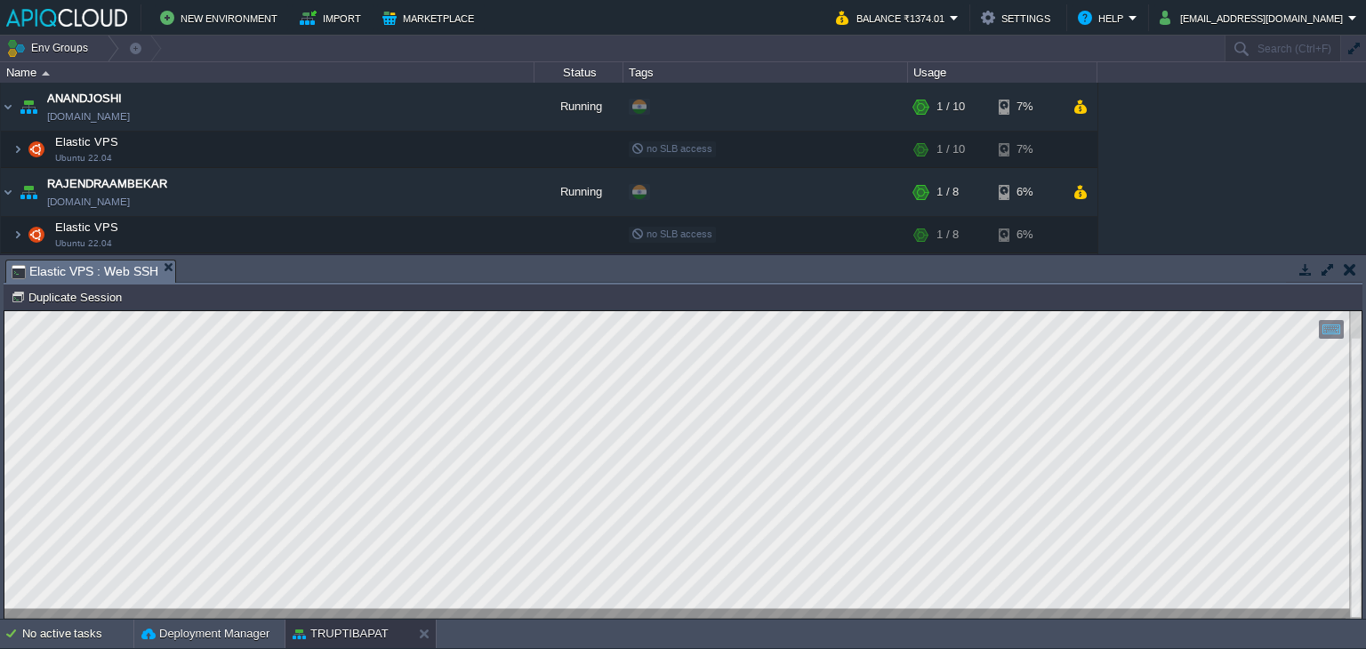
click at [1344, 267] on button "button" at bounding box center [1349, 269] width 12 height 16
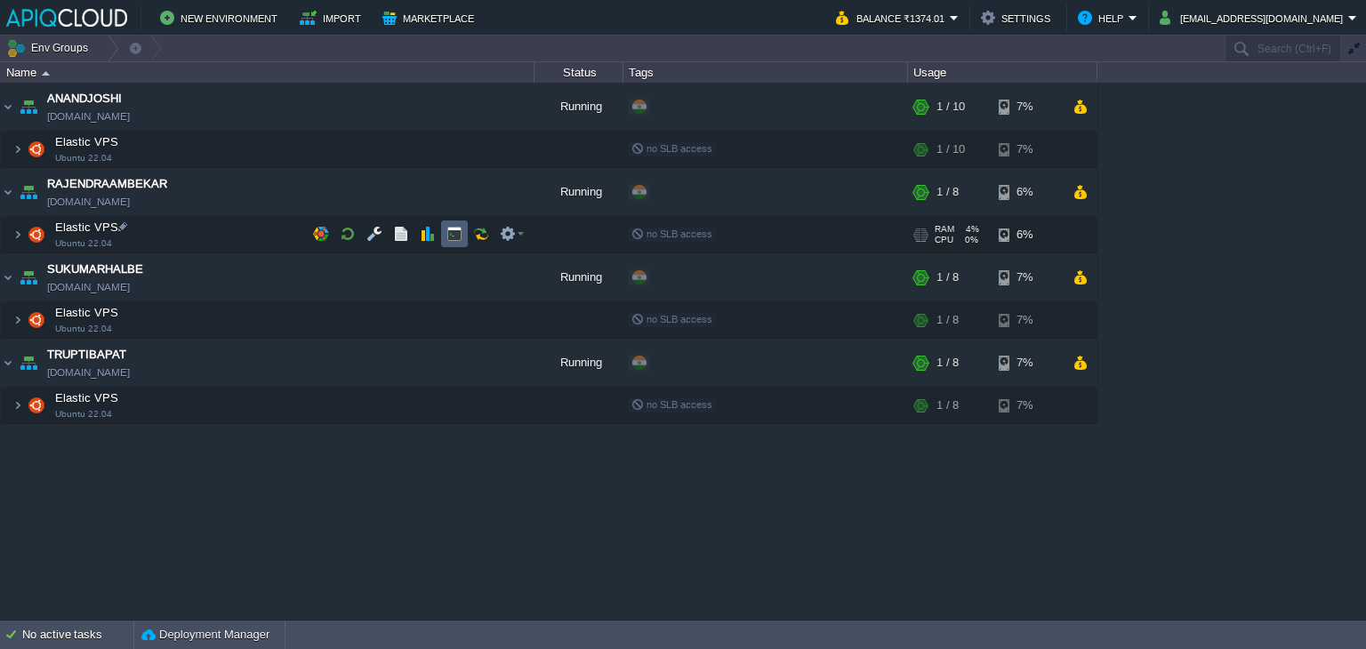
click at [454, 232] on button "button" at bounding box center [454, 234] width 16 height 16
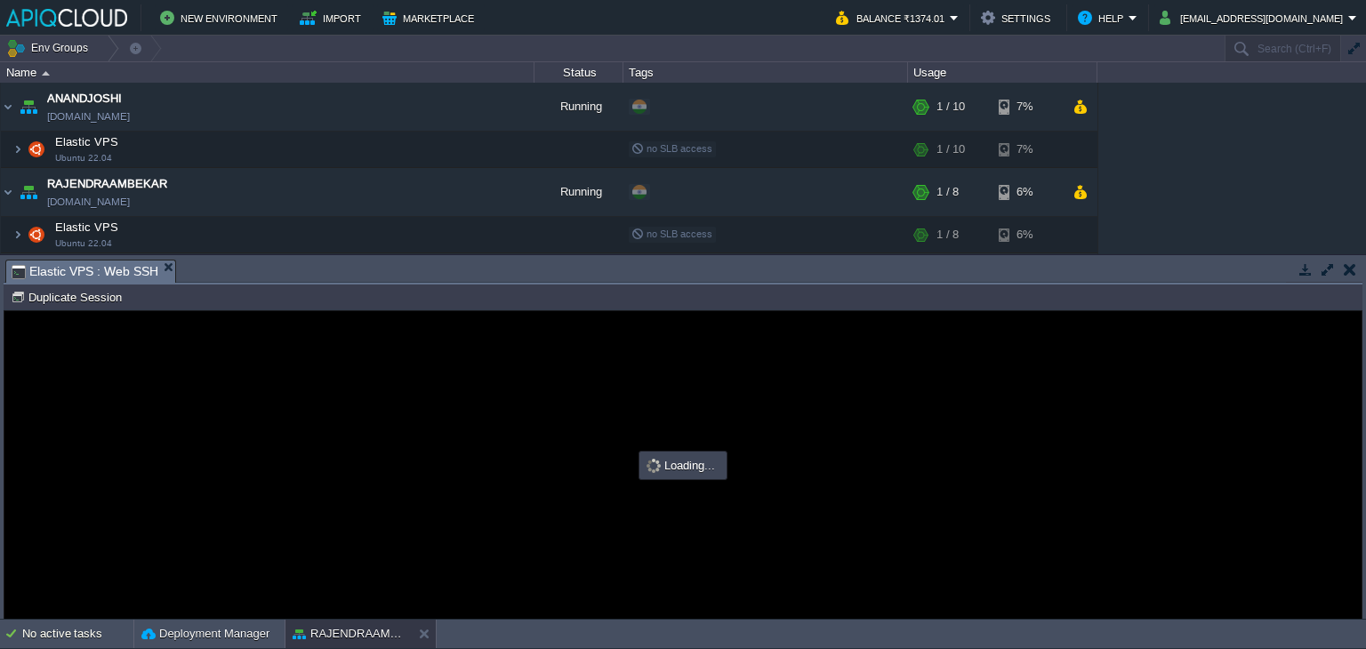
type input "#000000"
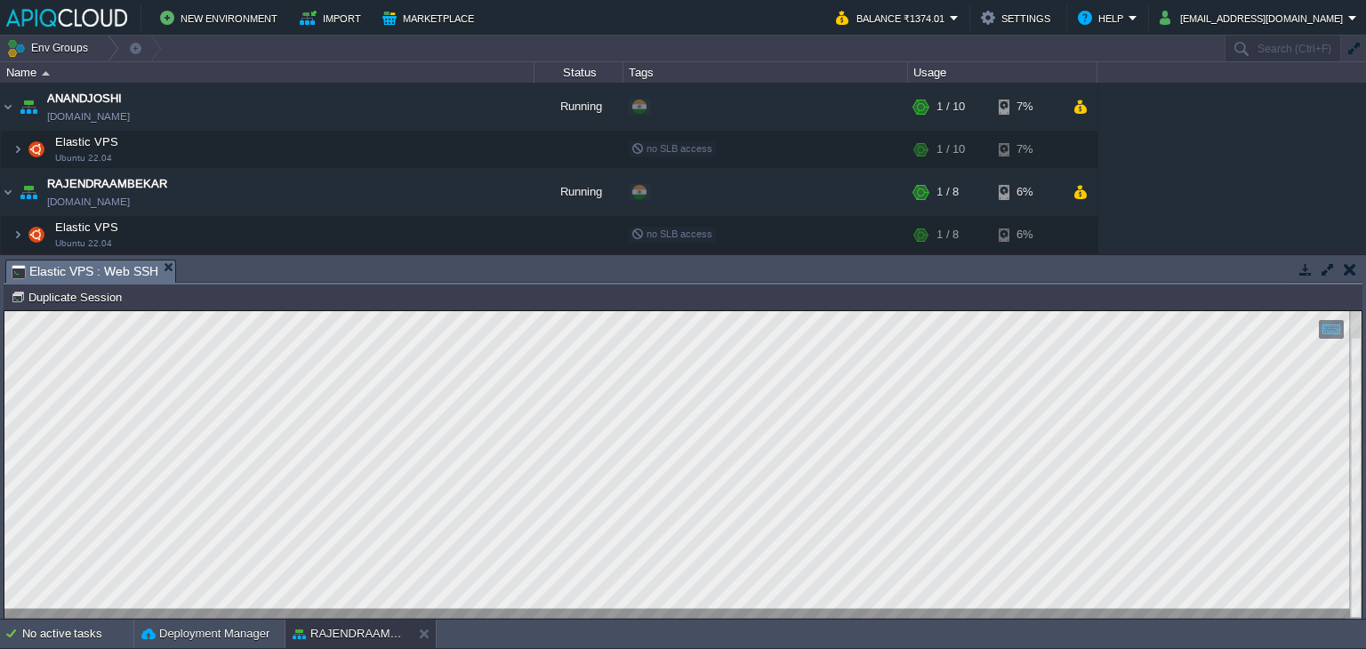
click at [1346, 271] on button "button" at bounding box center [1349, 269] width 12 height 16
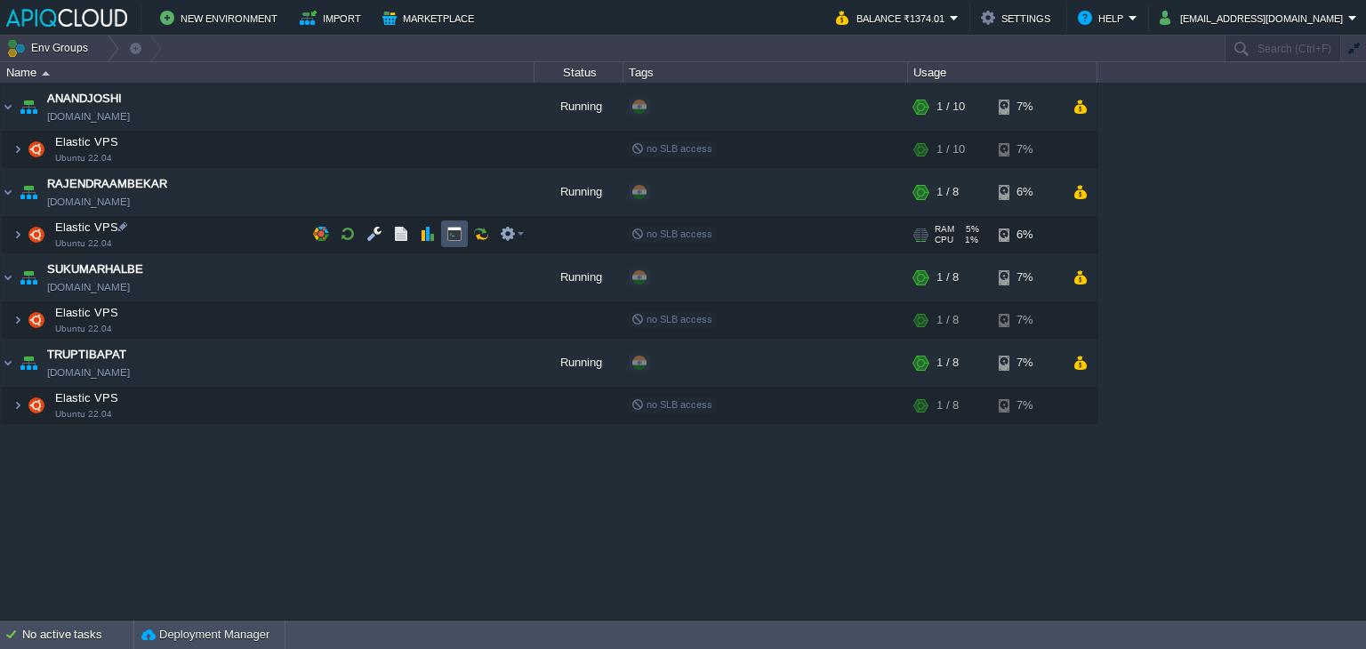
click at [457, 239] on button "button" at bounding box center [454, 234] width 16 height 16
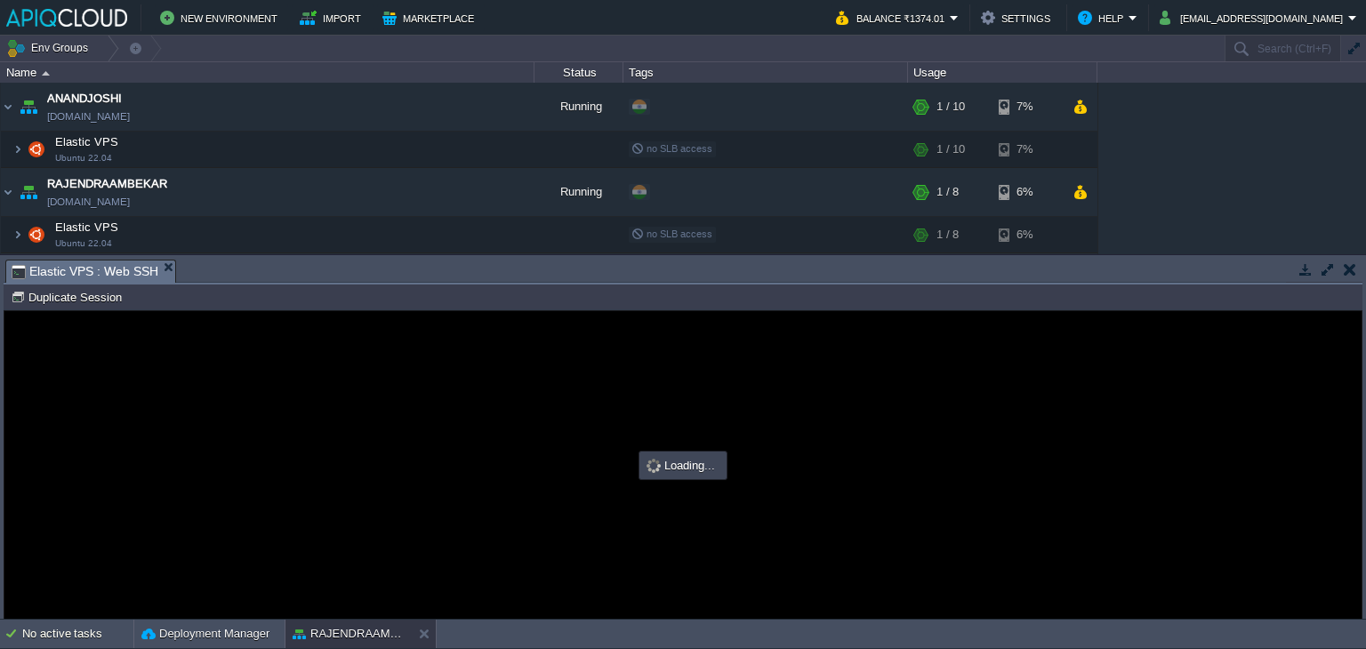
type input "#000000"
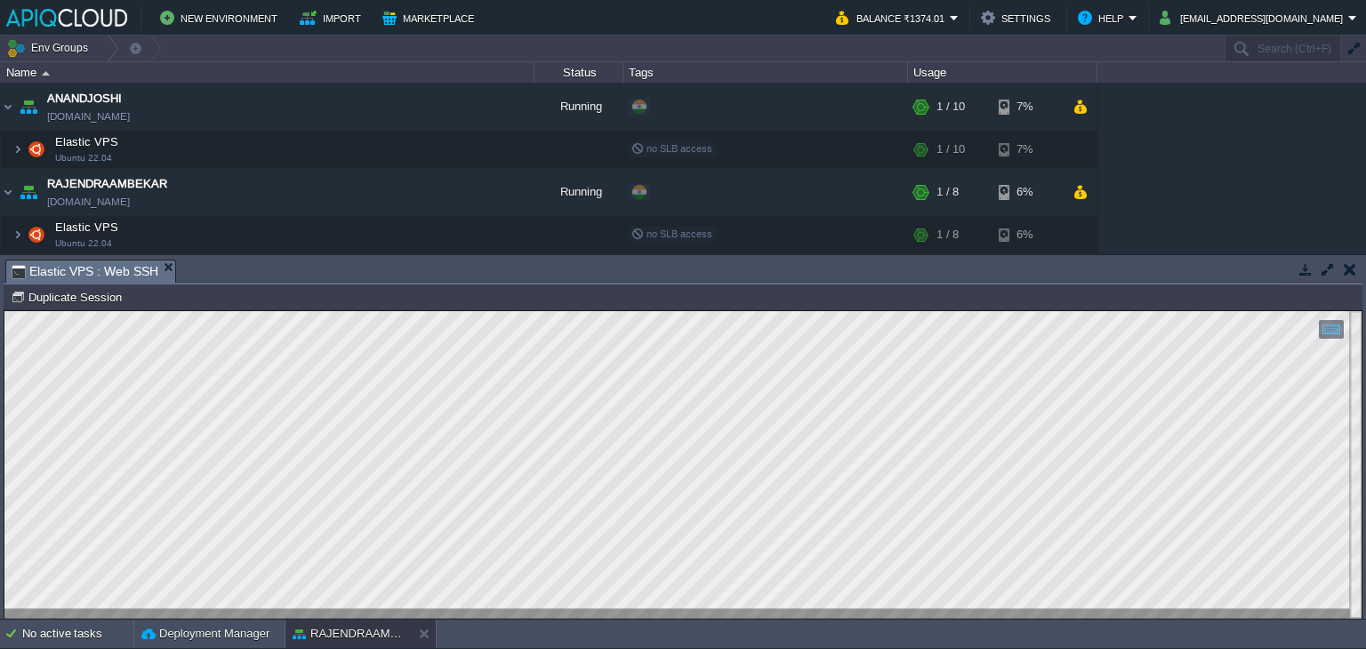
click at [1348, 266] on button "button" at bounding box center [1349, 269] width 12 height 16
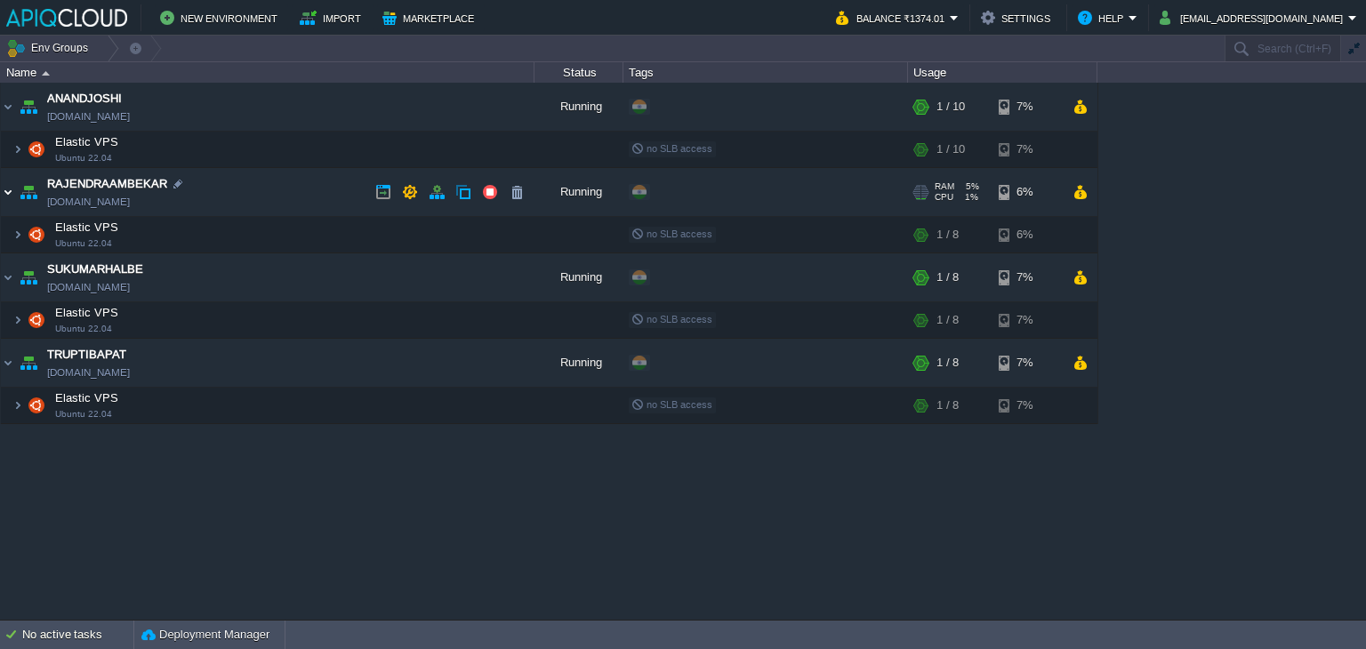
click at [8, 191] on img at bounding box center [8, 192] width 14 height 48
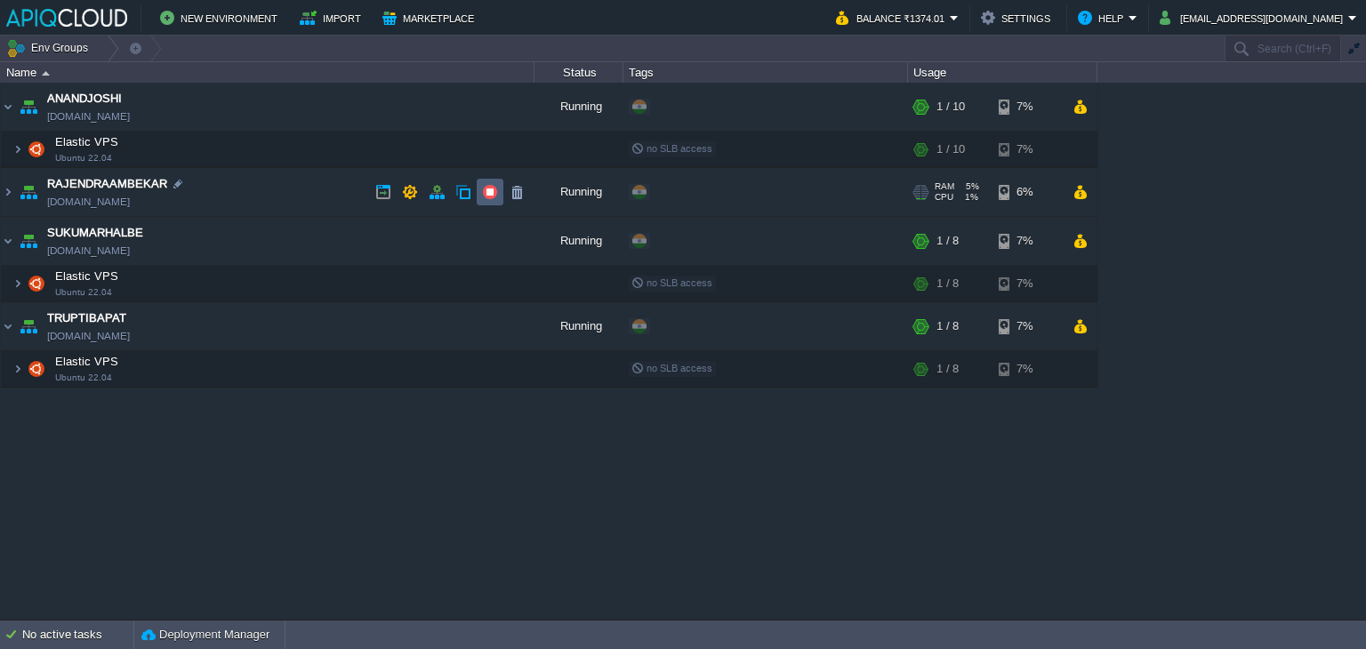
click at [482, 191] on button "button" at bounding box center [490, 192] width 16 height 16
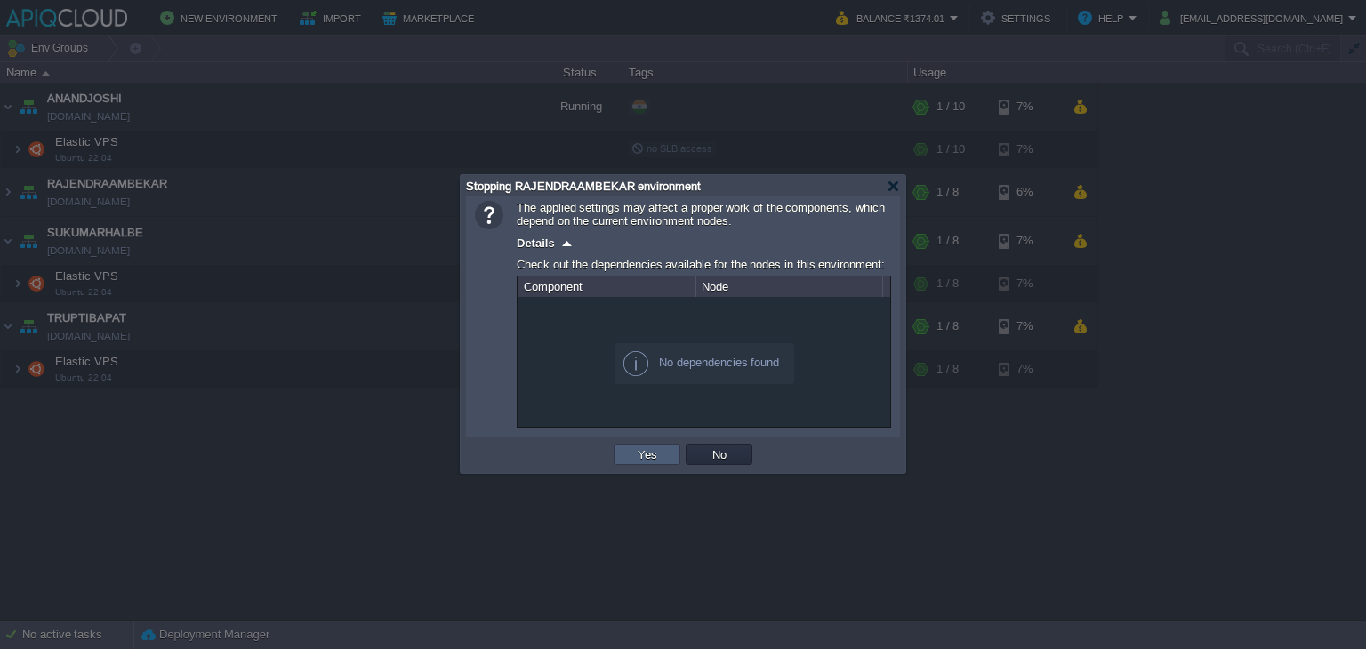
click at [631, 453] on td "Yes" at bounding box center [646, 454] width 67 height 21
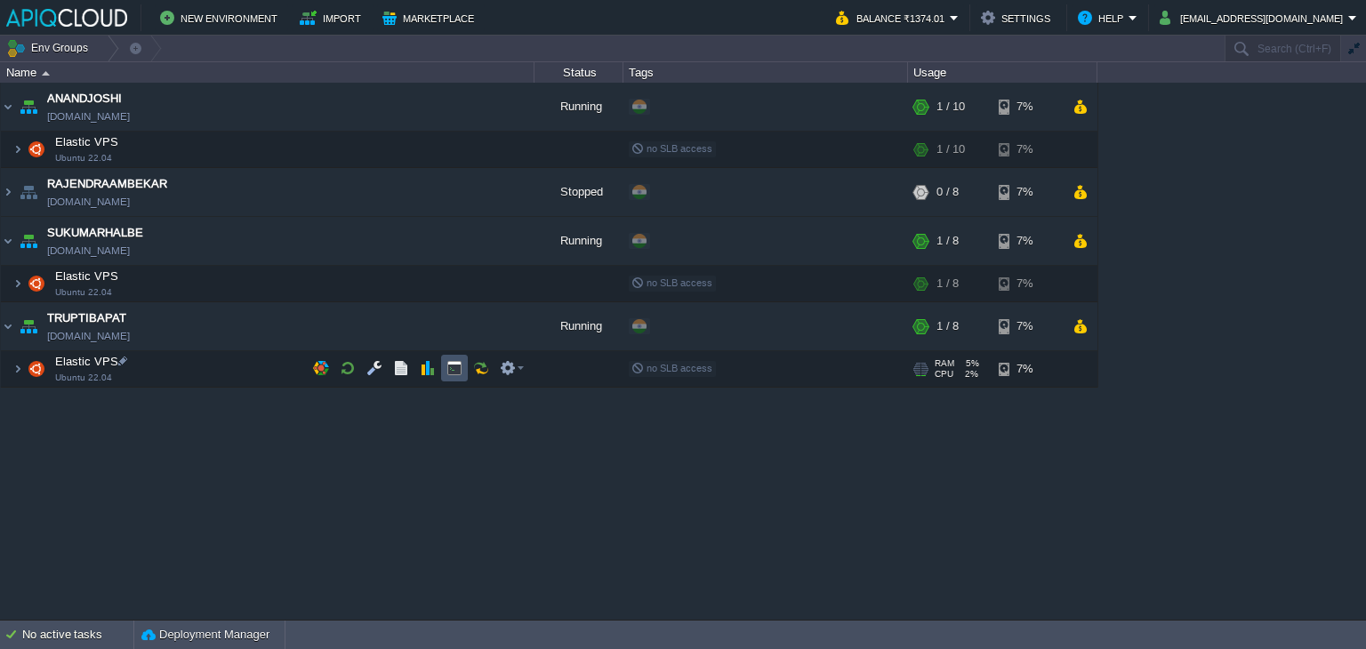
click at [460, 364] on button "button" at bounding box center [454, 368] width 16 height 16
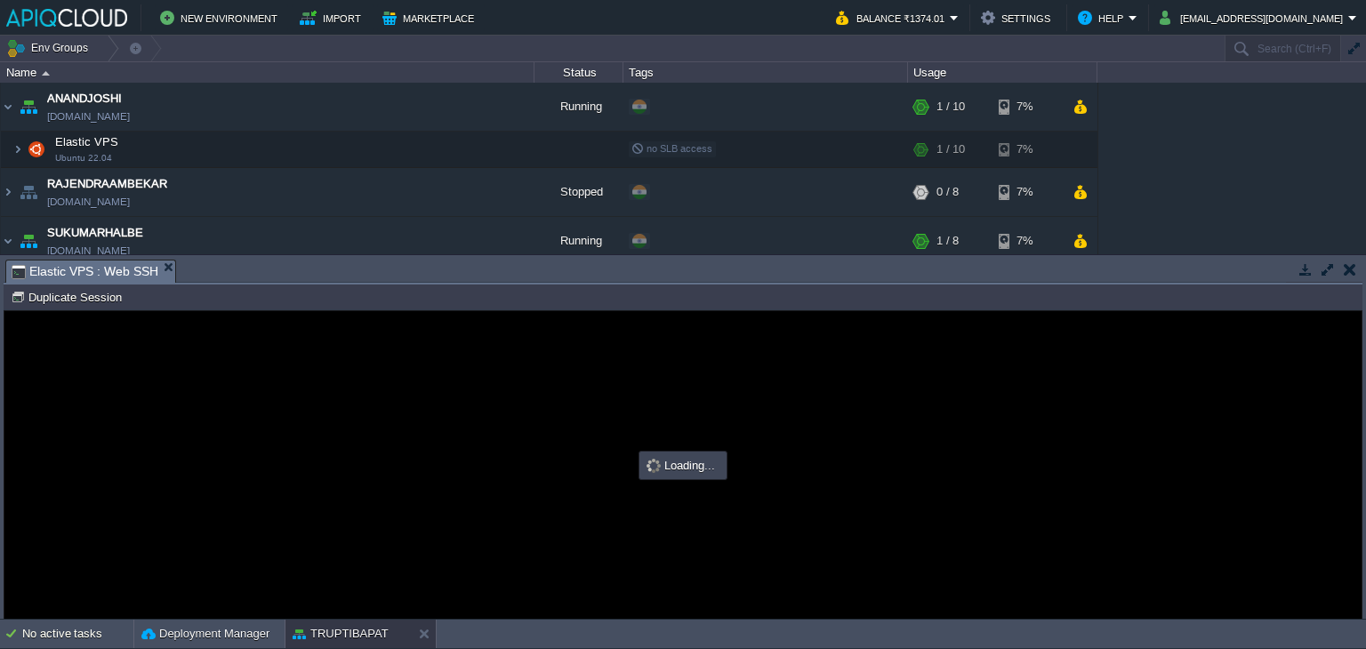
type input "#000000"
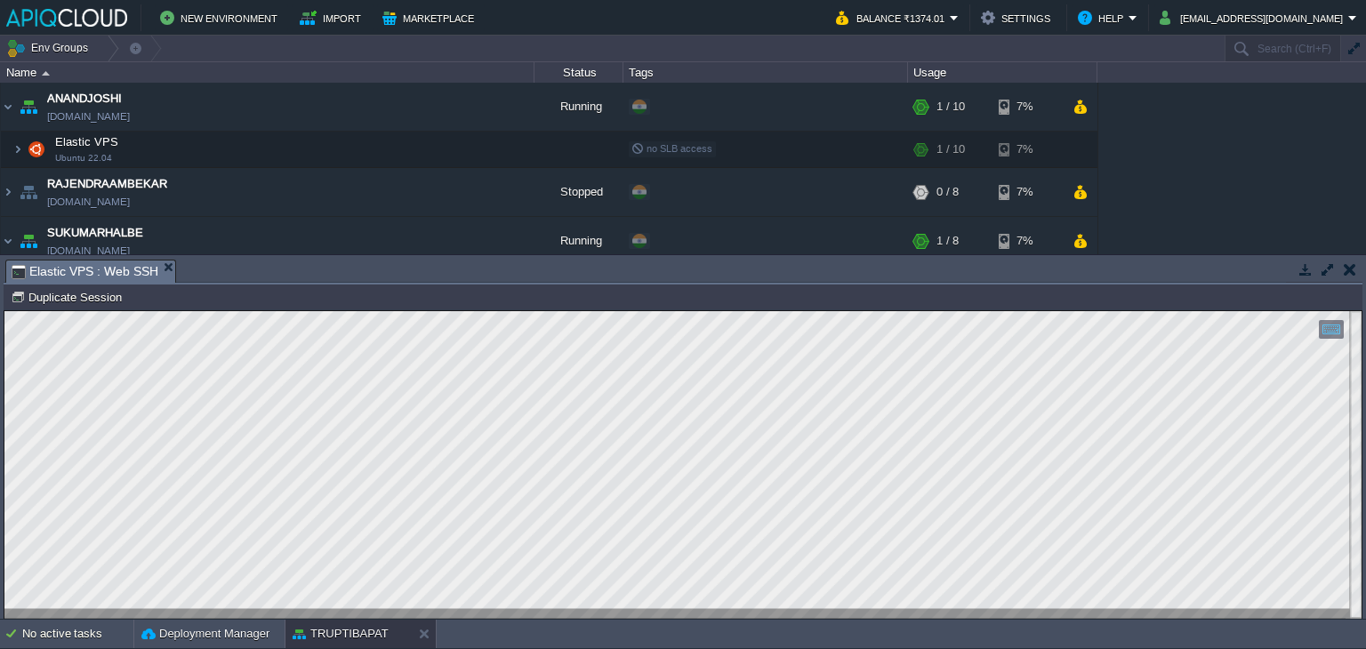
click at [1348, 262] on button "button" at bounding box center [1349, 269] width 12 height 16
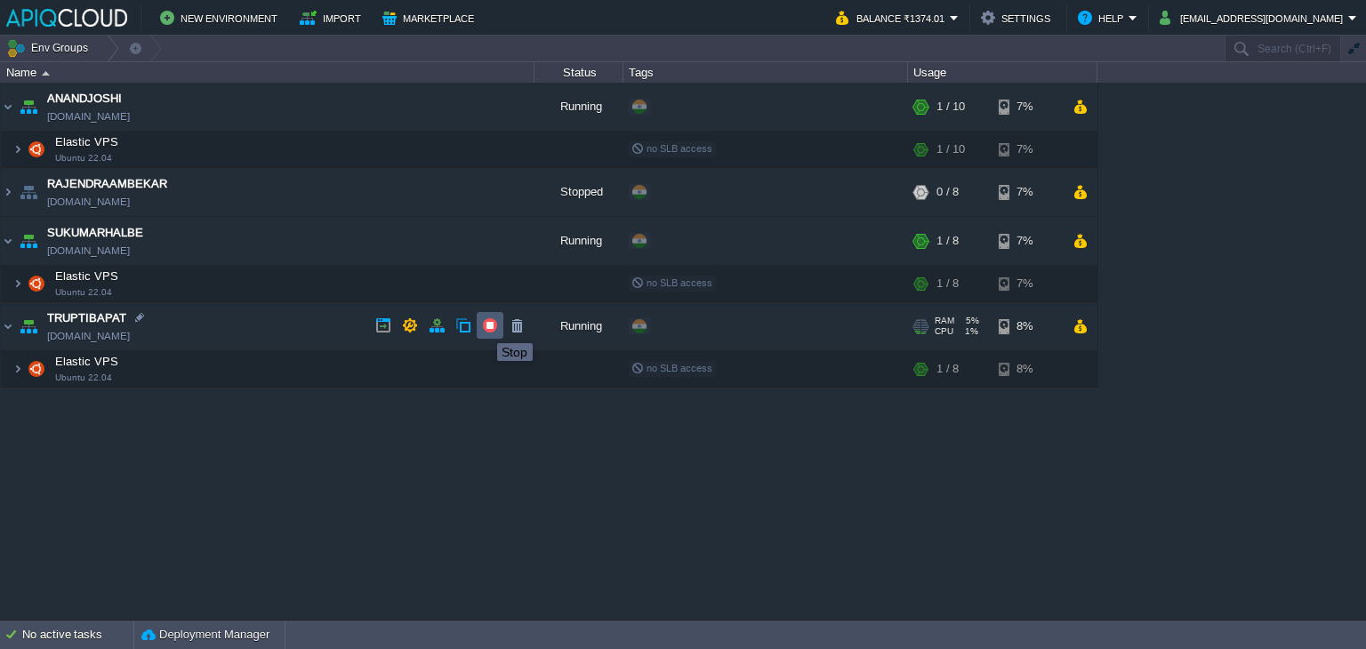
click at [485, 324] on button "button" at bounding box center [490, 325] width 16 height 16
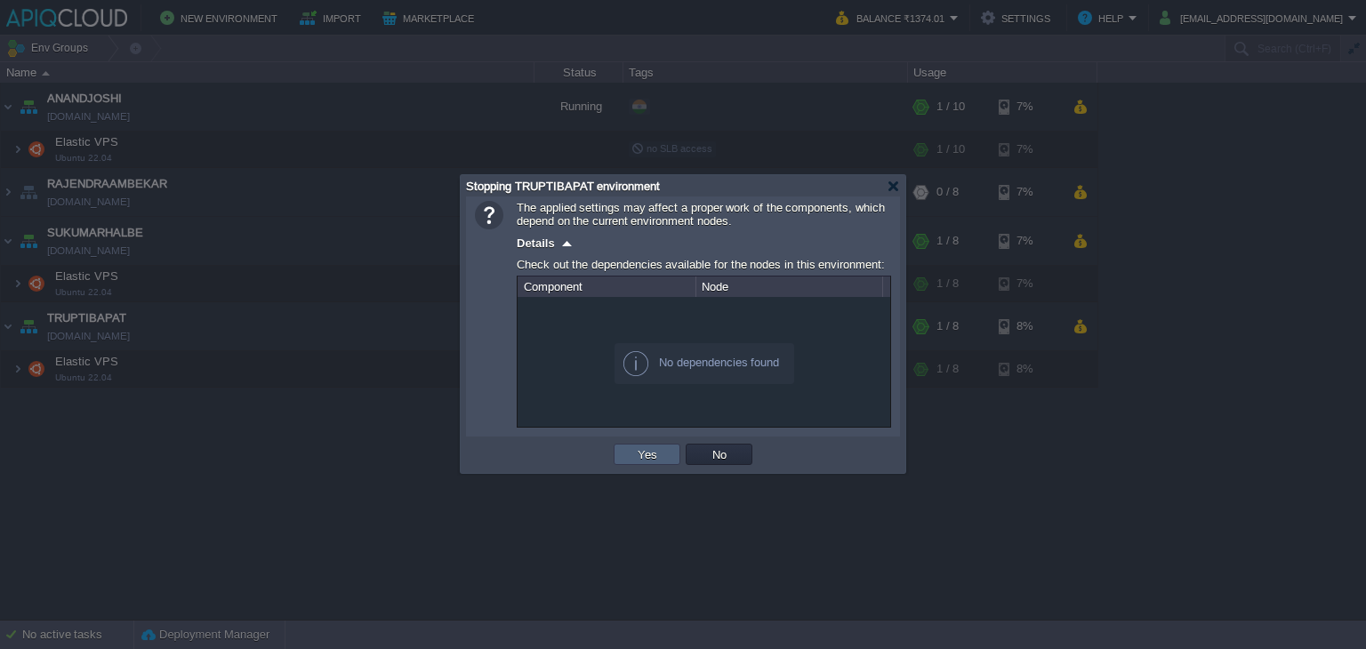
click at [658, 453] on button "Yes" at bounding box center [647, 454] width 30 height 16
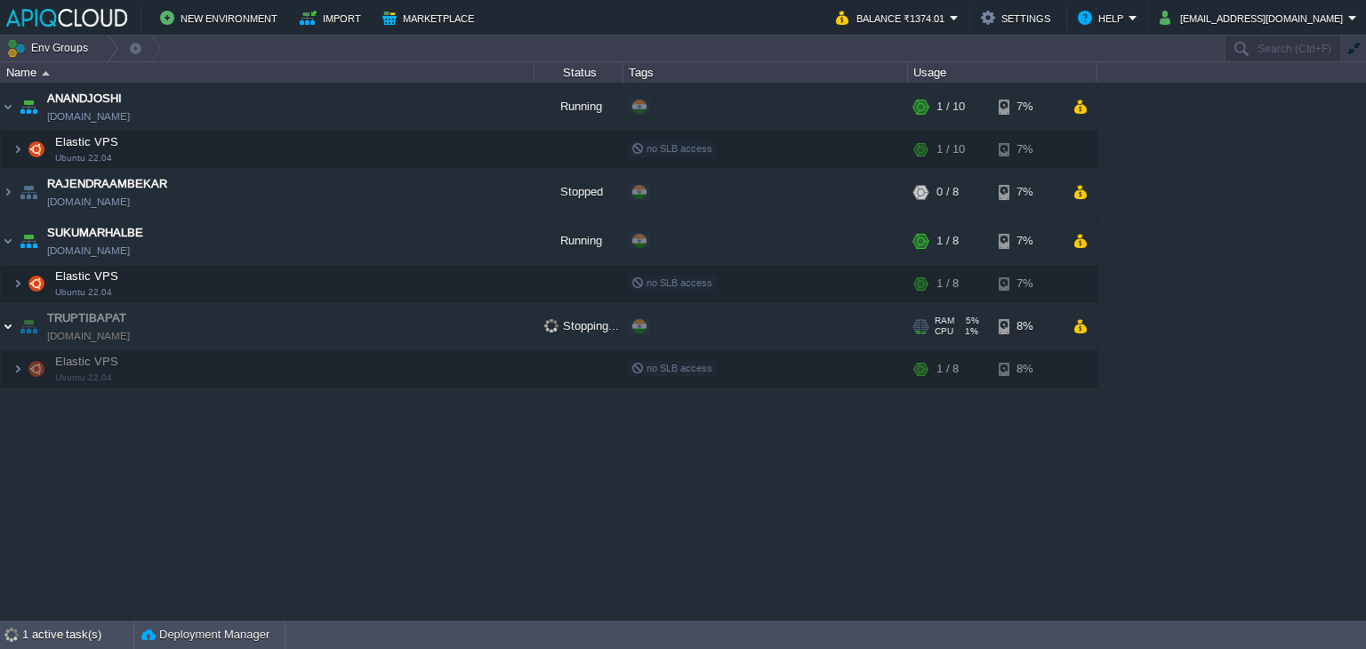
click at [6, 320] on img at bounding box center [8, 326] width 14 height 48
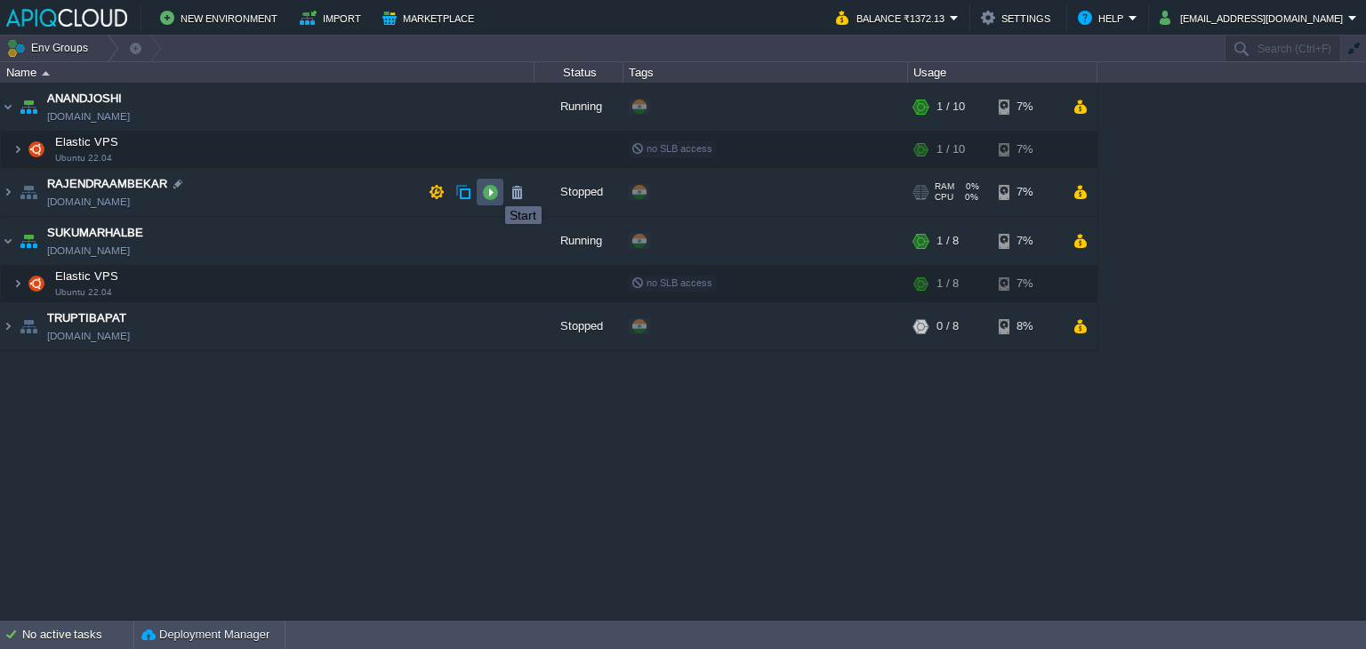
click at [489, 190] on button "button" at bounding box center [490, 192] width 16 height 16
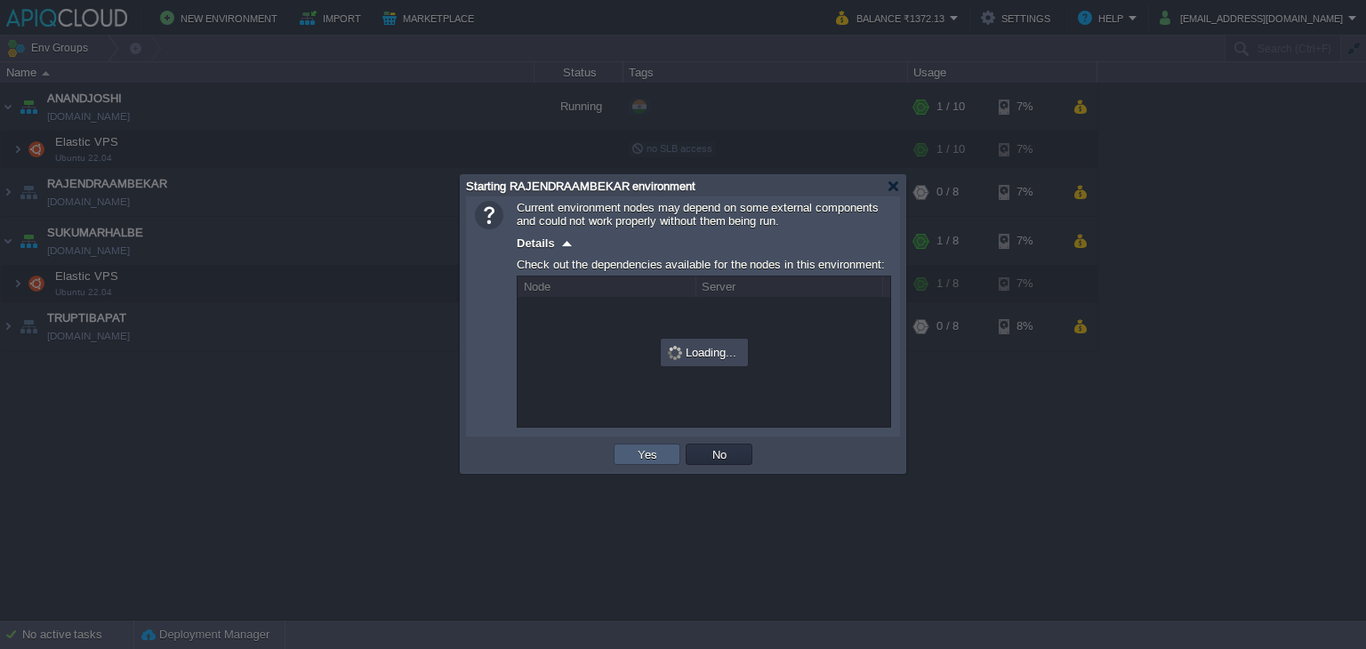
click at [627, 448] on td "Yes" at bounding box center [646, 454] width 67 height 21
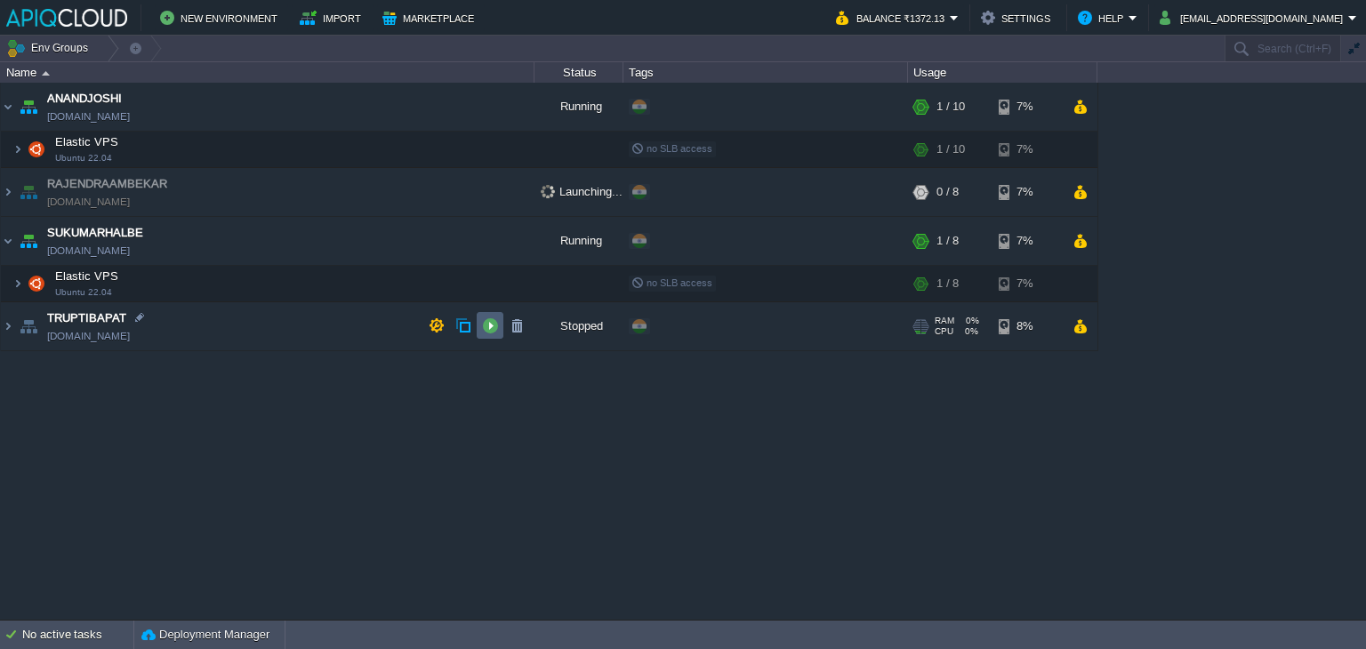
click at [497, 330] on button "button" at bounding box center [490, 325] width 16 height 16
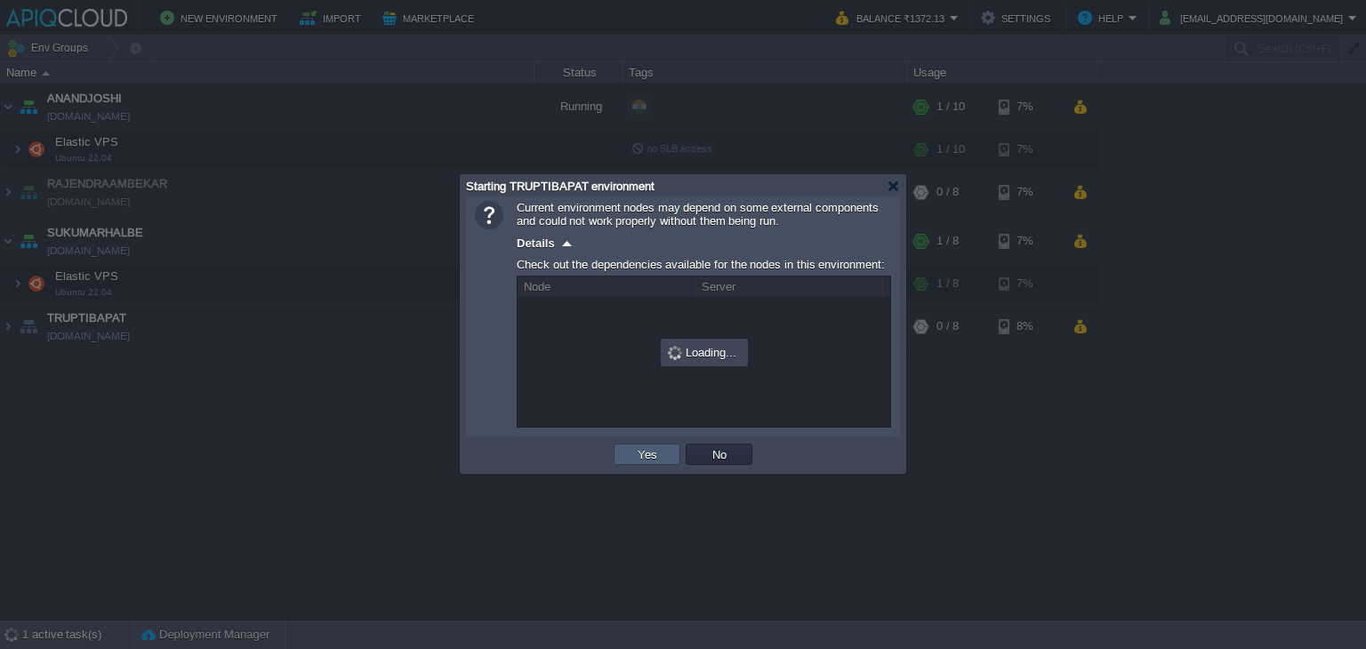
click at [623, 448] on td "Yes" at bounding box center [646, 454] width 67 height 21
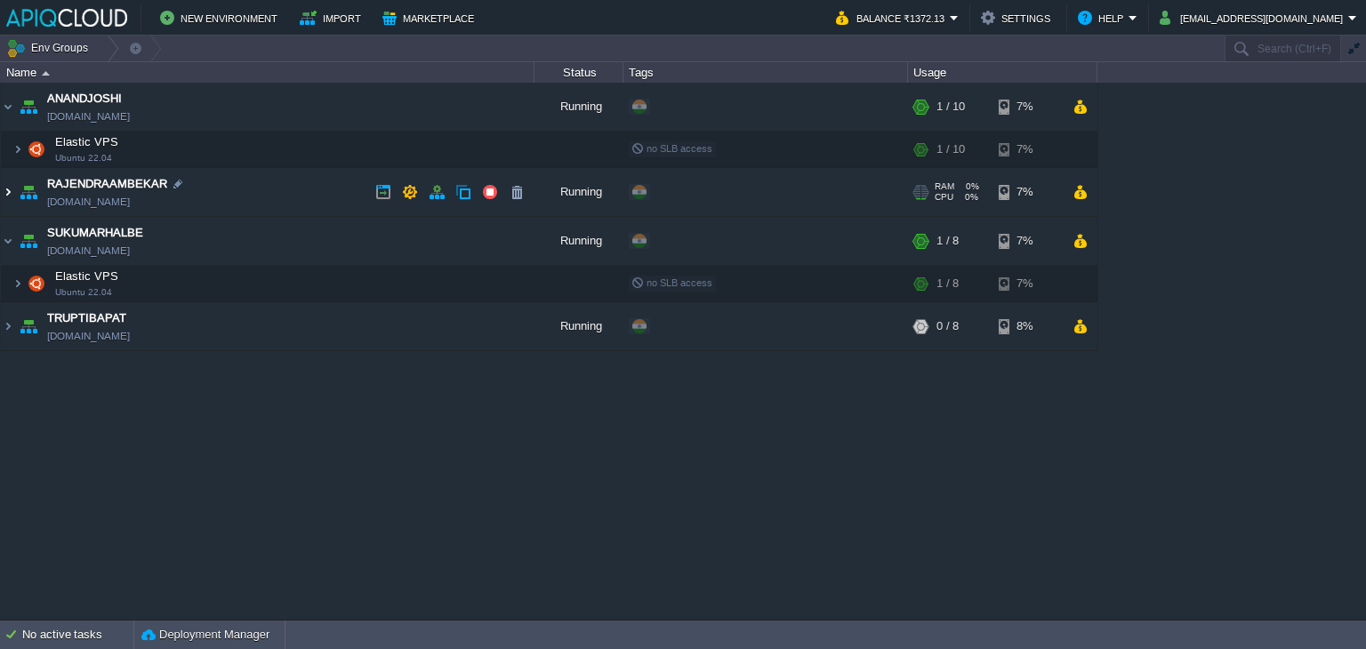
click at [5, 194] on img at bounding box center [8, 192] width 14 height 48
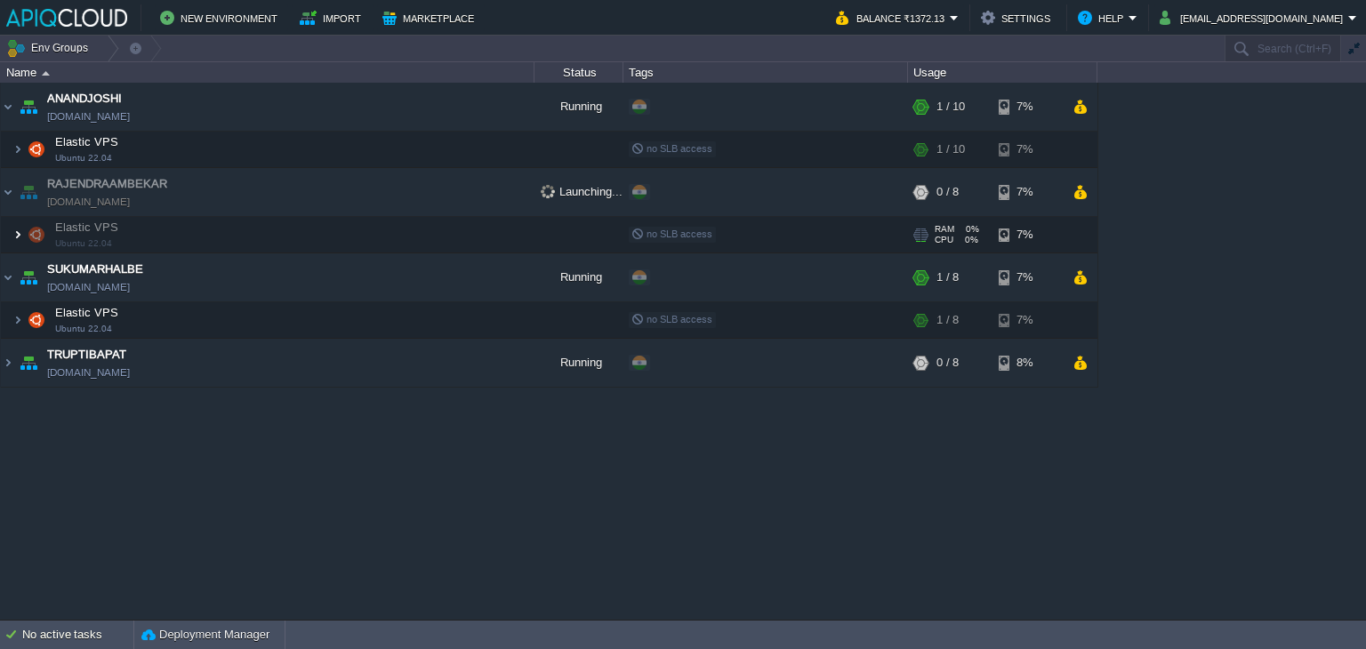
click at [14, 232] on img at bounding box center [17, 235] width 11 height 36
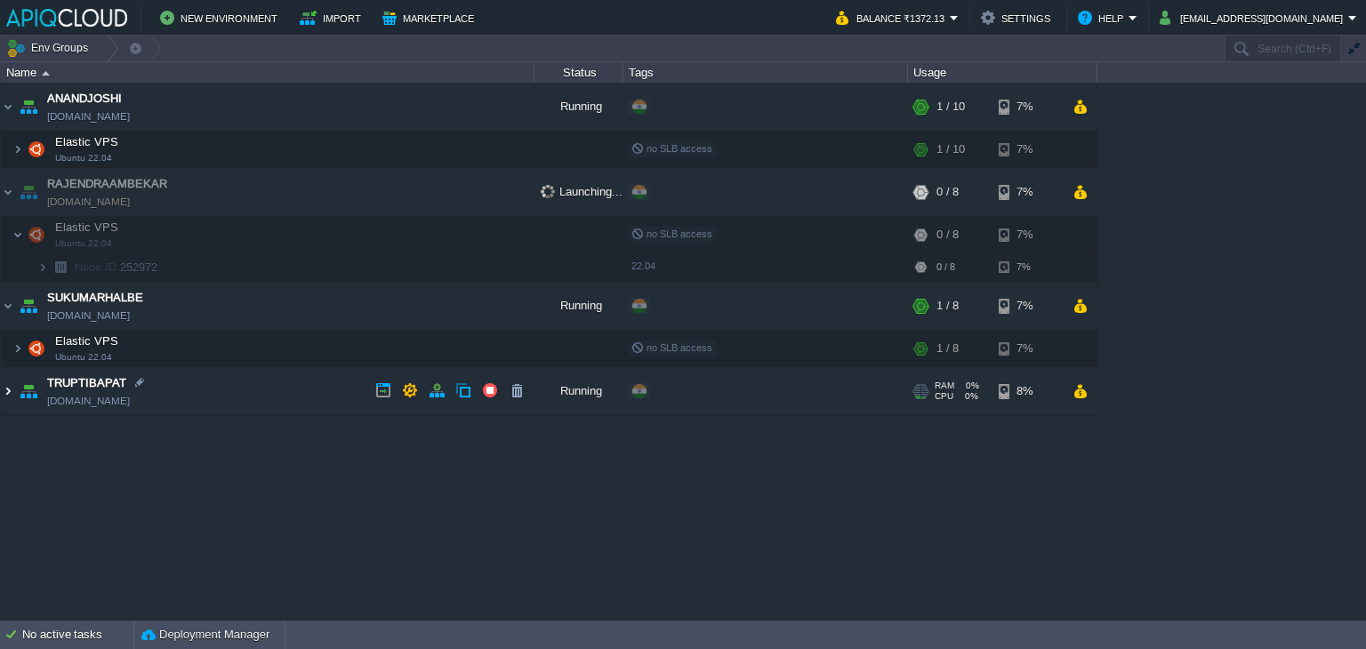
click at [11, 392] on img at bounding box center [8, 391] width 14 height 48
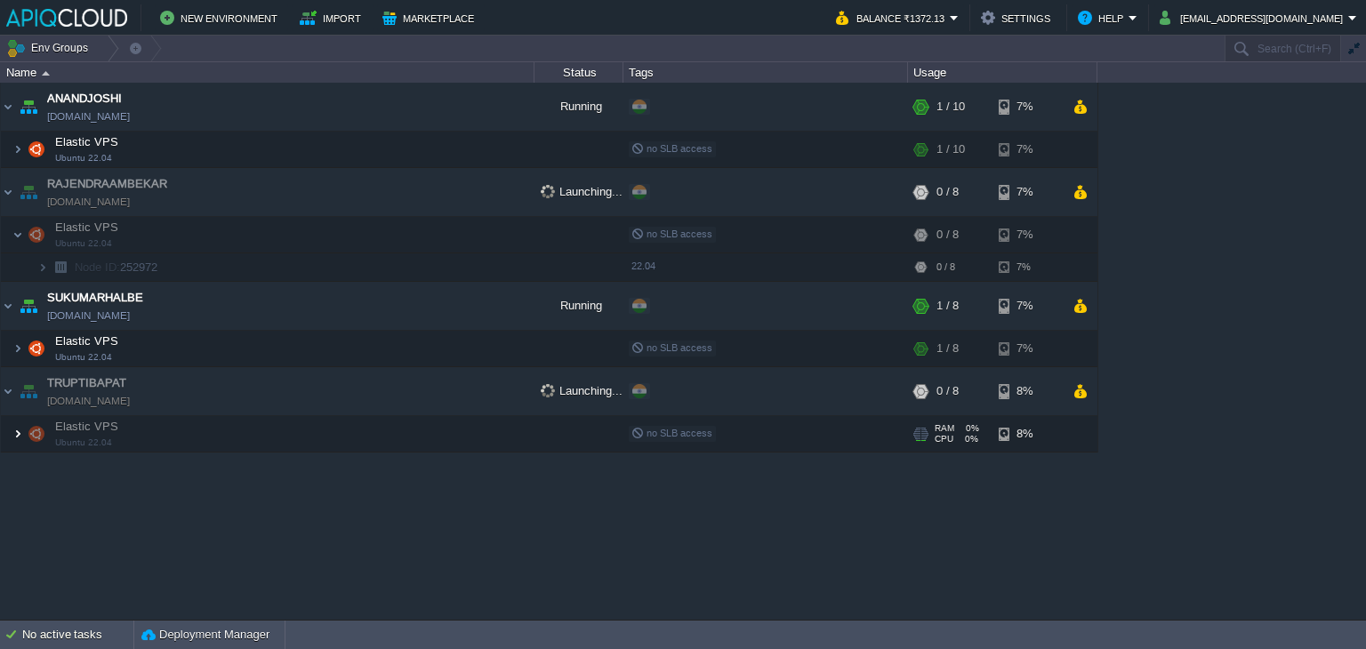
click at [20, 429] on img at bounding box center [17, 434] width 11 height 36
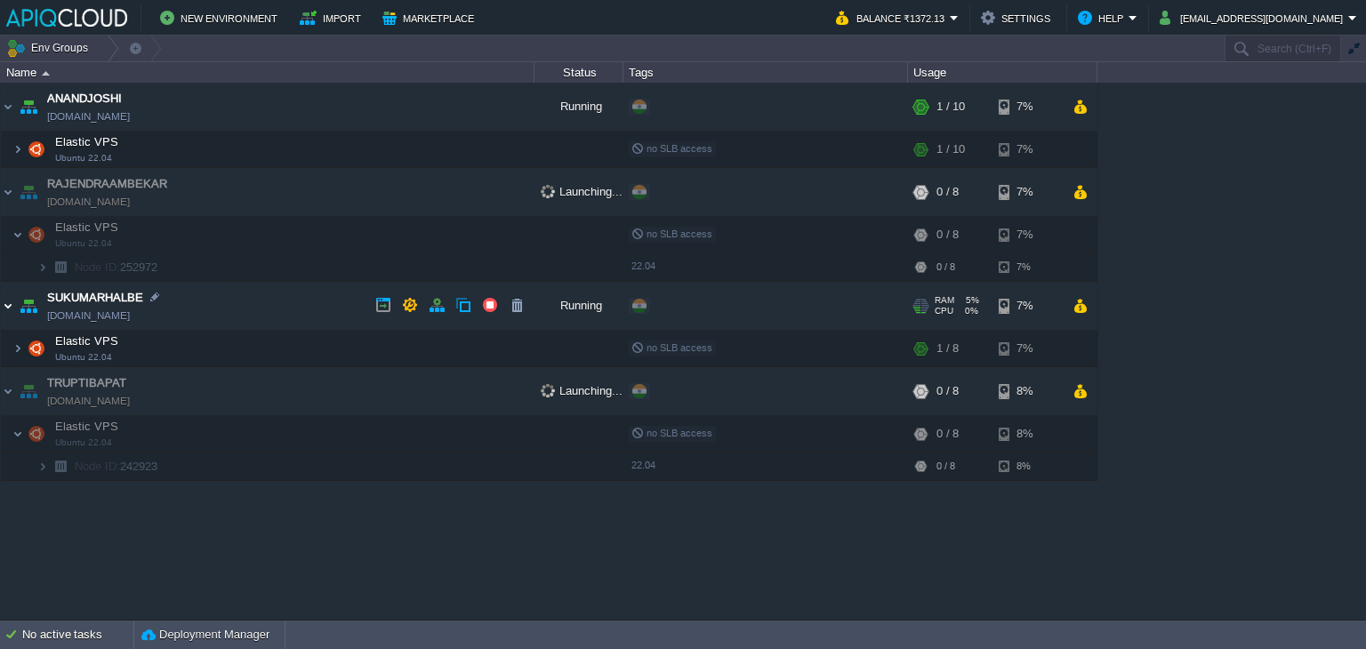
click at [9, 303] on img at bounding box center [8, 306] width 14 height 48
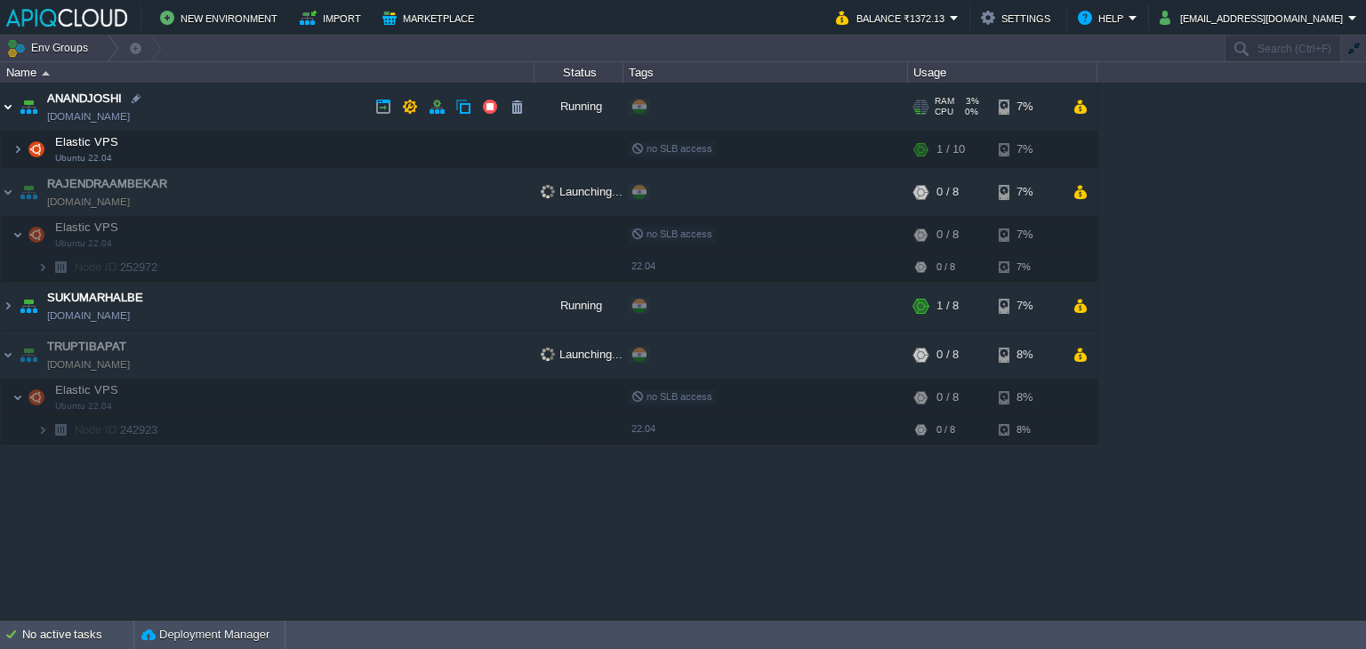
click at [1, 100] on img at bounding box center [8, 107] width 14 height 48
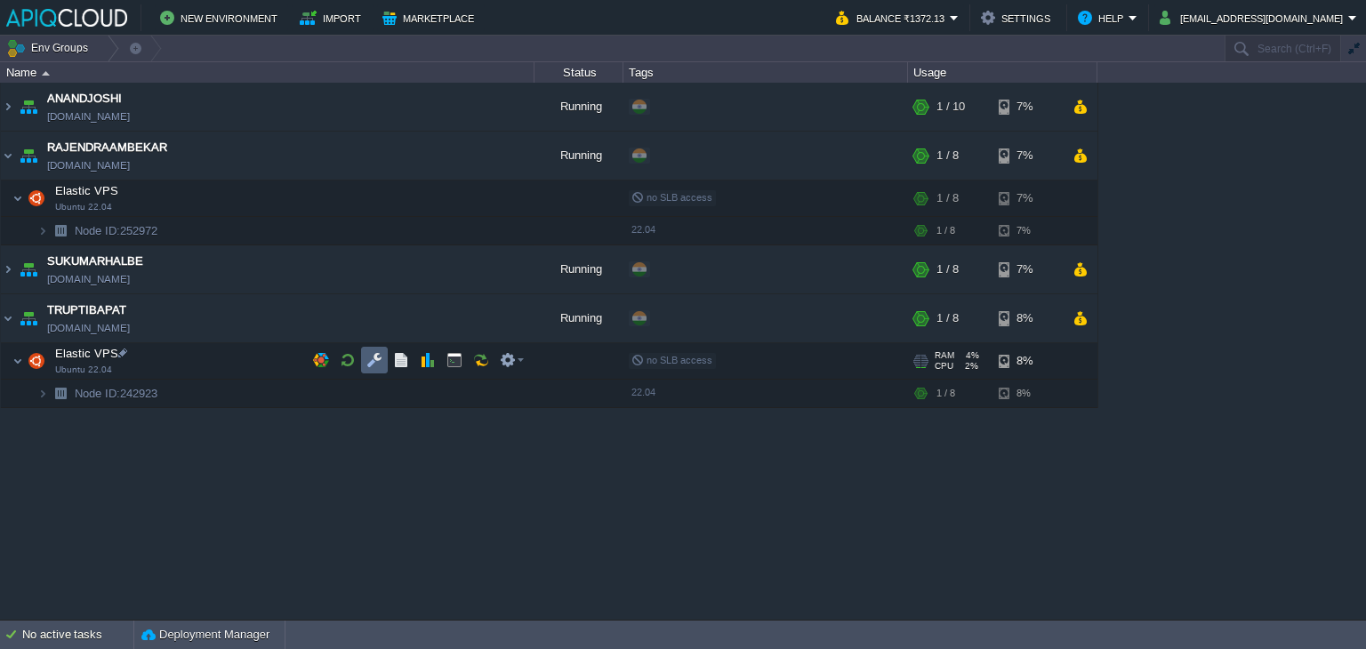
click at [376, 353] on button "button" at bounding box center [374, 360] width 16 height 16
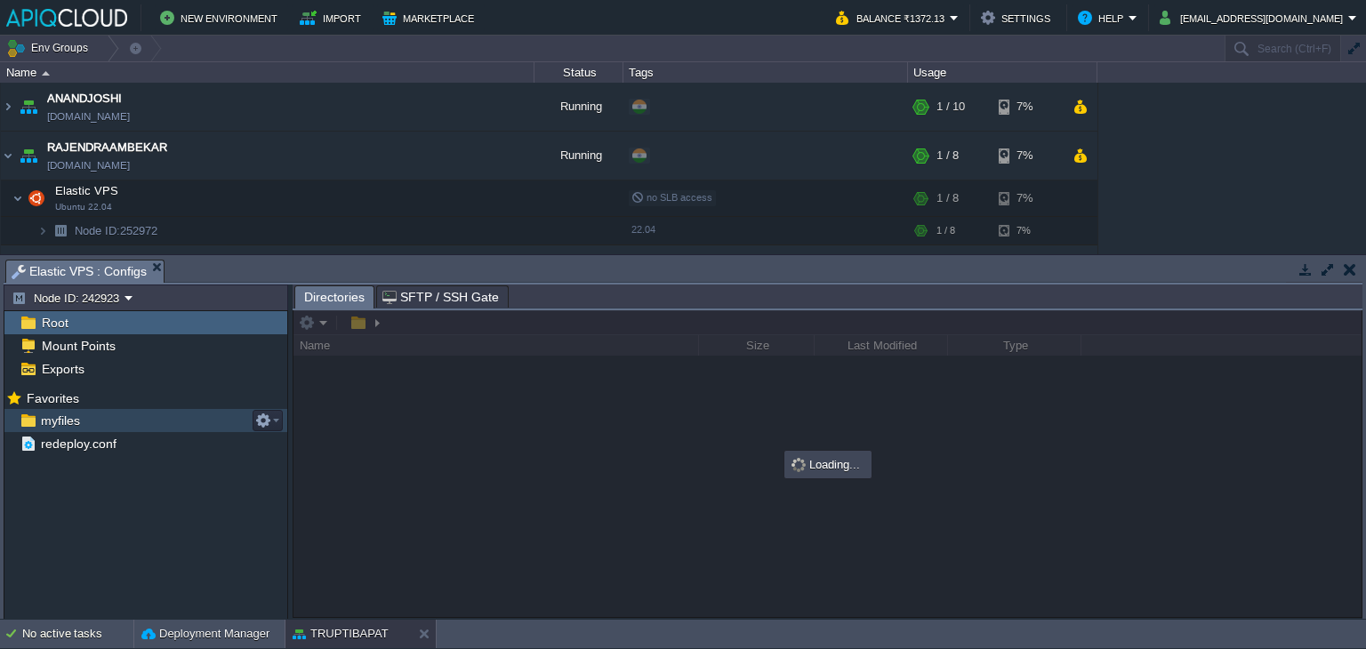
click at [71, 413] on span "myfiles" at bounding box center [59, 421] width 45 height 16
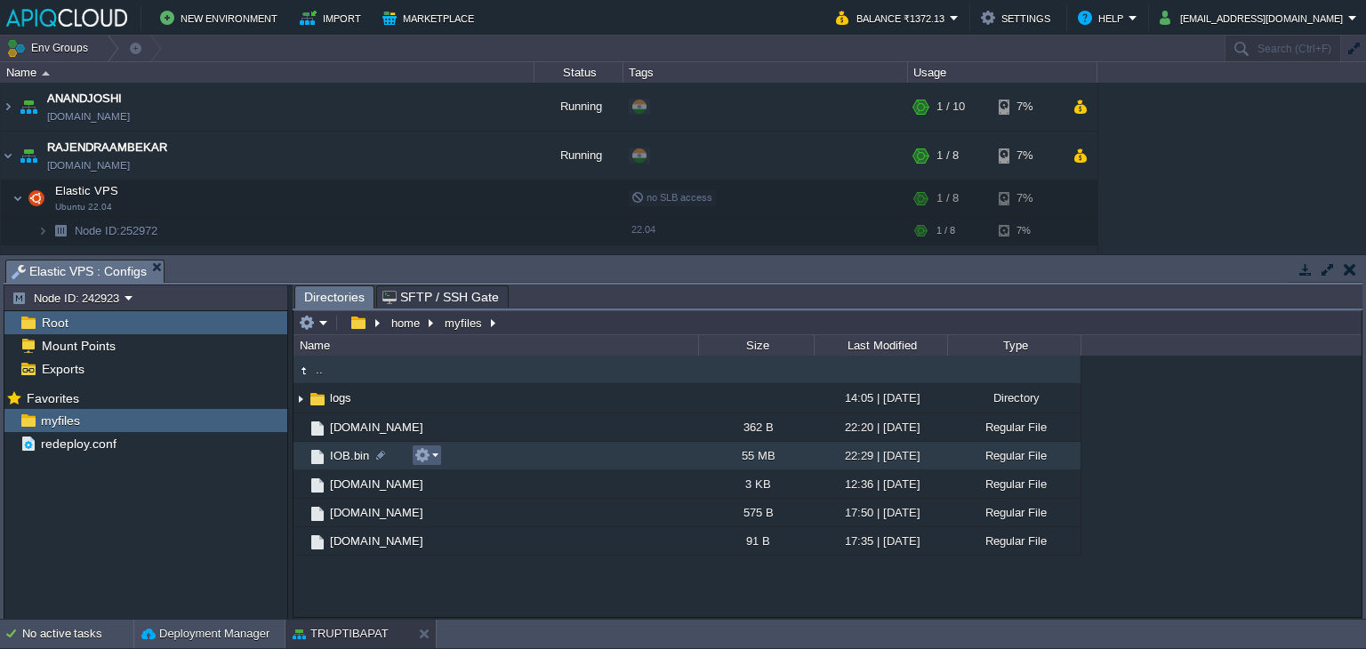
click at [435, 454] on em at bounding box center [426, 455] width 24 height 16
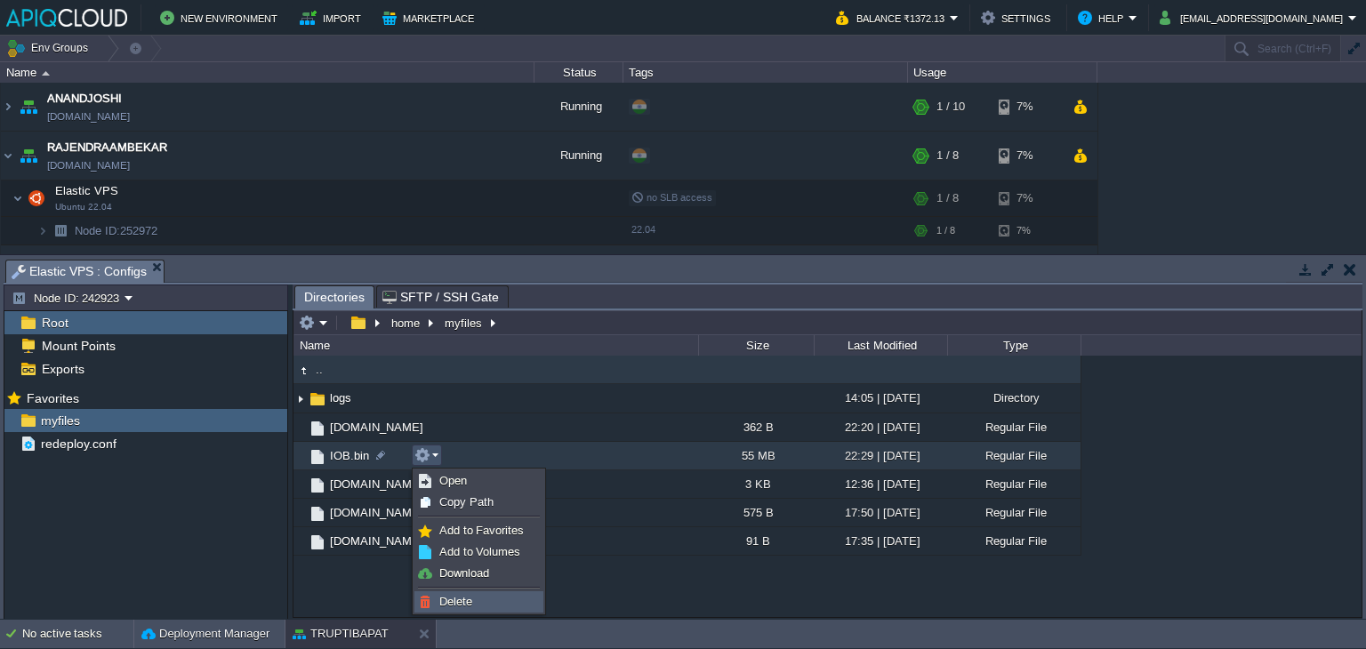
click at [466, 604] on span "Delete" at bounding box center [455, 601] width 33 height 13
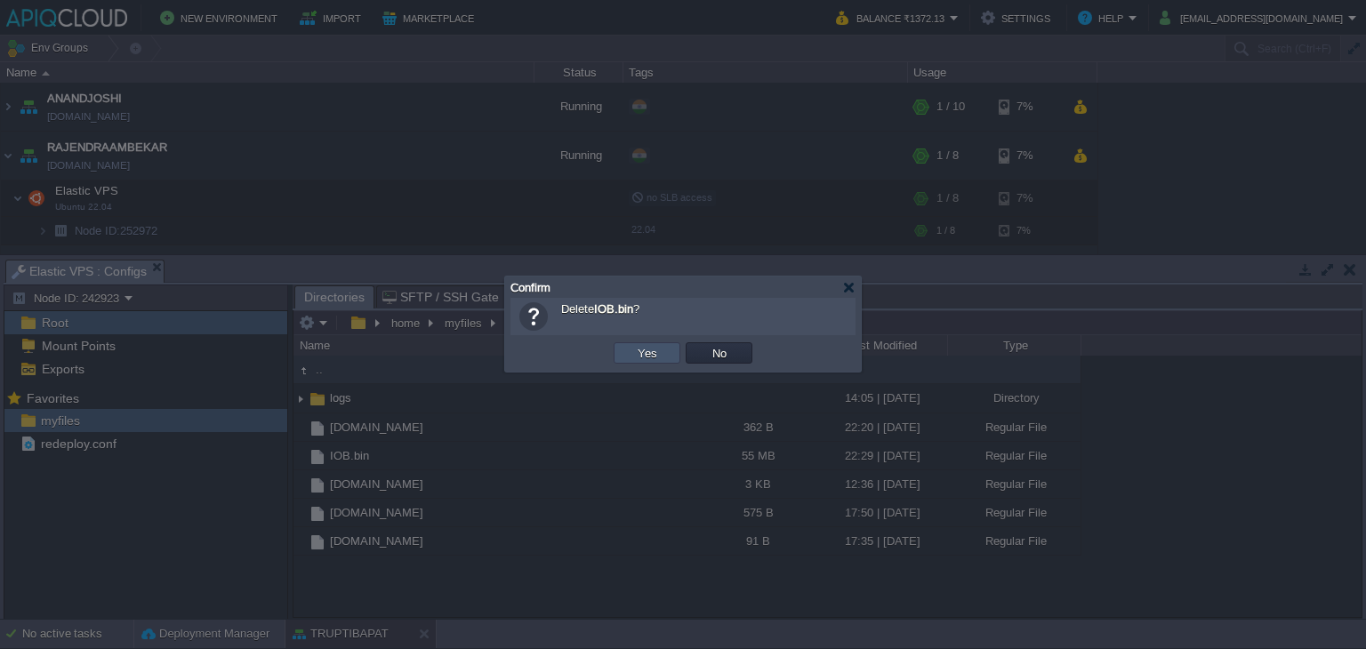
click at [644, 354] on button "Yes" at bounding box center [647, 353] width 30 height 16
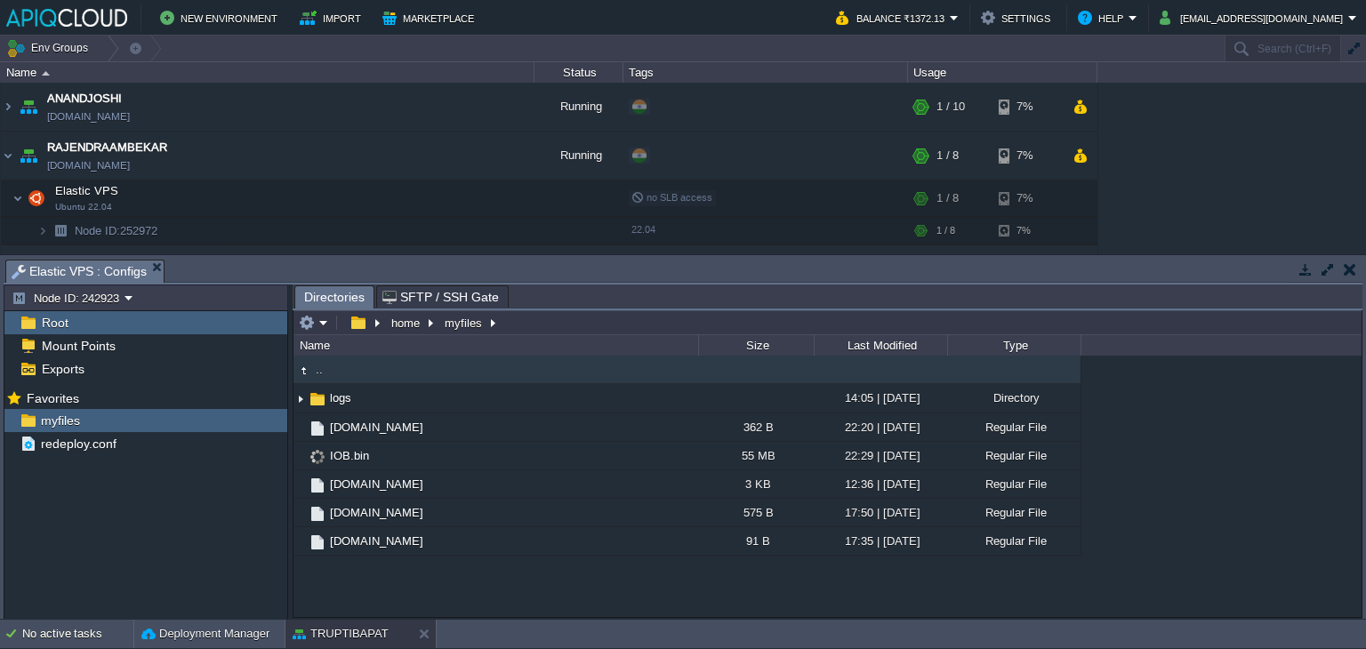
click at [1348, 261] on button "button" at bounding box center [1349, 269] width 12 height 16
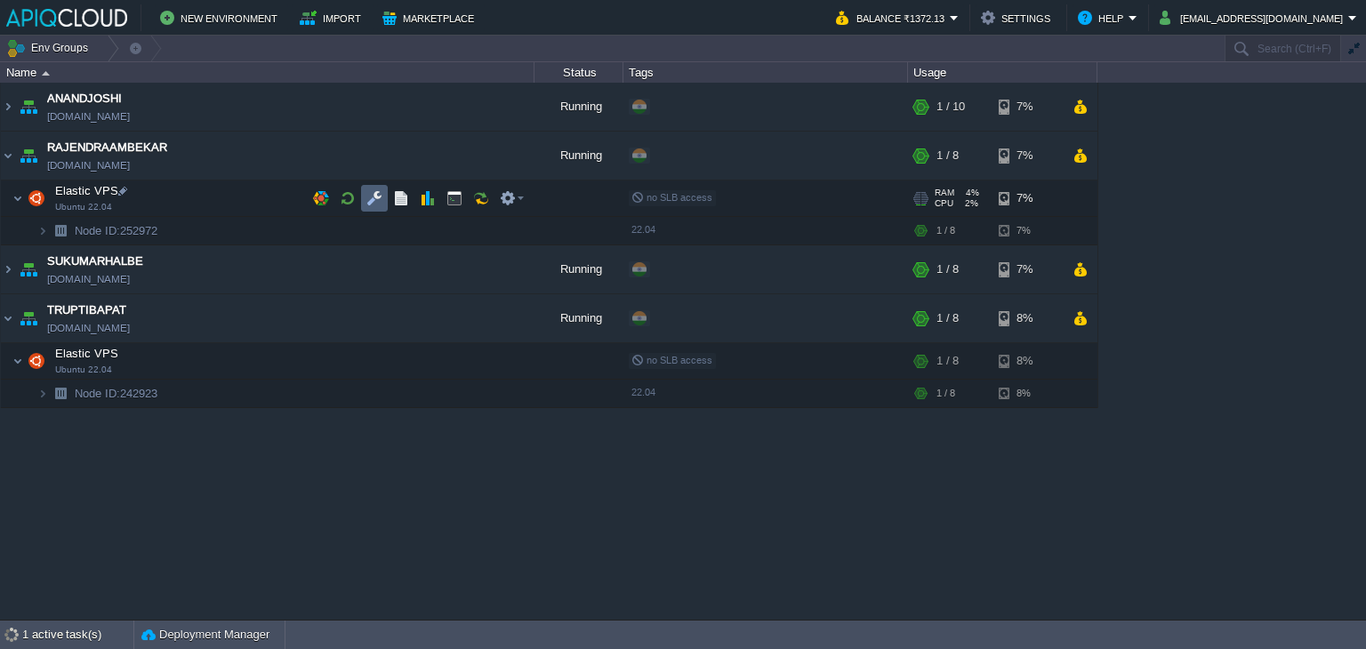
click at [373, 199] on button "button" at bounding box center [374, 198] width 16 height 16
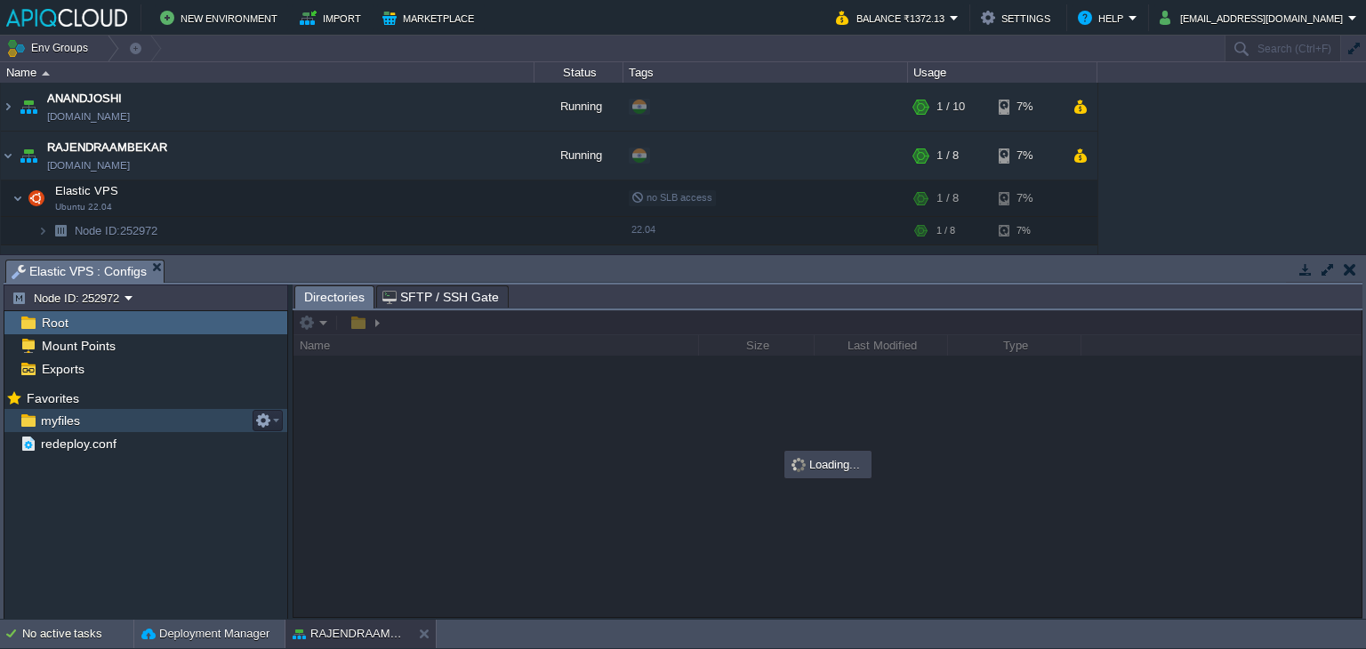
click at [55, 421] on span "myfiles" at bounding box center [59, 421] width 45 height 16
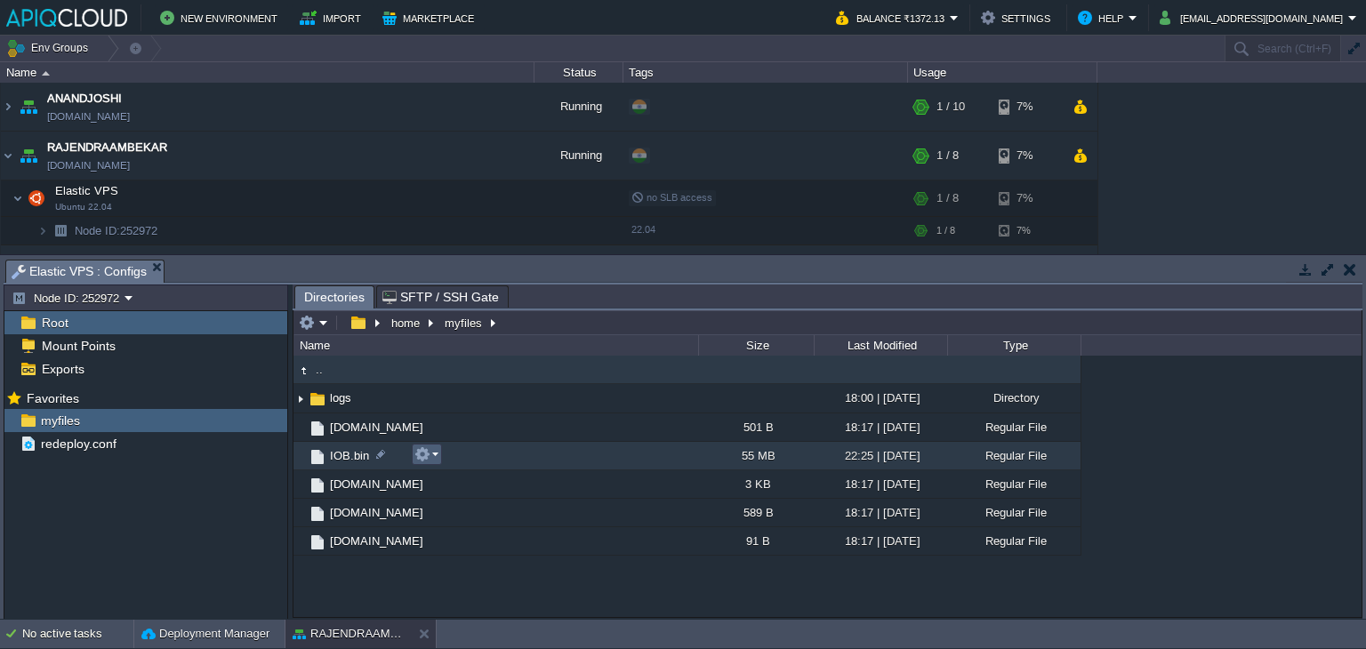
click at [423, 449] on button "button" at bounding box center [422, 454] width 16 height 16
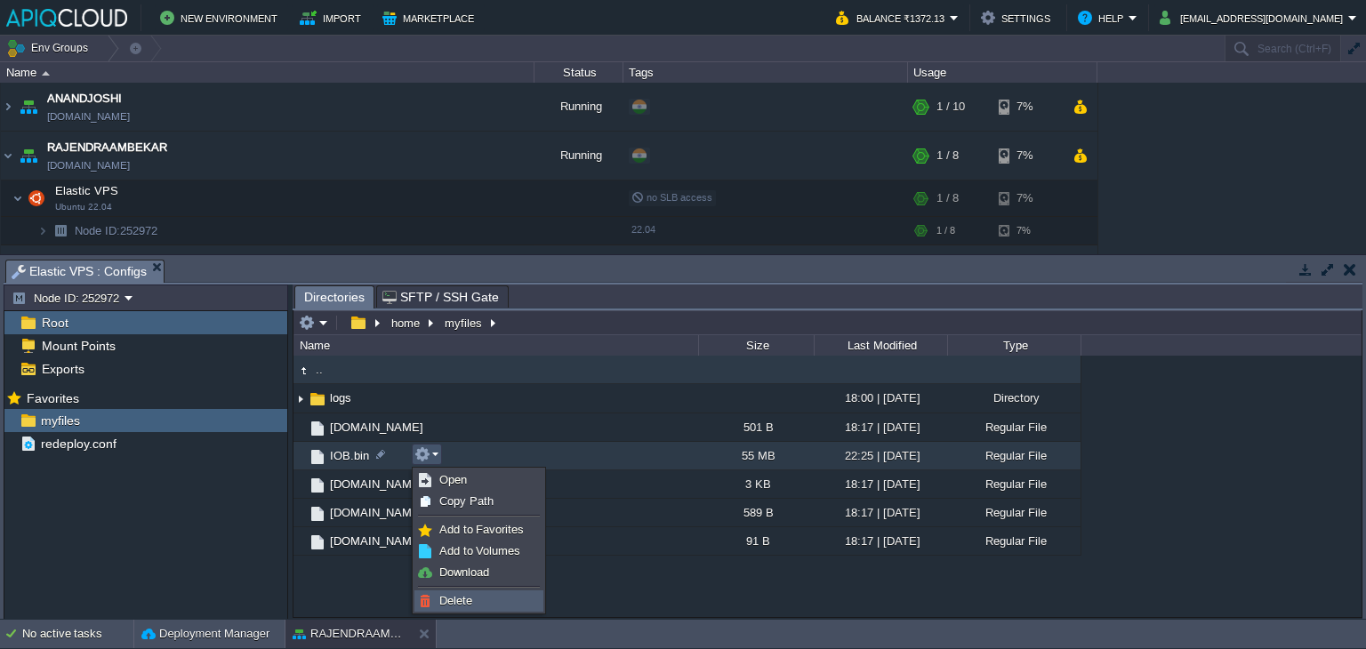
click at [447, 591] on link "Delete" at bounding box center [478, 601] width 127 height 20
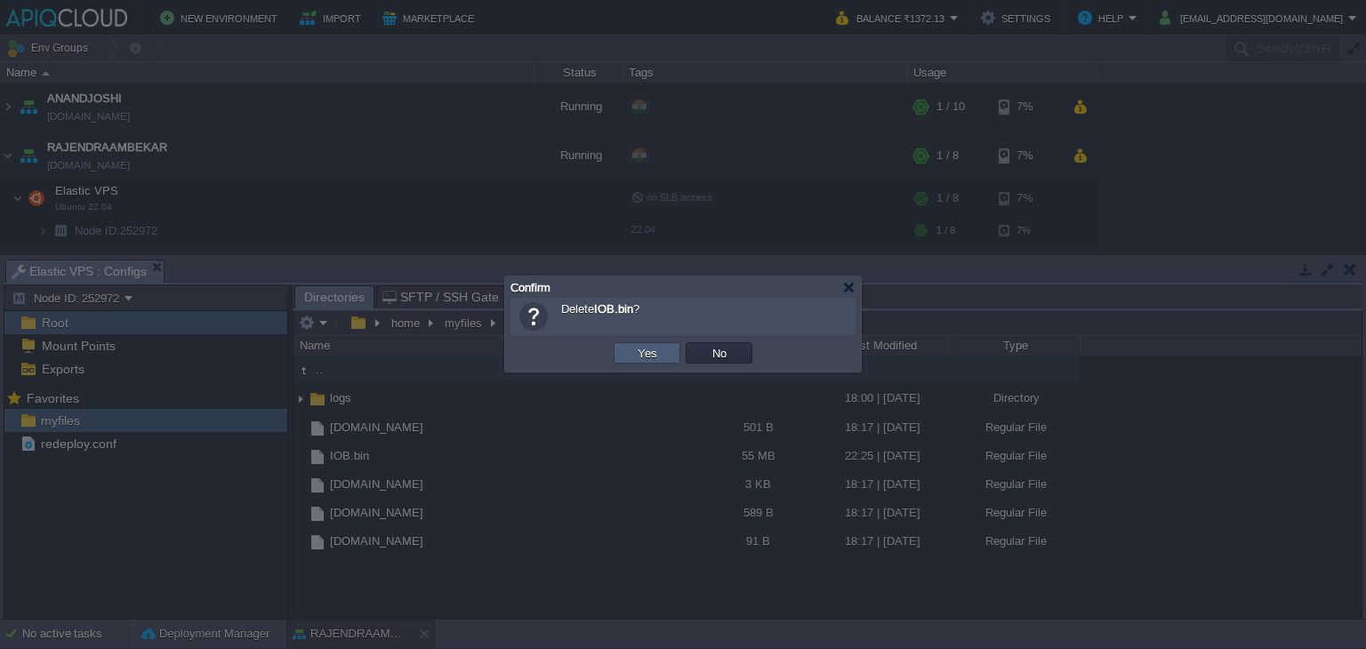
click at [647, 357] on button "Yes" at bounding box center [647, 353] width 30 height 16
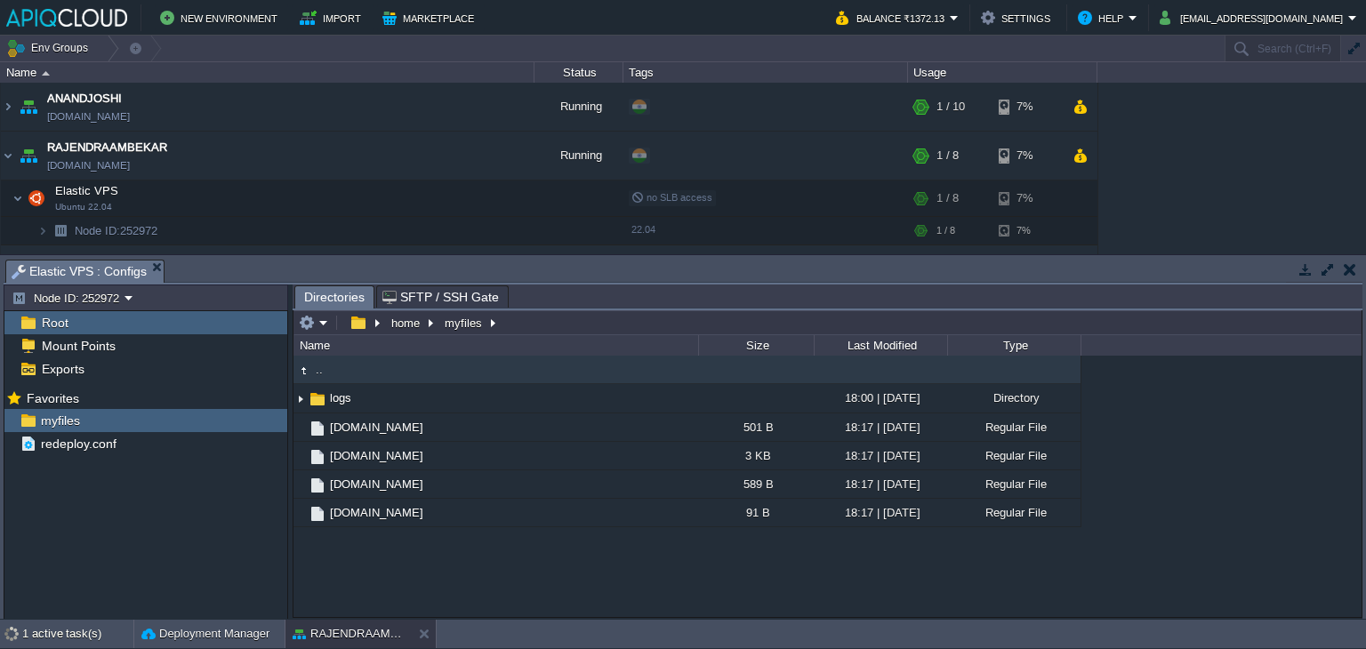
click at [1354, 268] on button "button" at bounding box center [1349, 269] width 12 height 16
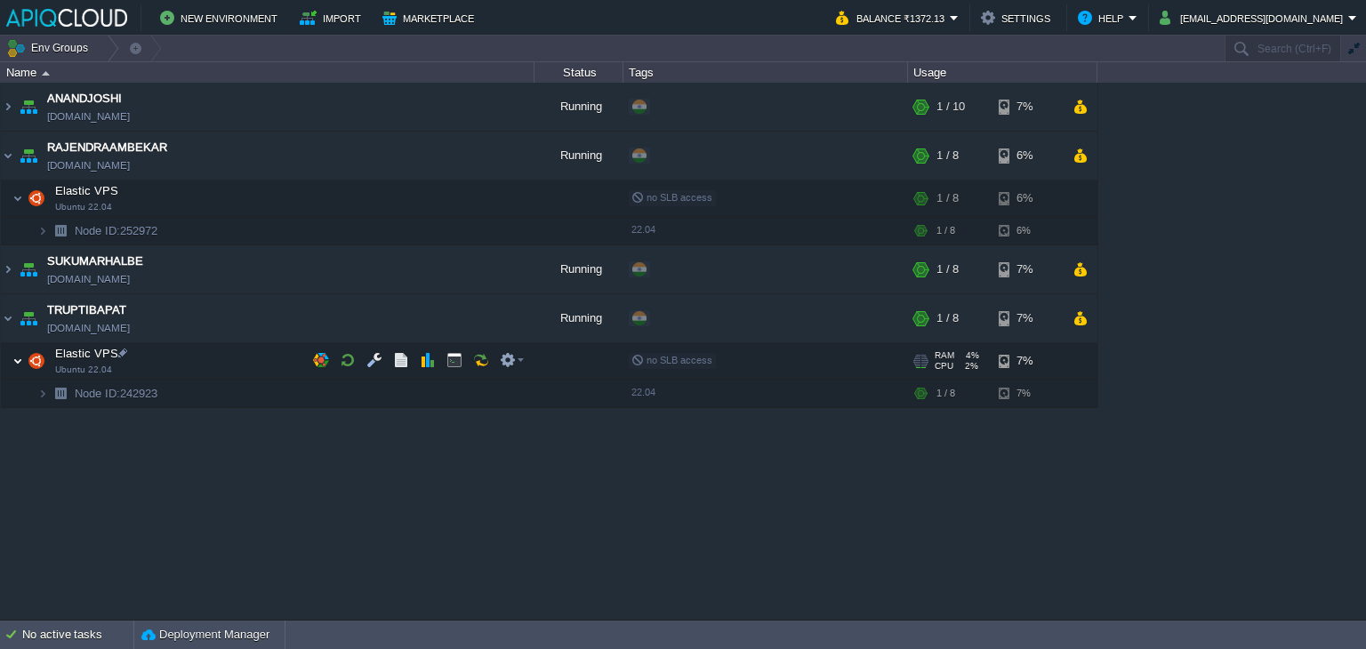
click at [18, 356] on img at bounding box center [17, 361] width 11 height 36
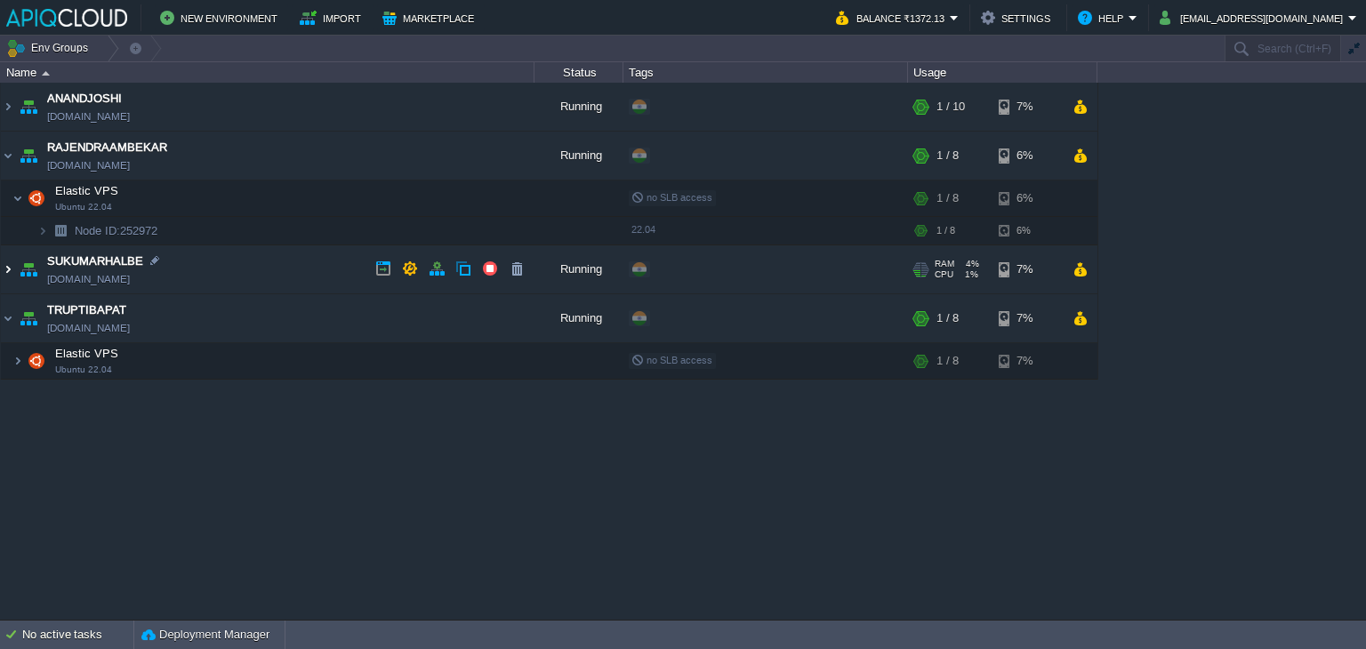
click at [4, 268] on img at bounding box center [8, 269] width 14 height 48
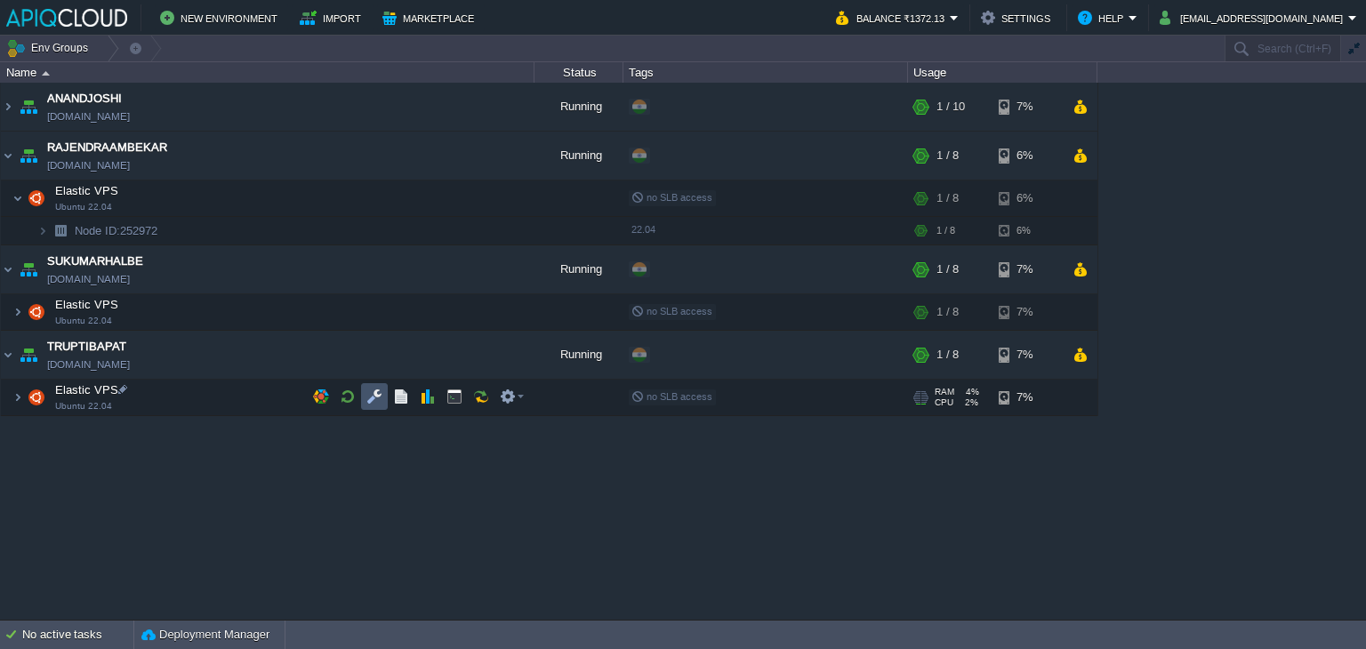
click at [375, 394] on button "button" at bounding box center [374, 397] width 16 height 16
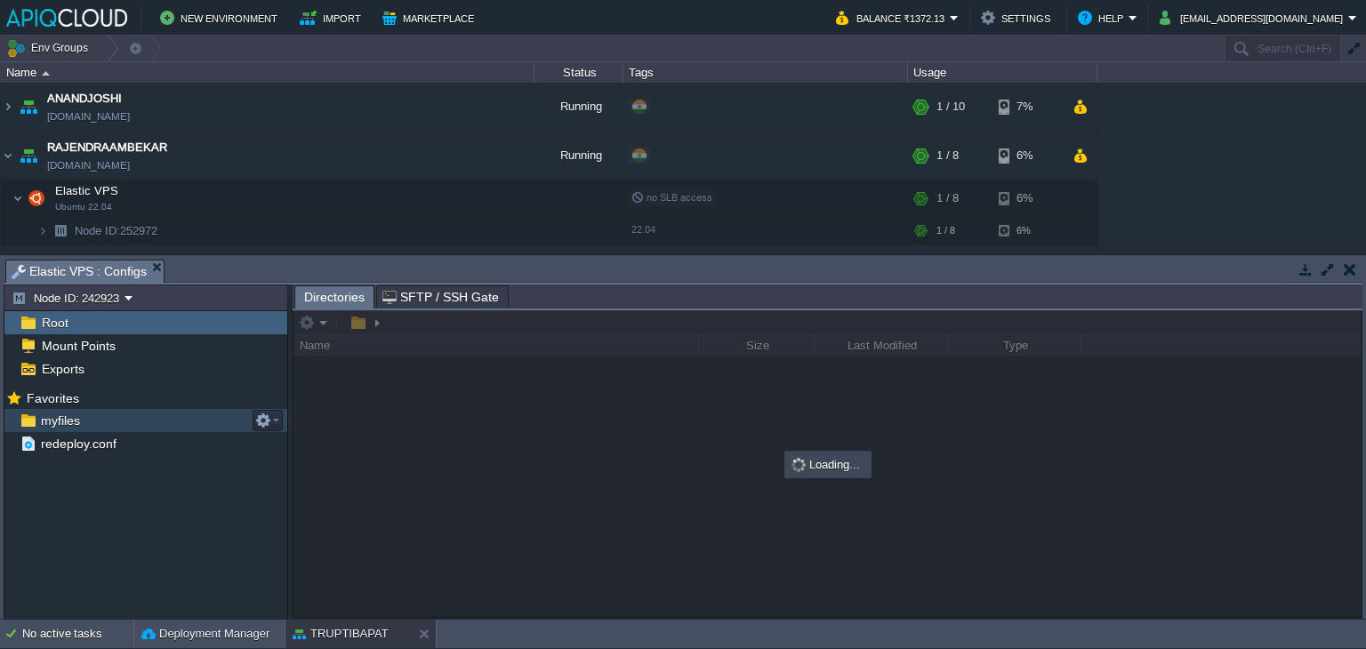
click at [44, 416] on span "myfiles" at bounding box center [59, 421] width 45 height 16
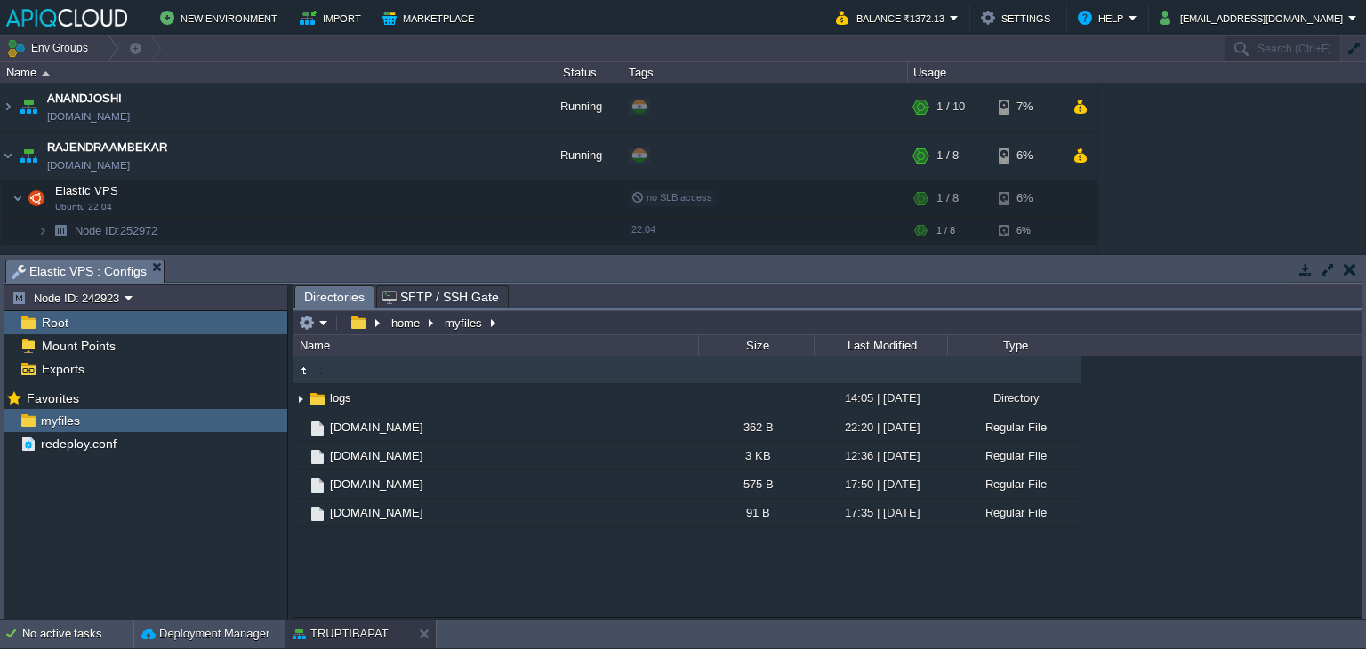
click at [1350, 268] on button "button" at bounding box center [1349, 269] width 12 height 16
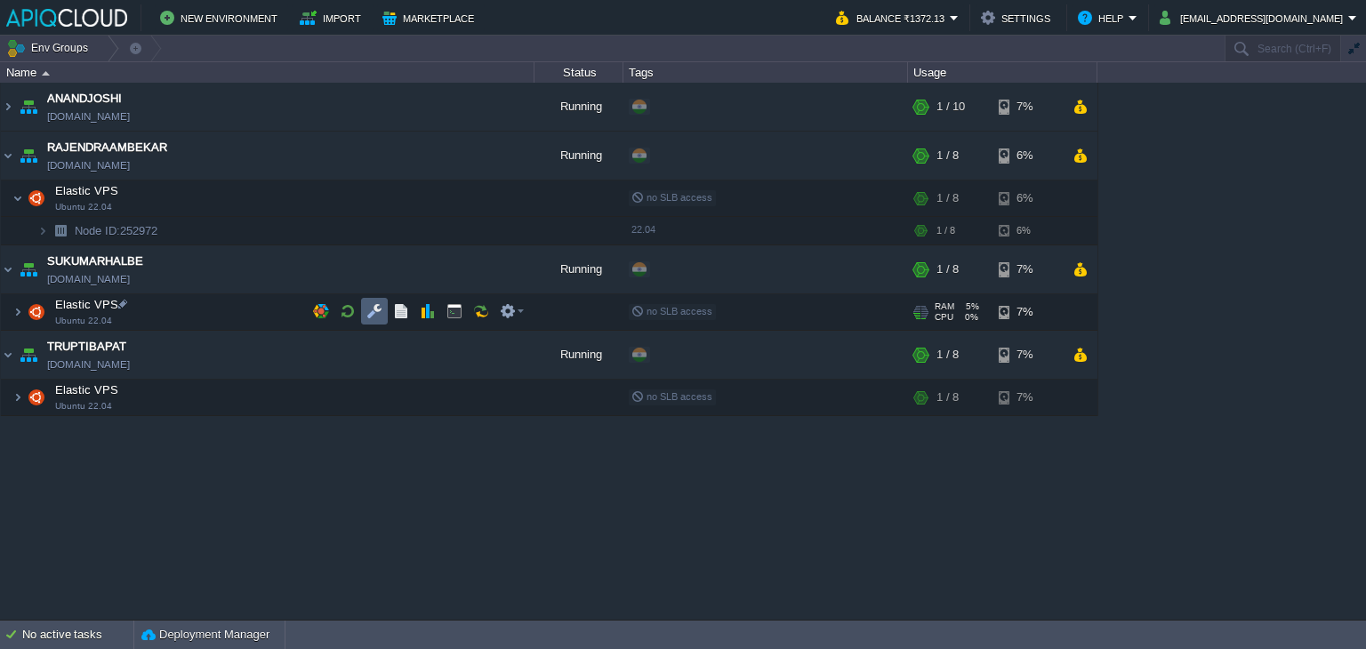
click at [379, 311] on button "button" at bounding box center [374, 311] width 16 height 16
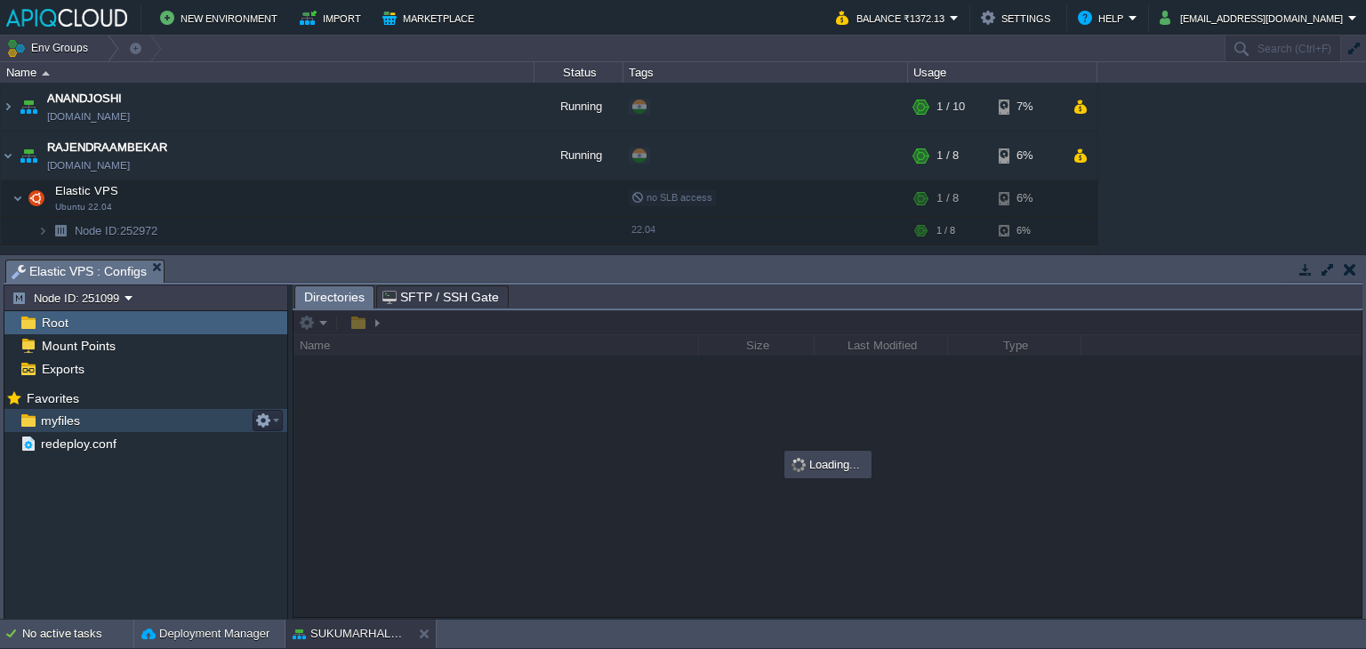
click at [44, 416] on span "myfiles" at bounding box center [59, 421] width 45 height 16
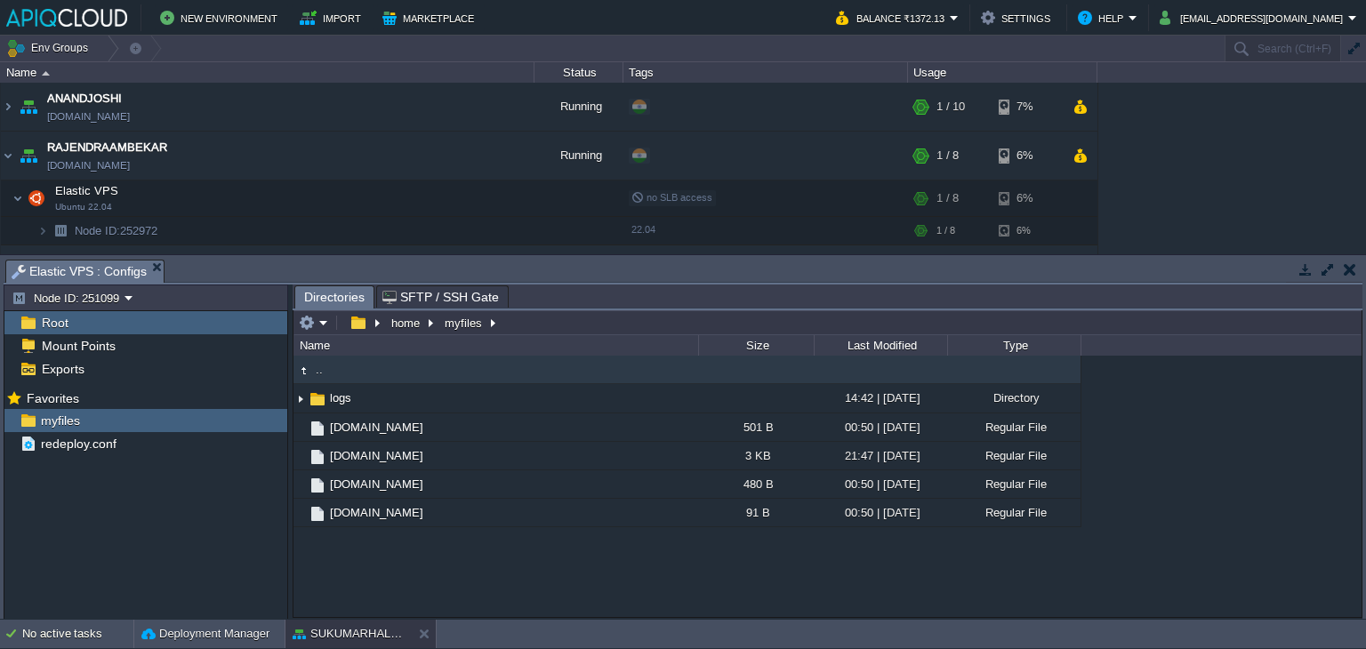
click at [1349, 262] on button "button" at bounding box center [1349, 269] width 12 height 16
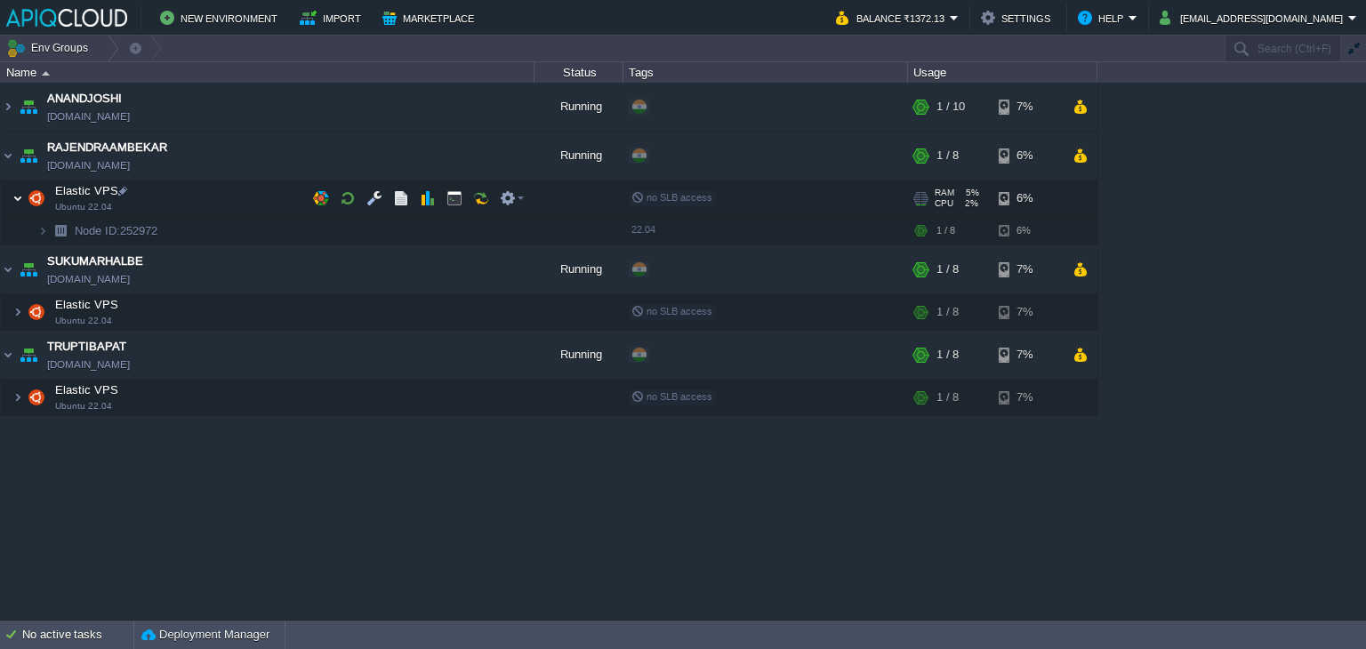
click at [13, 193] on img at bounding box center [17, 198] width 11 height 36
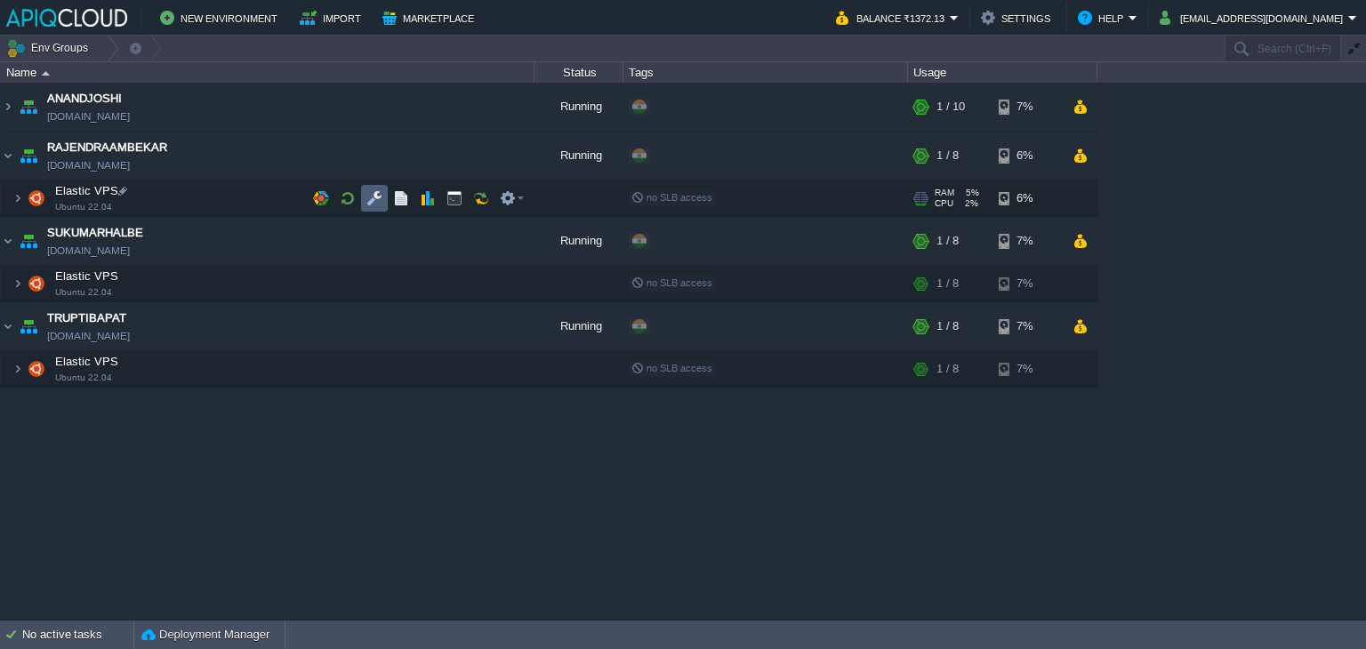
click at [375, 196] on button "button" at bounding box center [374, 198] width 16 height 16
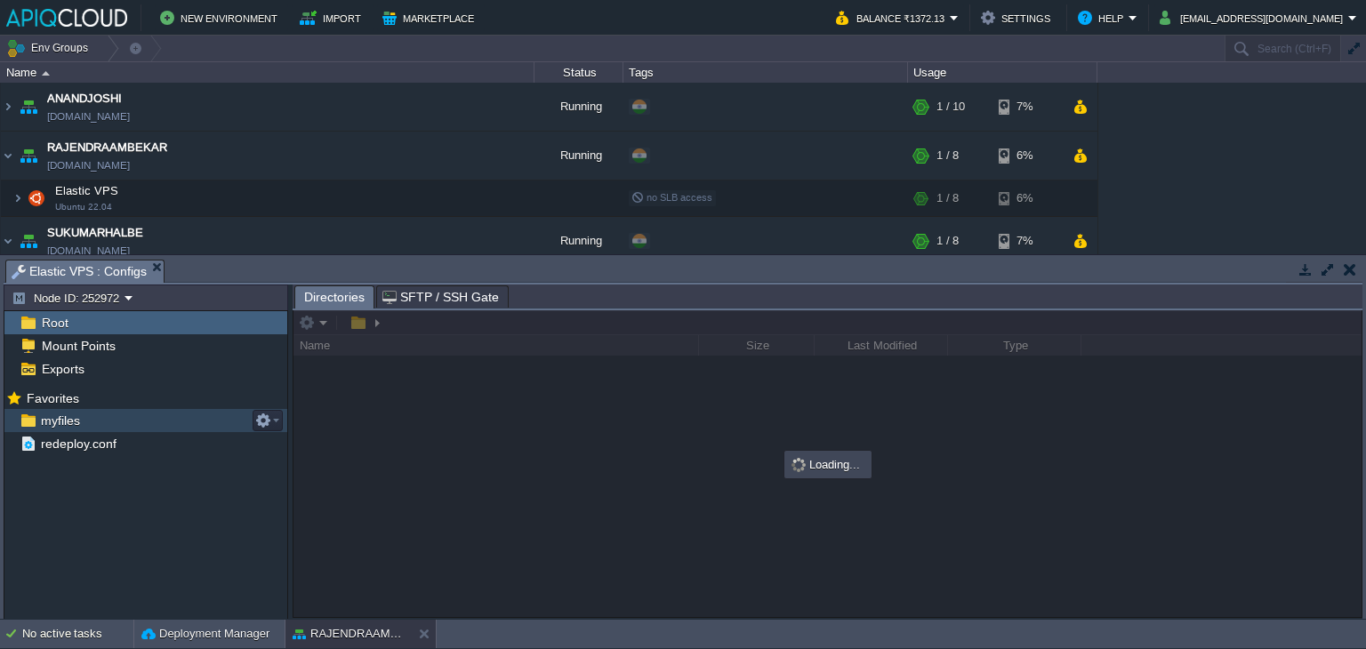
click at [52, 413] on span "myfiles" at bounding box center [59, 421] width 45 height 16
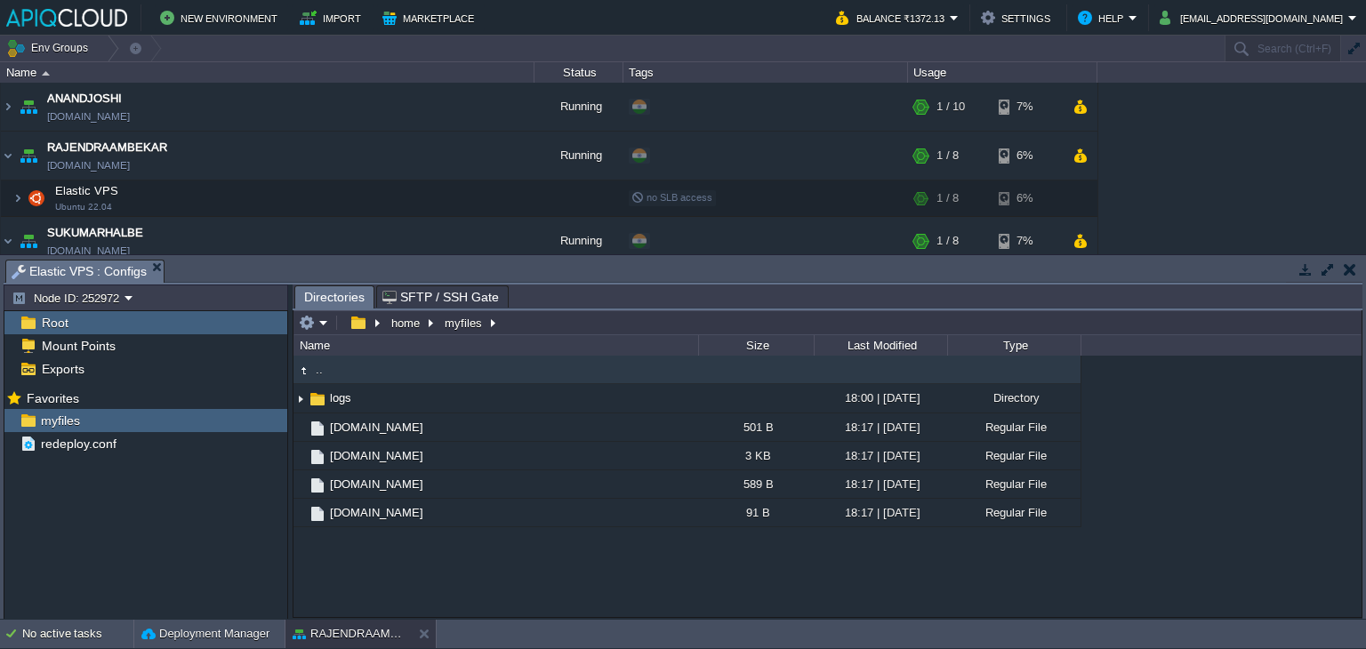
click at [1345, 271] on button "button" at bounding box center [1349, 269] width 12 height 16
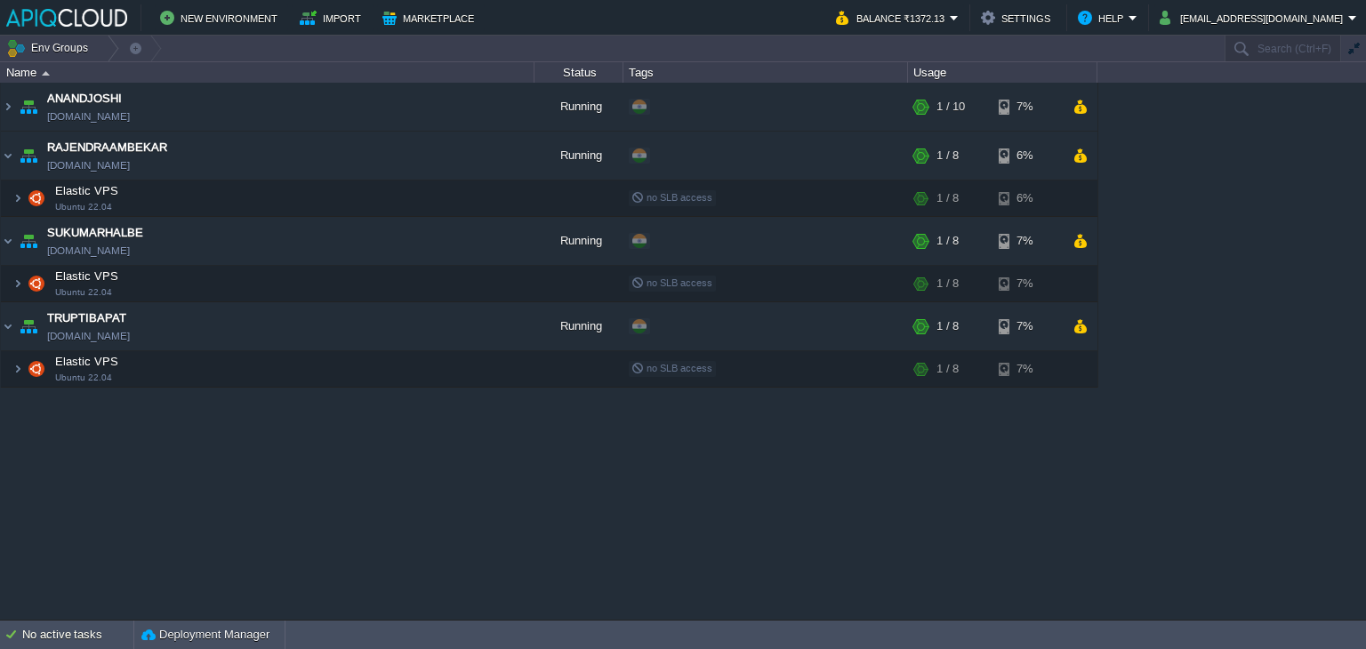
click at [357, 520] on div "ANANDJOSHI [DOMAIN_NAME] Running + Add to Env Group RAM 3% CPU 0% 1 / 10 7% Ela…" at bounding box center [683, 351] width 1366 height 537
click at [4, 104] on img at bounding box center [8, 107] width 14 height 48
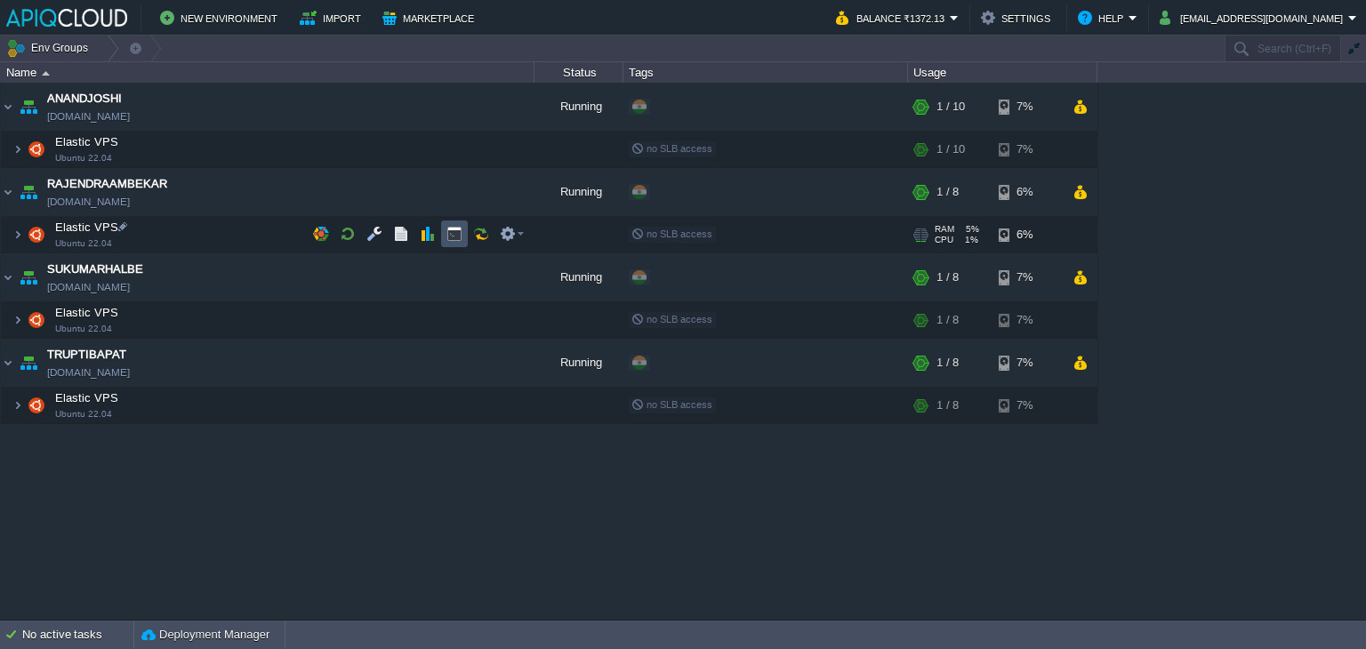
click at [448, 232] on button "button" at bounding box center [454, 234] width 16 height 16
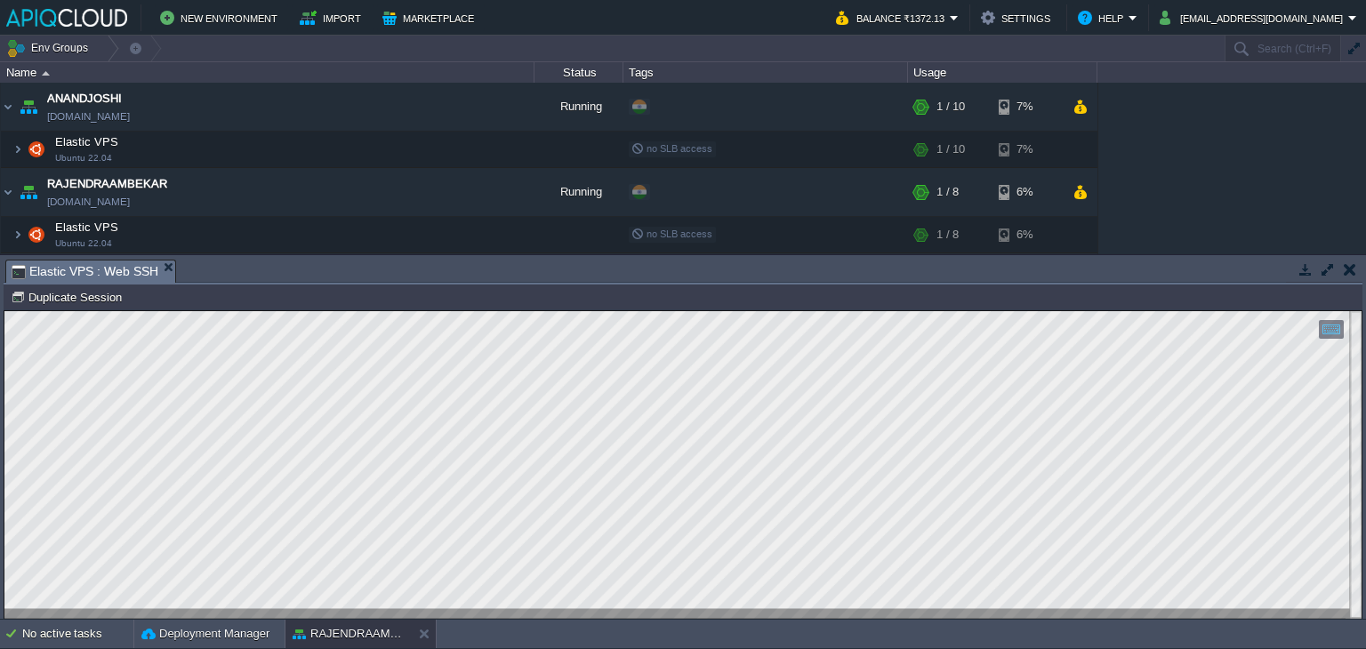
click at [1344, 264] on button "button" at bounding box center [1349, 269] width 12 height 16
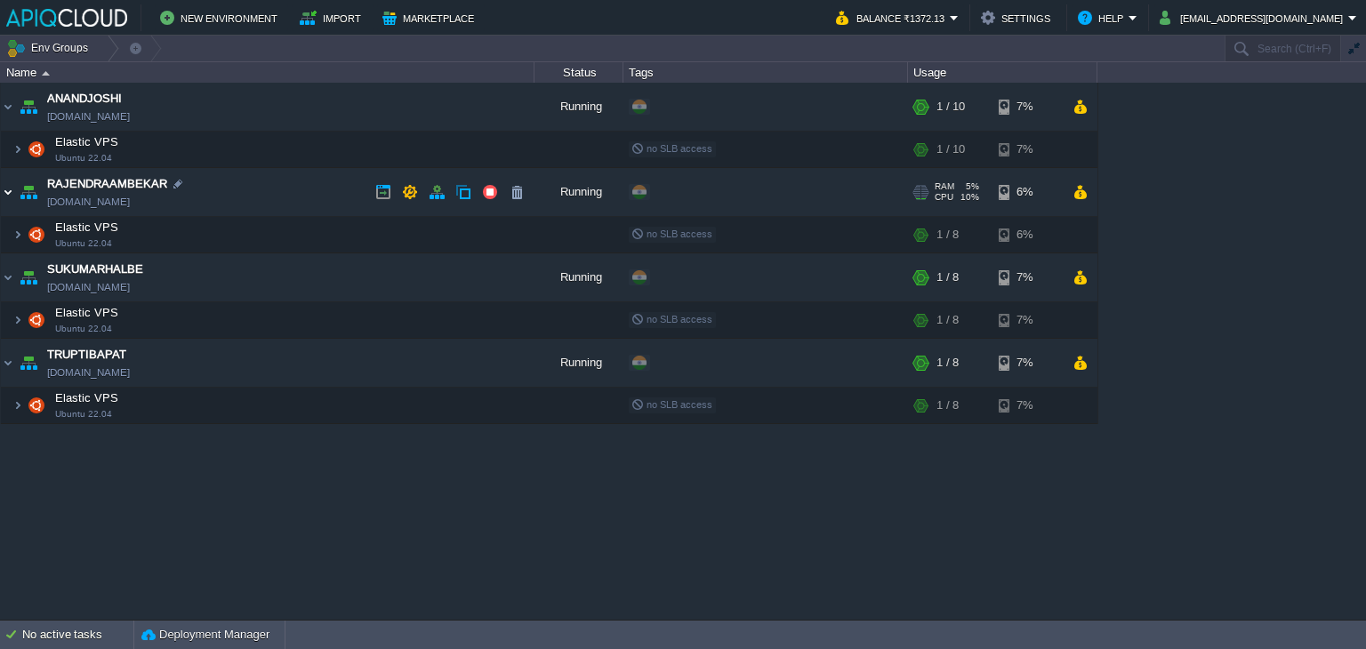
click at [12, 189] on img at bounding box center [8, 192] width 14 height 48
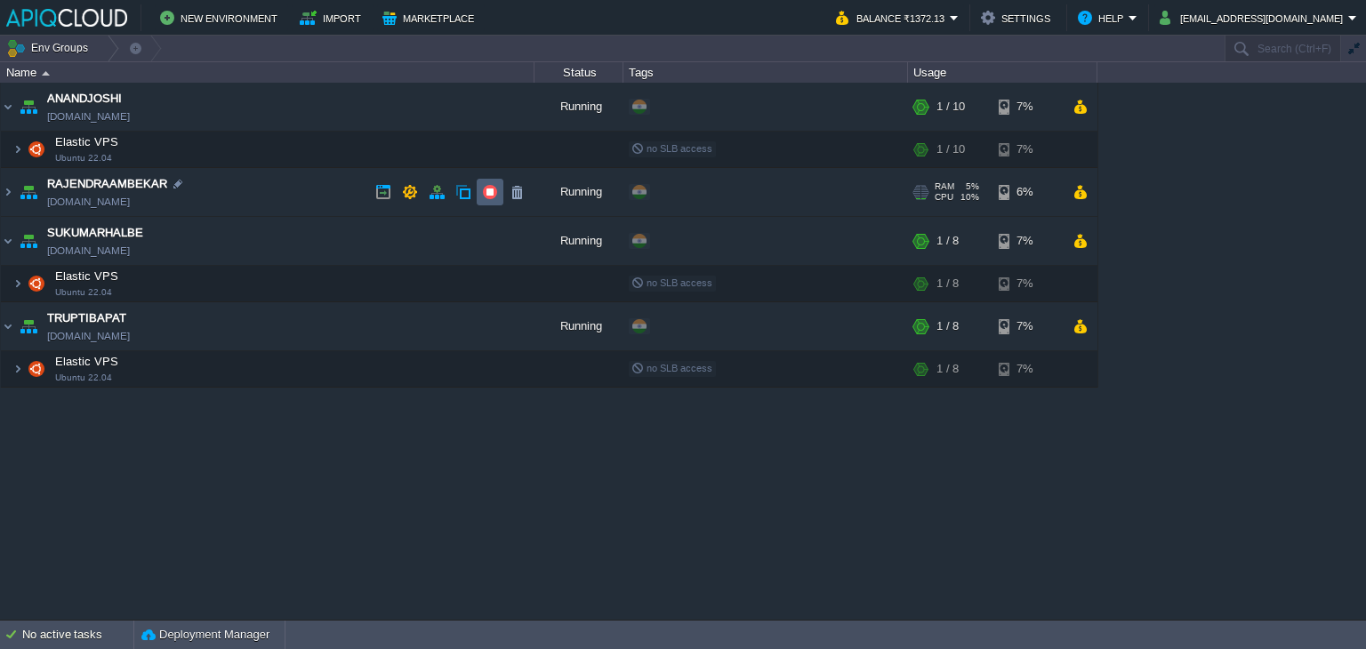
click at [491, 189] on button "button" at bounding box center [490, 192] width 16 height 16
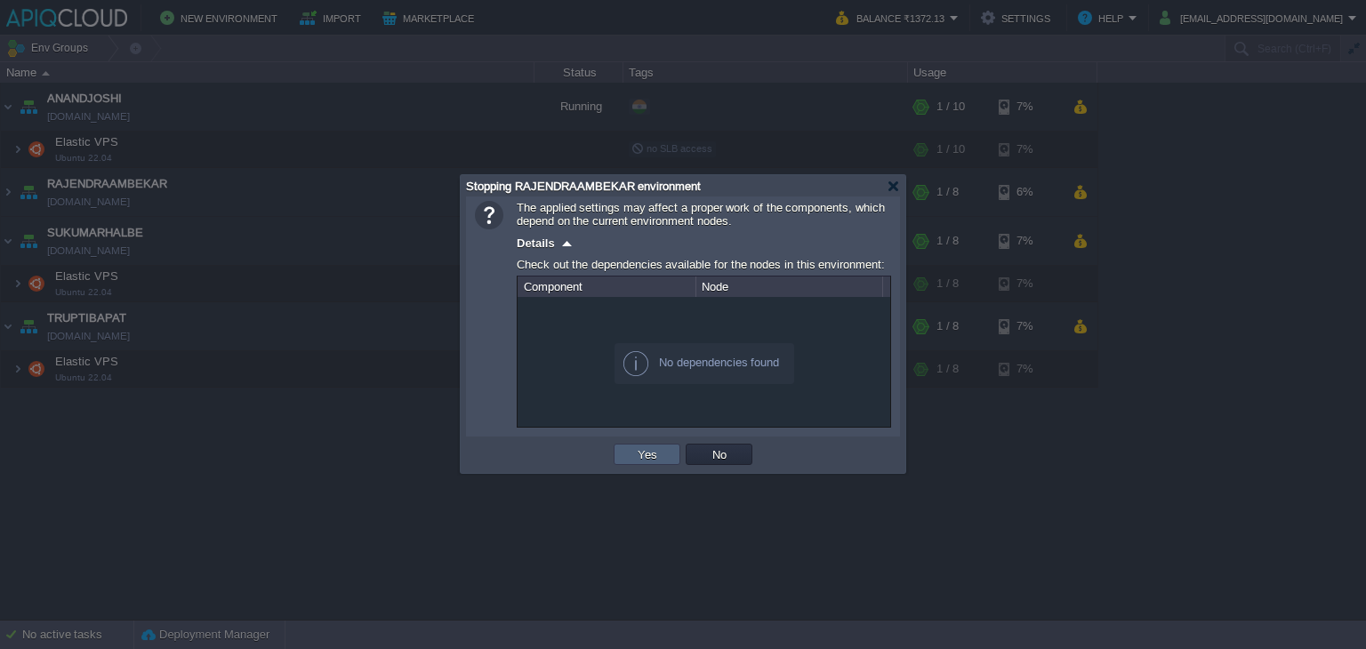
click at [627, 459] on td "Yes" at bounding box center [646, 454] width 67 height 21
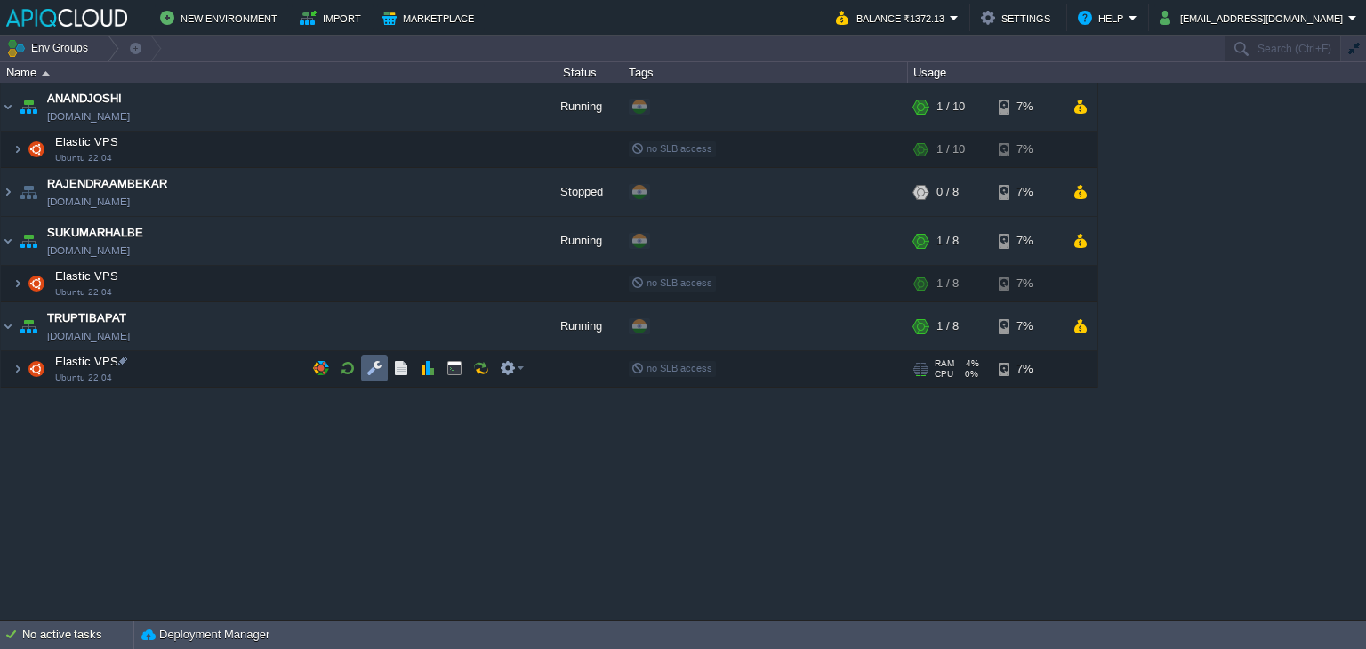
click at [377, 369] on button "button" at bounding box center [374, 368] width 16 height 16
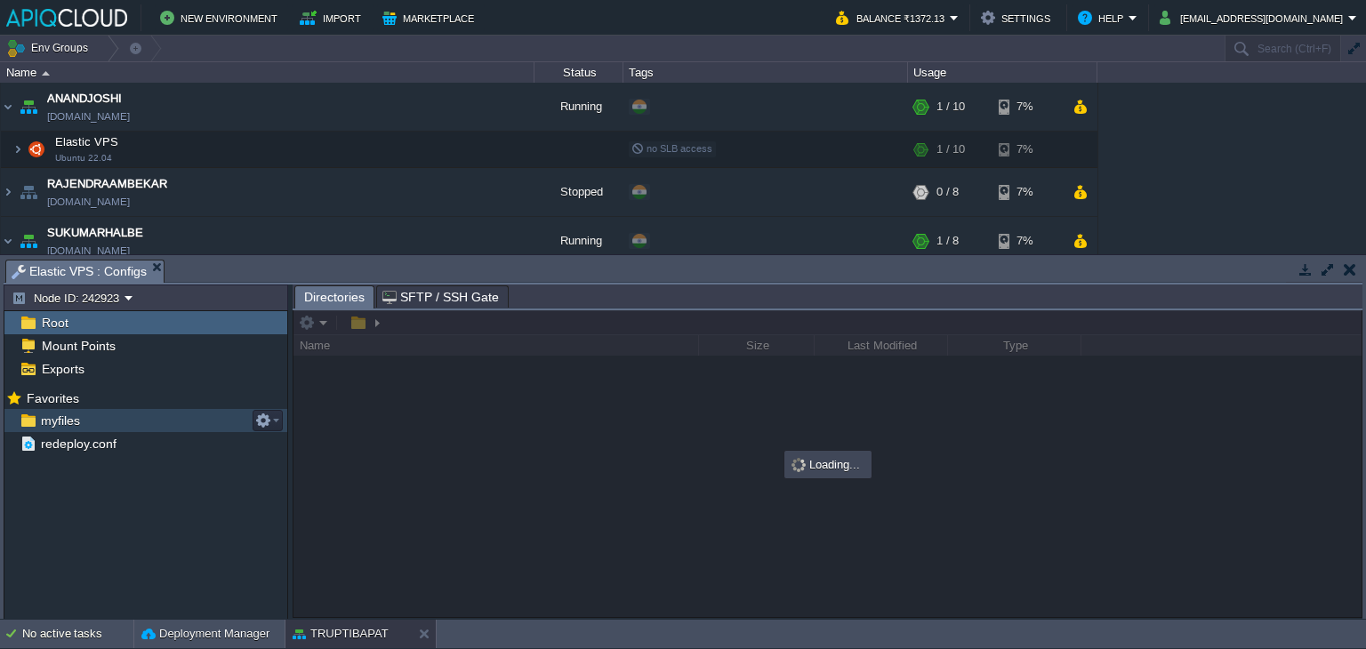
click at [46, 417] on span "myfiles" at bounding box center [59, 421] width 45 height 16
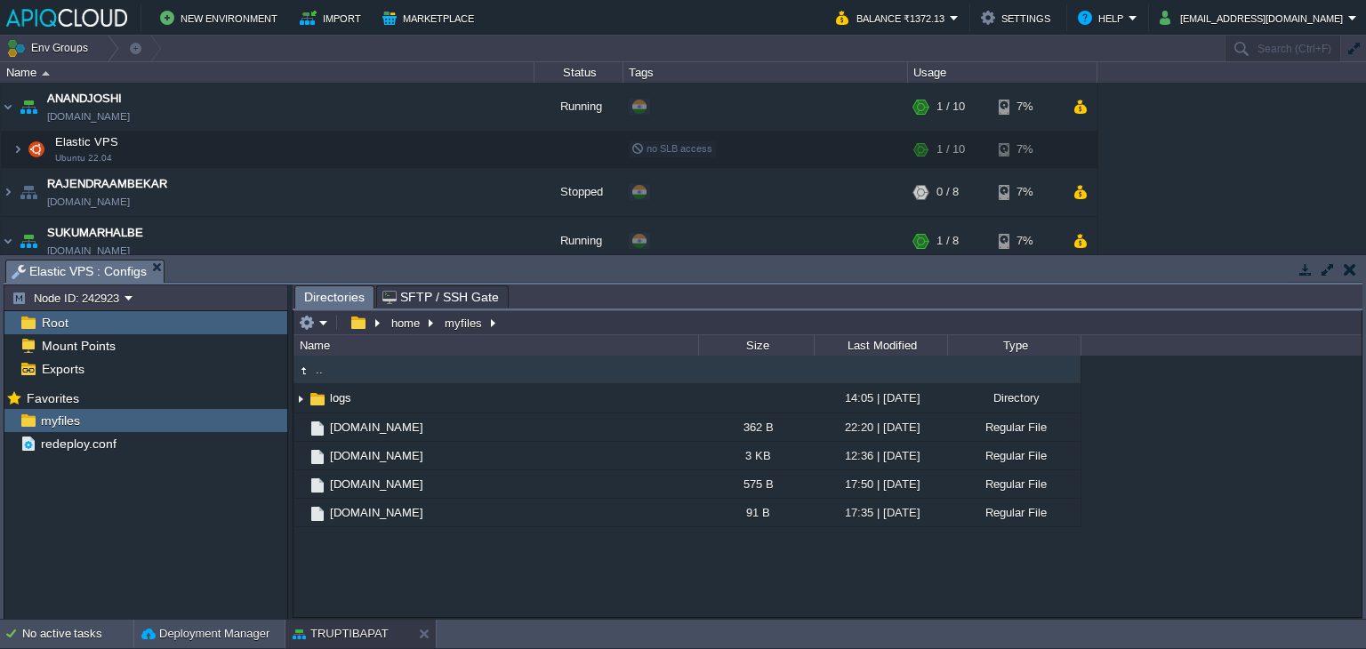
click at [1353, 261] on button "button" at bounding box center [1349, 269] width 12 height 16
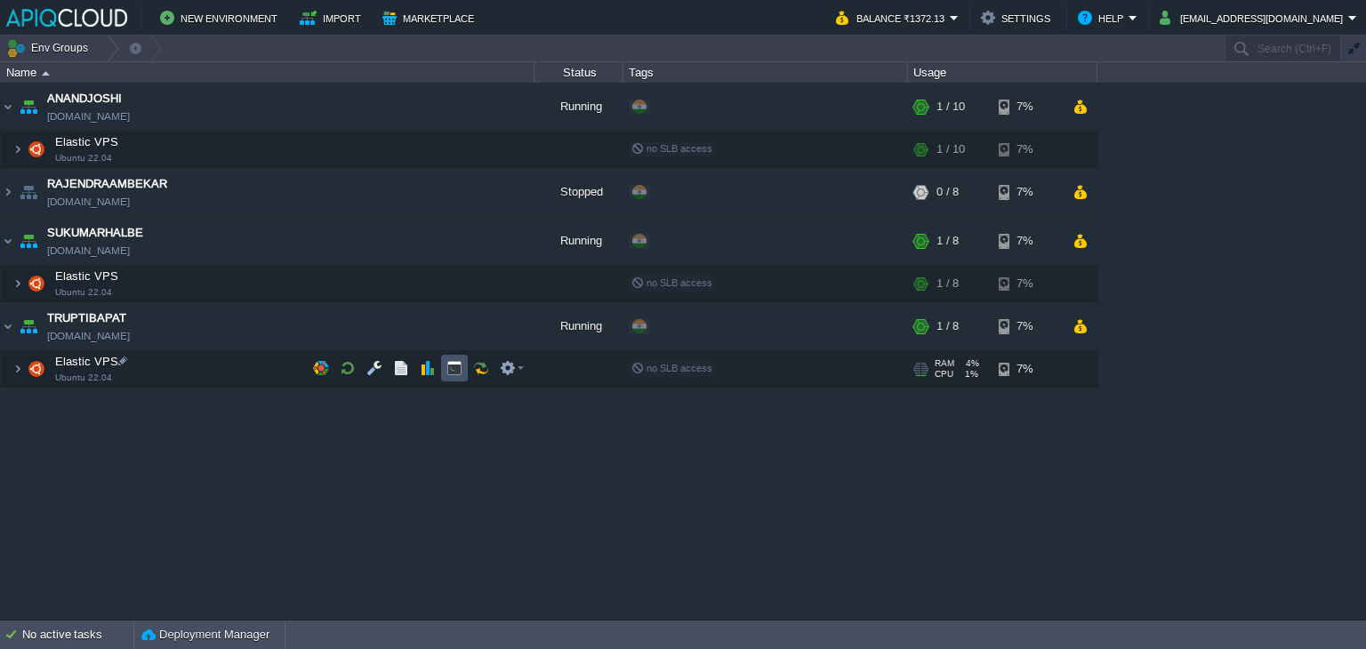
click at [448, 364] on button "button" at bounding box center [454, 368] width 16 height 16
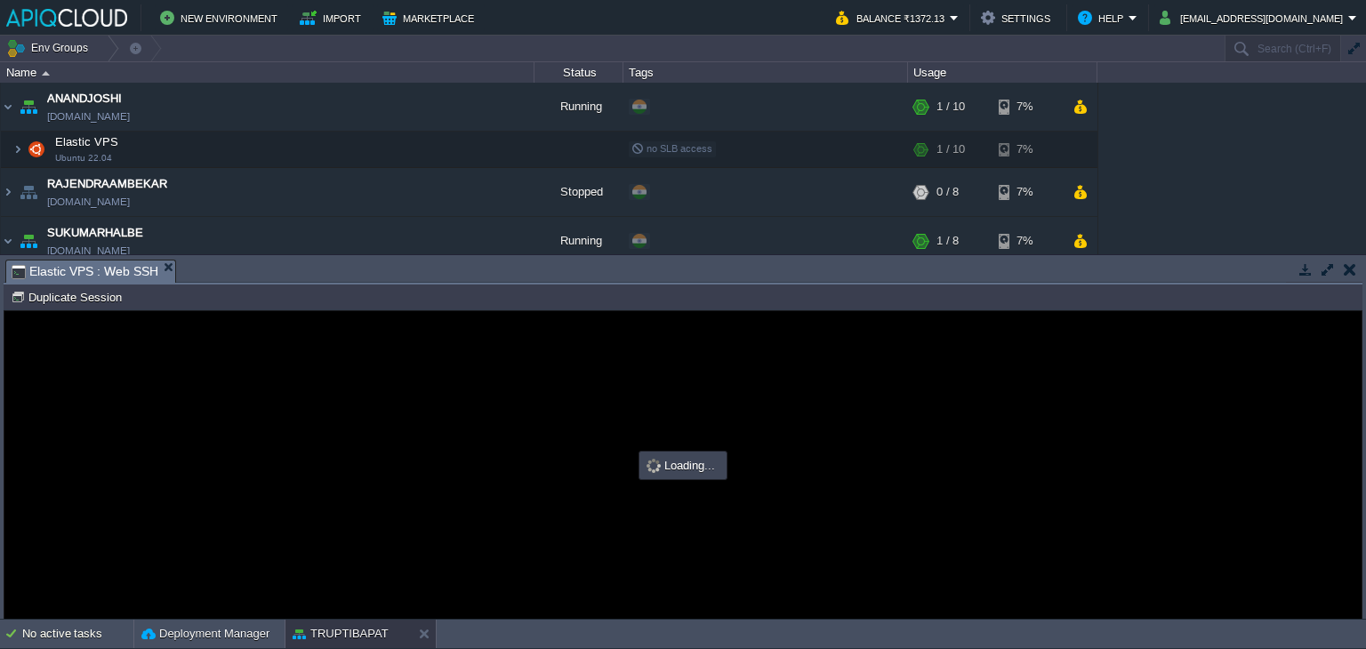
type input "#000000"
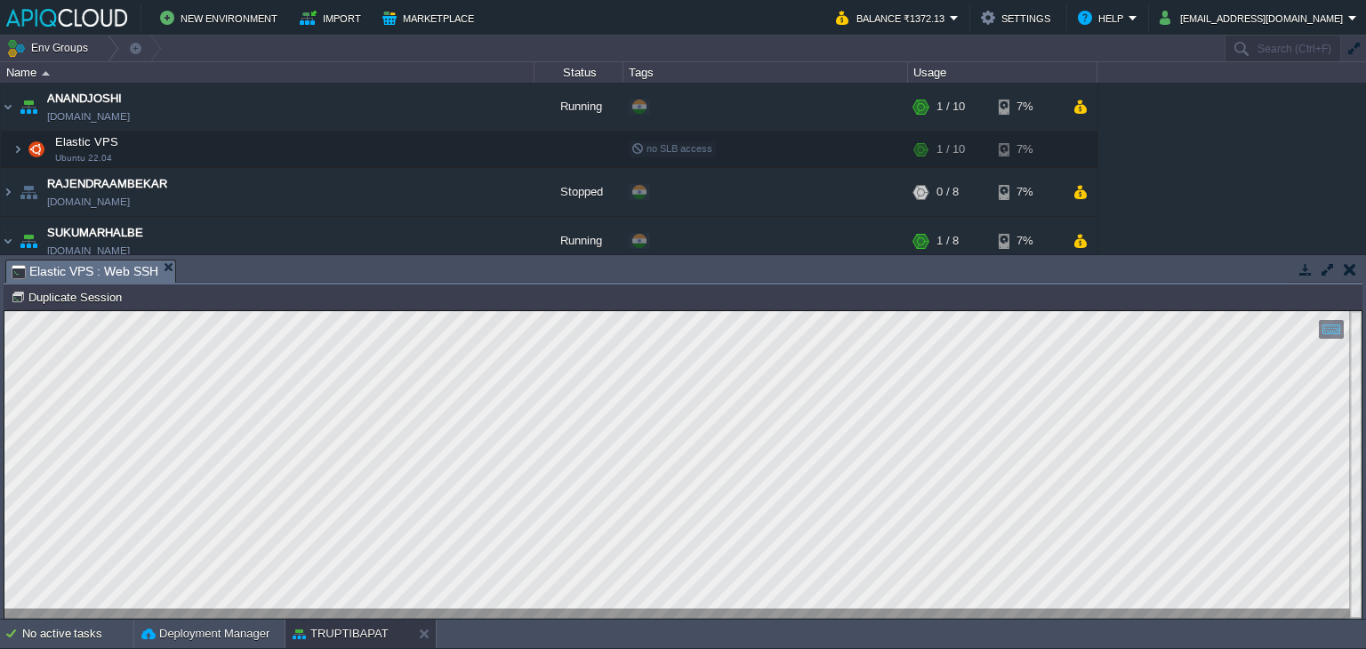
click at [1351, 261] on button "button" at bounding box center [1349, 269] width 12 height 16
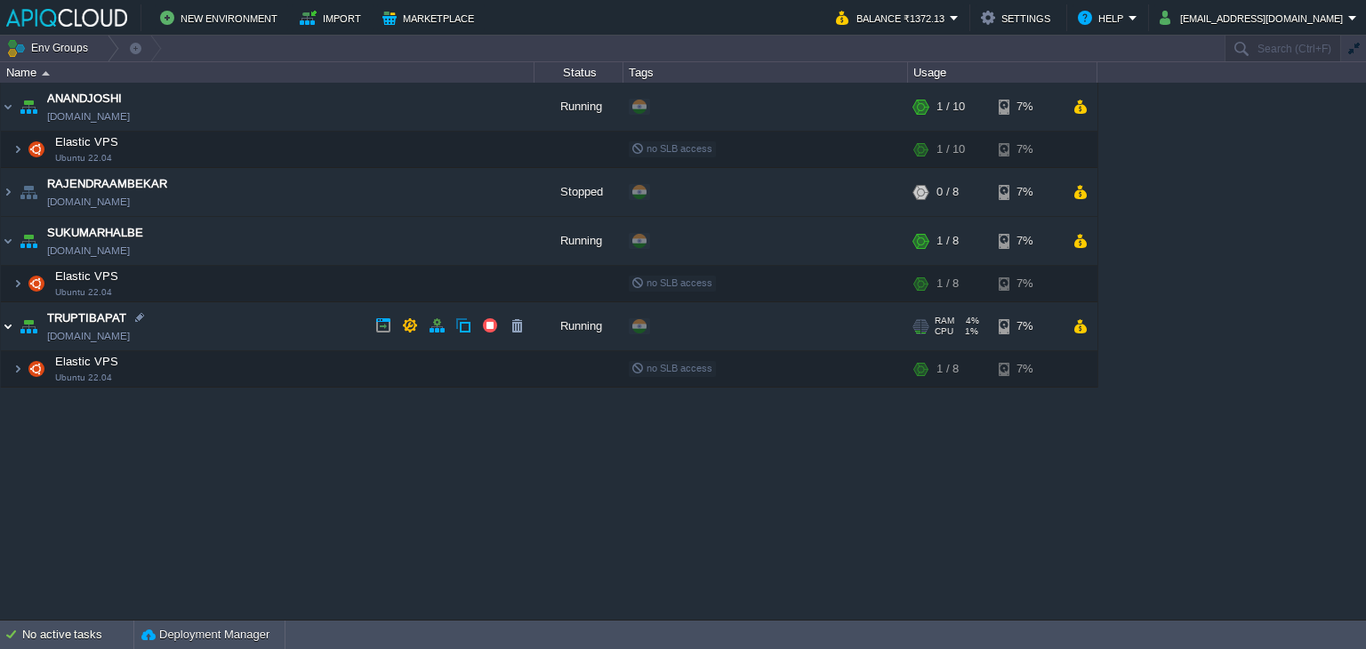
click at [5, 324] on img at bounding box center [8, 326] width 14 height 48
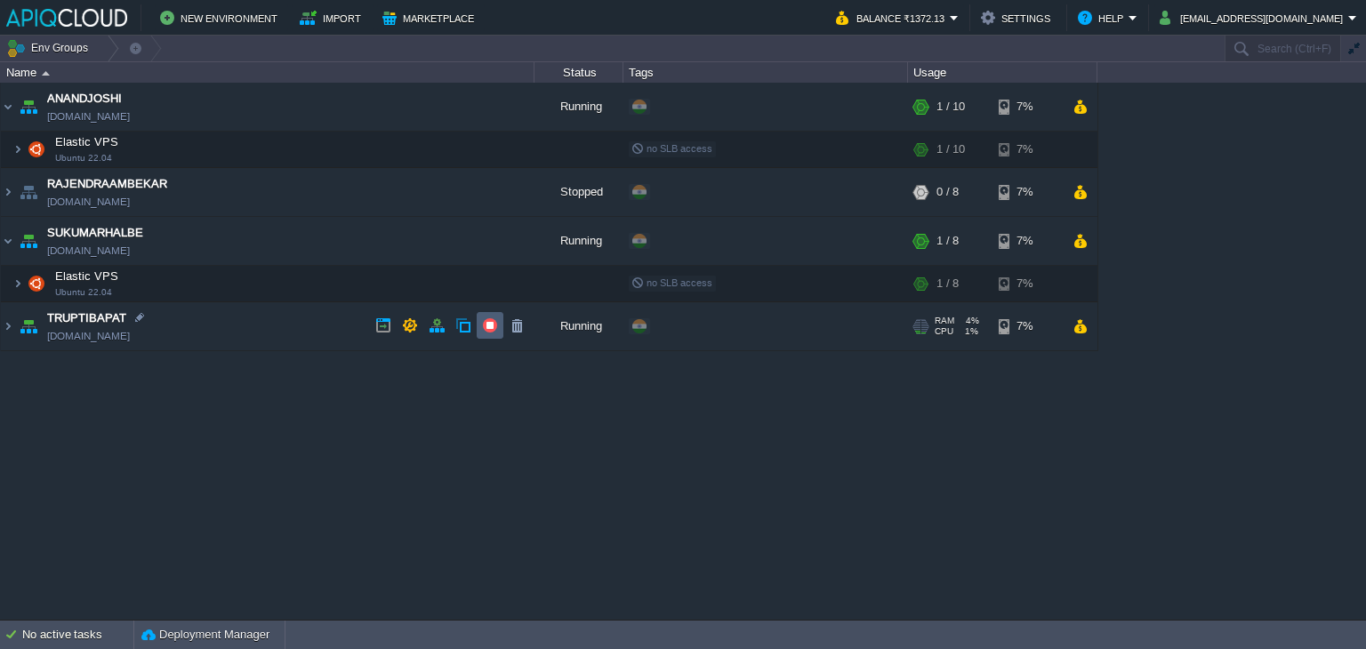
click at [487, 324] on button "button" at bounding box center [490, 325] width 16 height 16
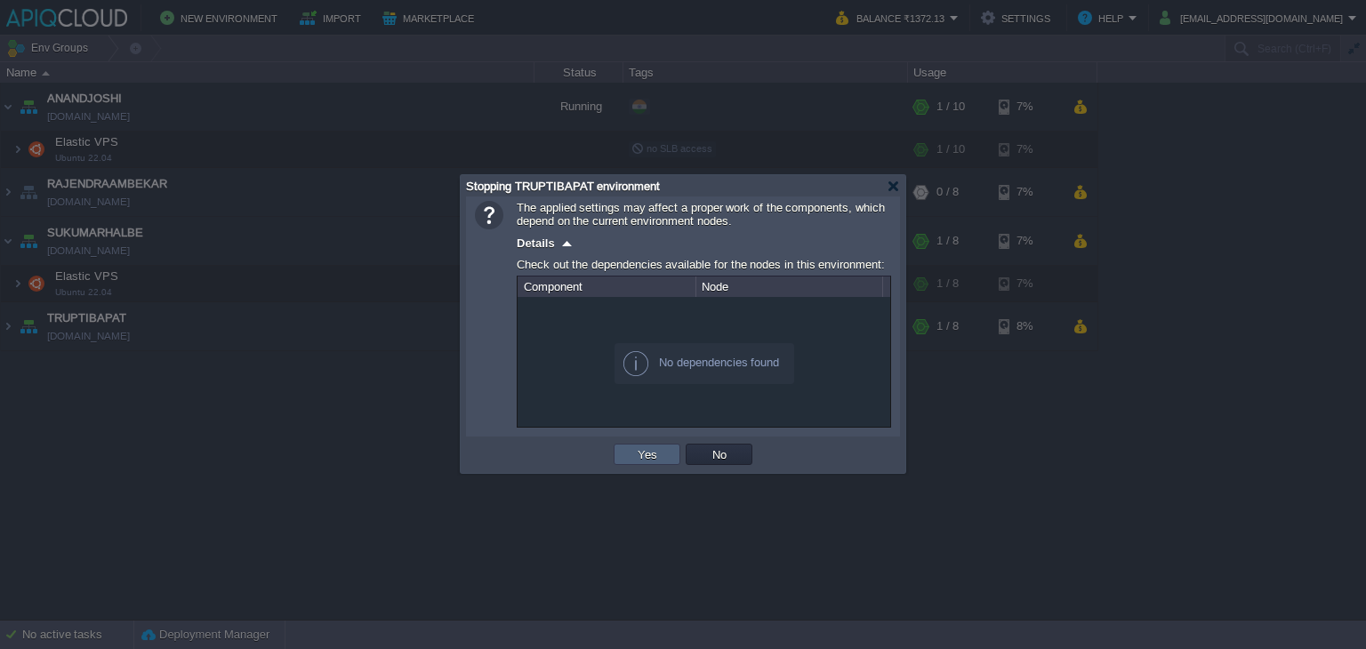
click at [654, 455] on button "Yes" at bounding box center [647, 454] width 30 height 16
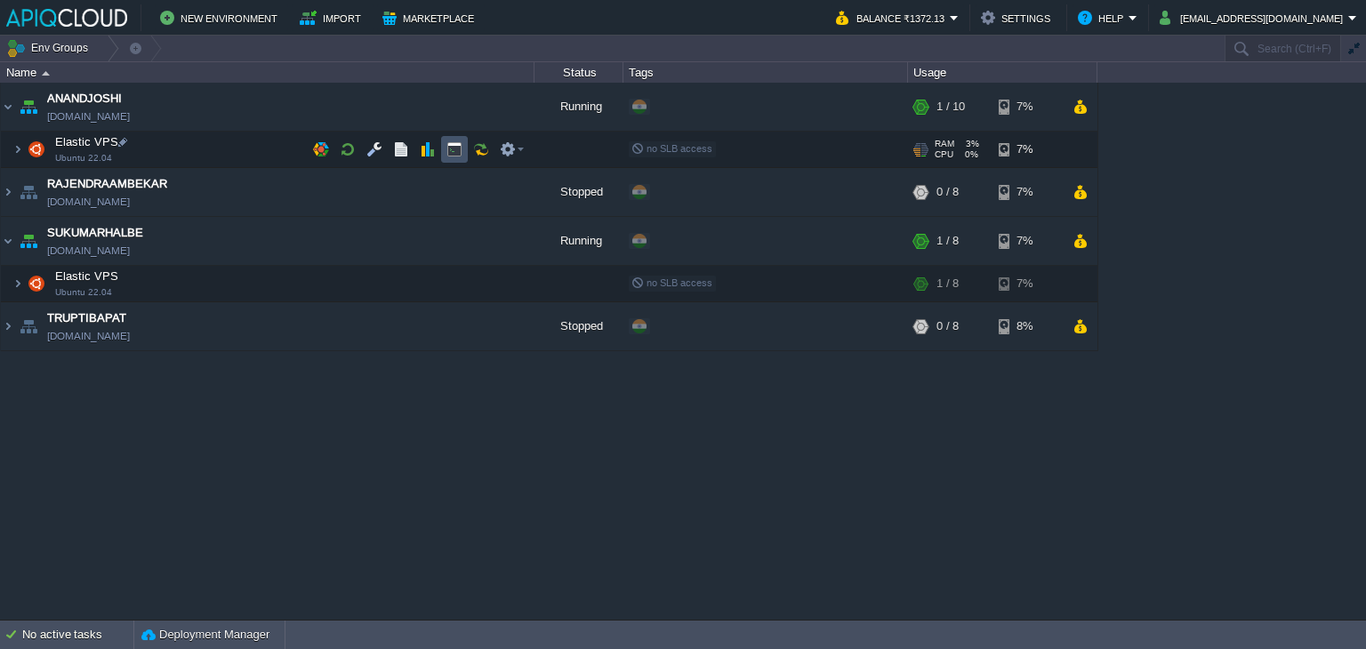
click at [451, 147] on button "button" at bounding box center [454, 149] width 16 height 16
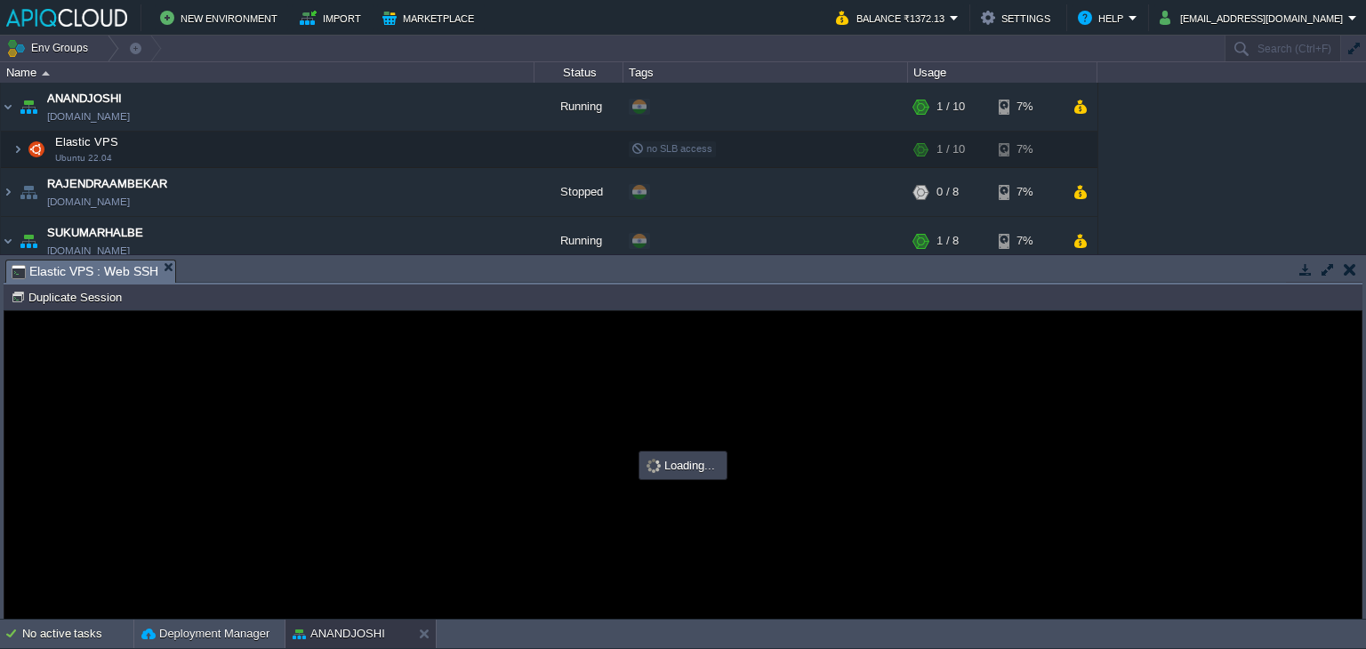
type input "#000000"
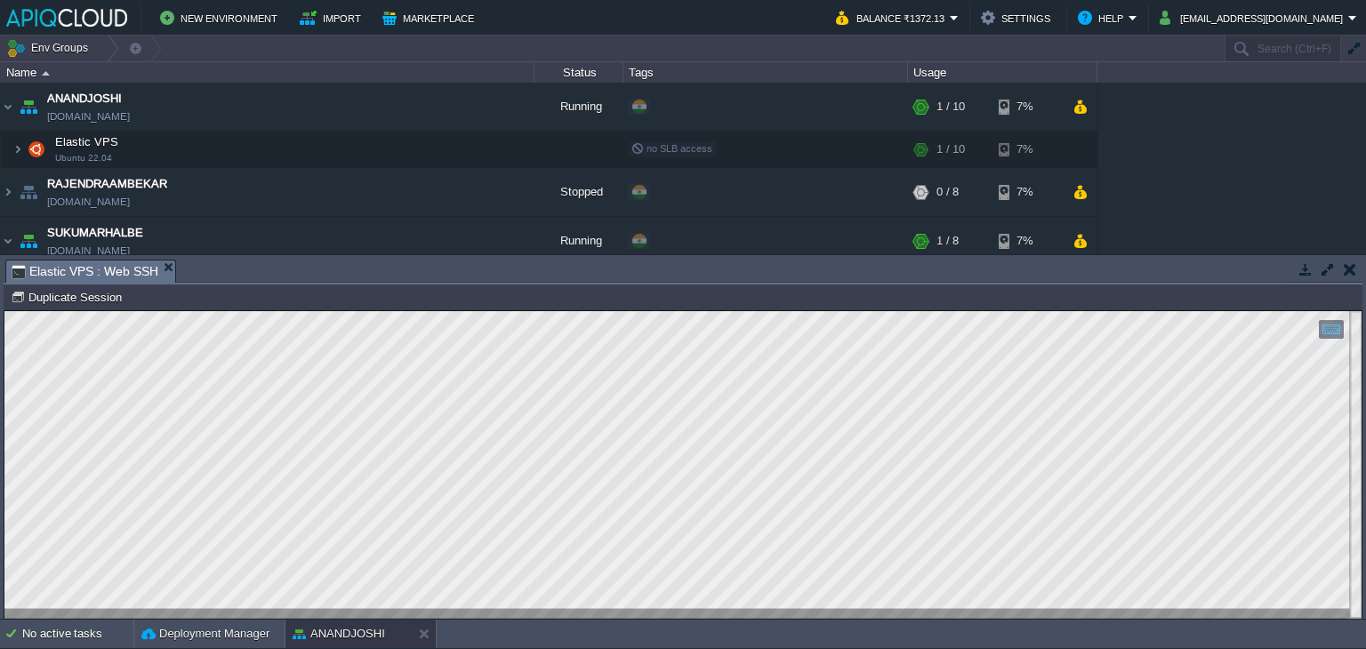
click at [1348, 269] on button "button" at bounding box center [1349, 269] width 12 height 16
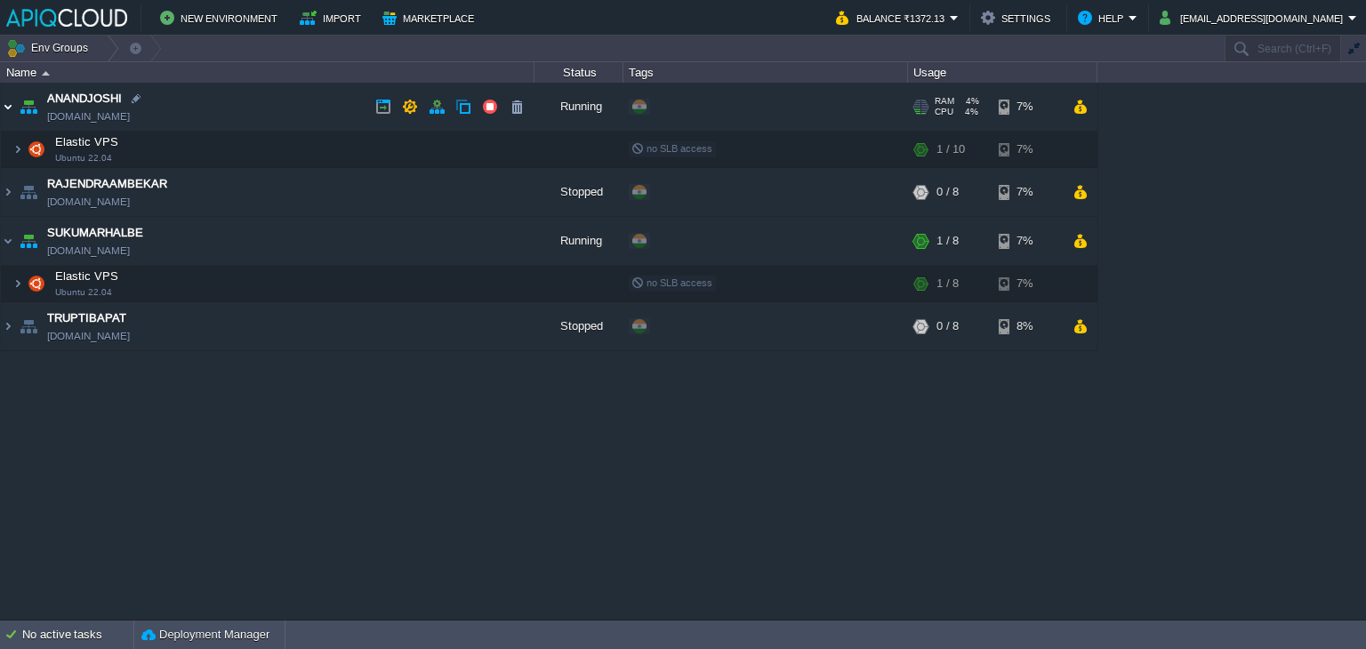
click at [10, 104] on img at bounding box center [8, 107] width 14 height 48
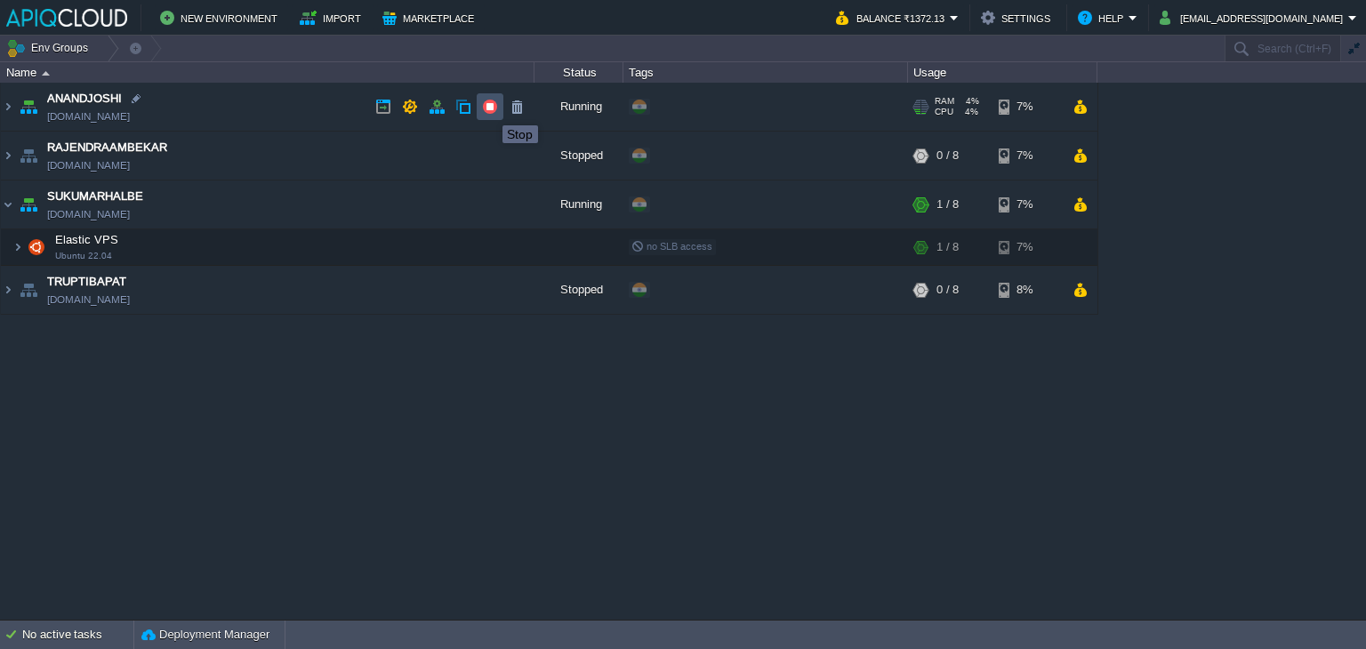
click at [487, 107] on button "button" at bounding box center [490, 107] width 16 height 16
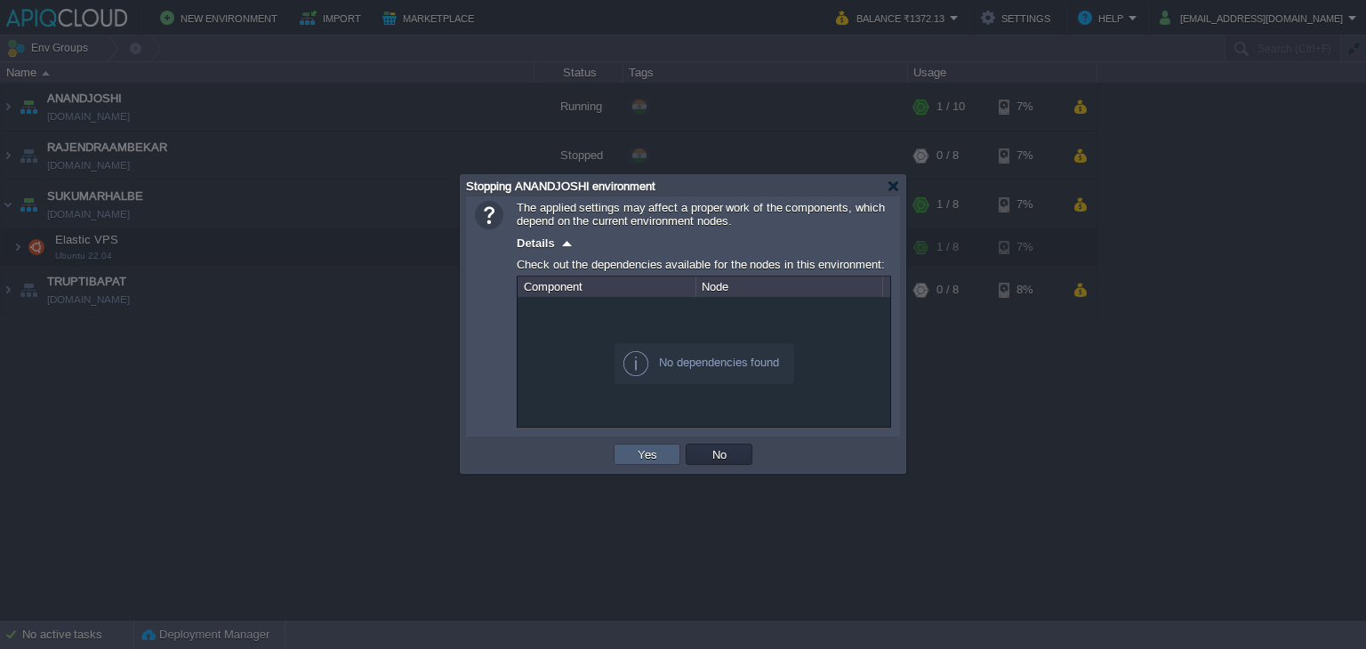
click at [637, 453] on button "Yes" at bounding box center [647, 454] width 30 height 16
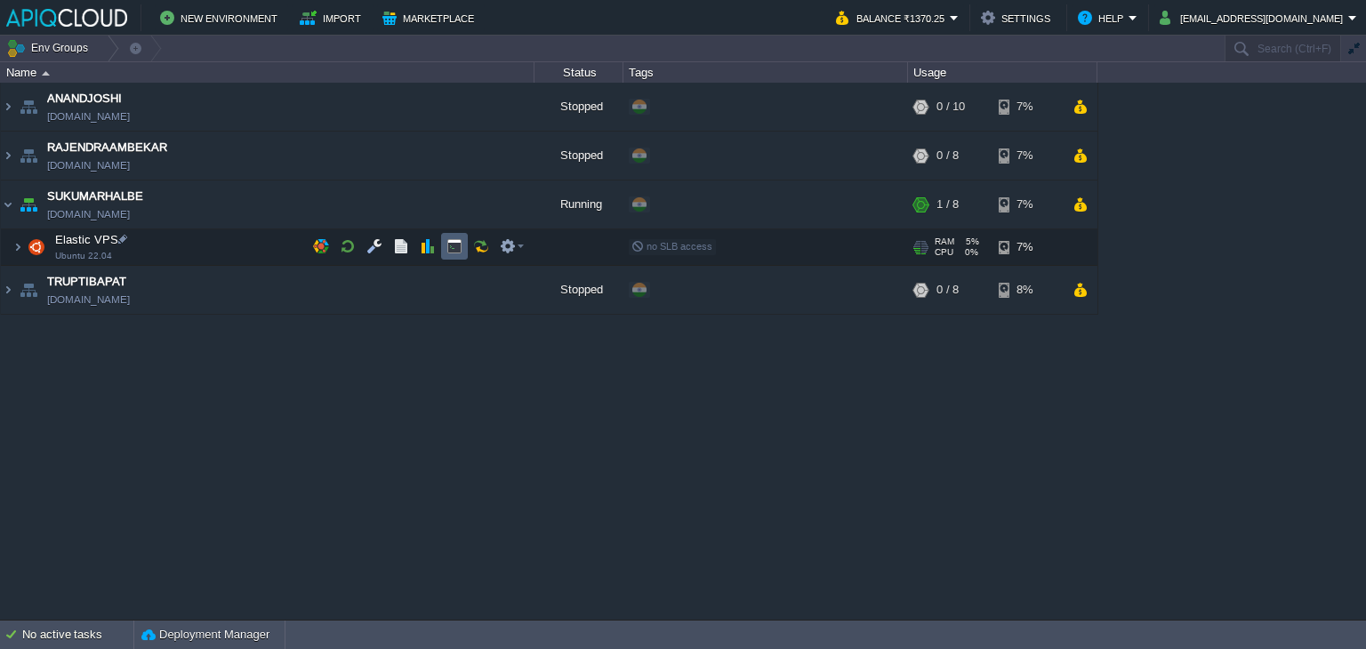
click at [457, 244] on button "button" at bounding box center [454, 246] width 16 height 16
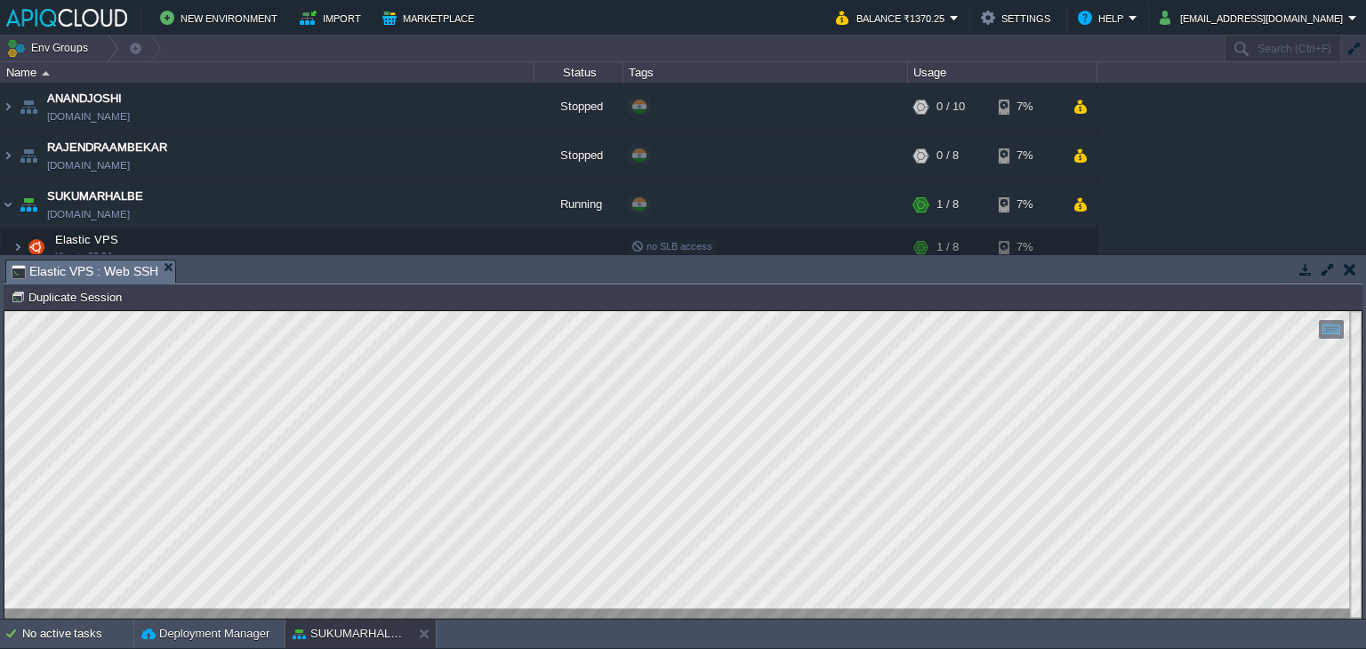
click at [1345, 268] on button "button" at bounding box center [1349, 269] width 12 height 16
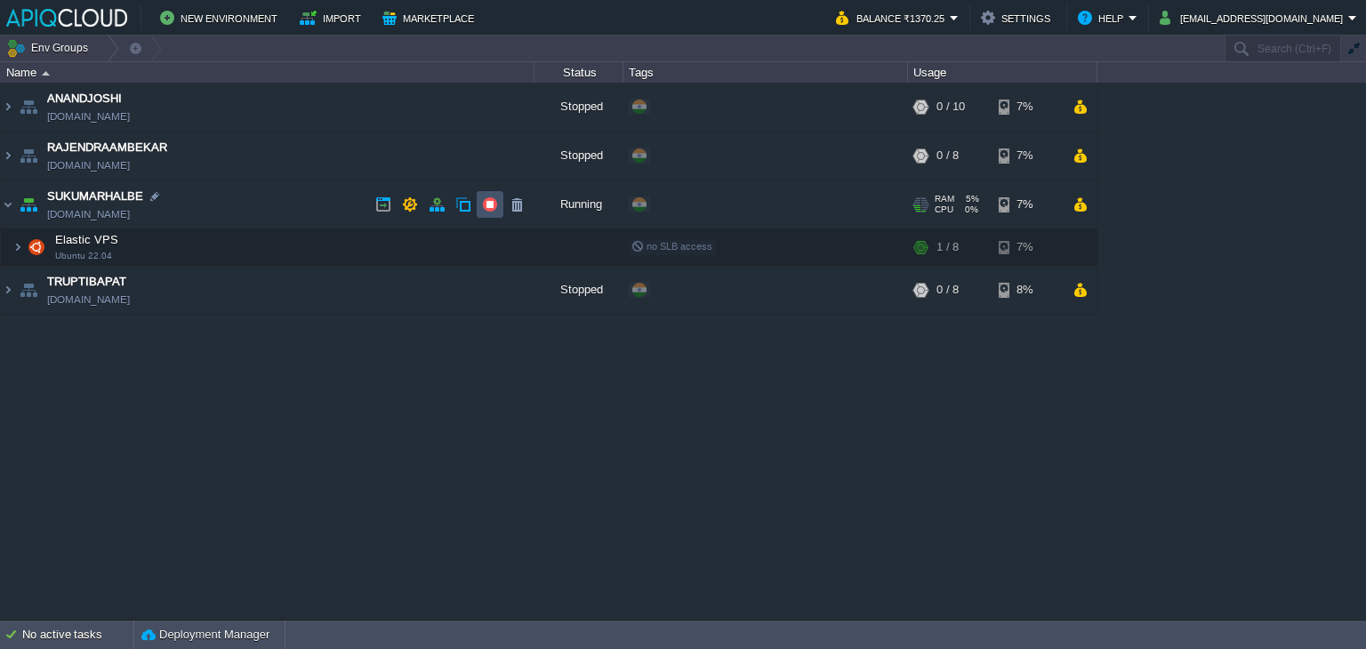
click at [484, 200] on button "button" at bounding box center [490, 204] width 16 height 16
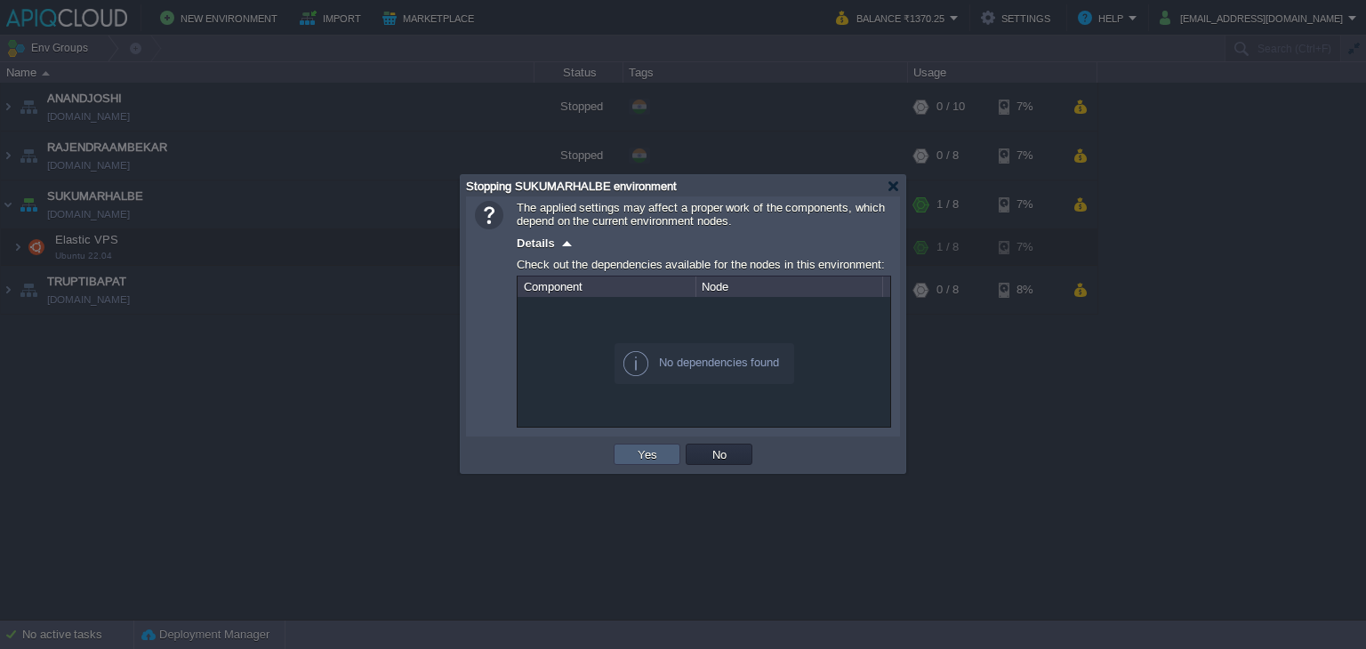
click at [647, 457] on button "Yes" at bounding box center [647, 454] width 30 height 16
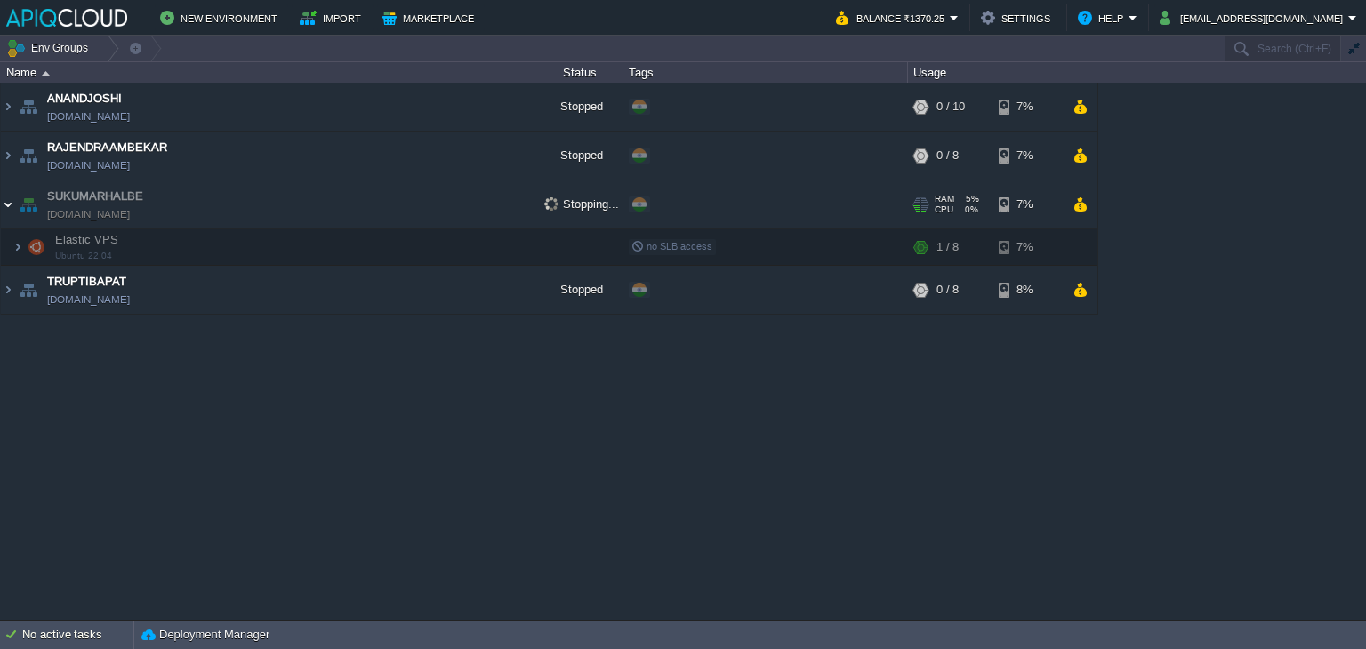
click at [10, 203] on img at bounding box center [8, 204] width 14 height 48
